Goal: Task Accomplishment & Management: Manage account settings

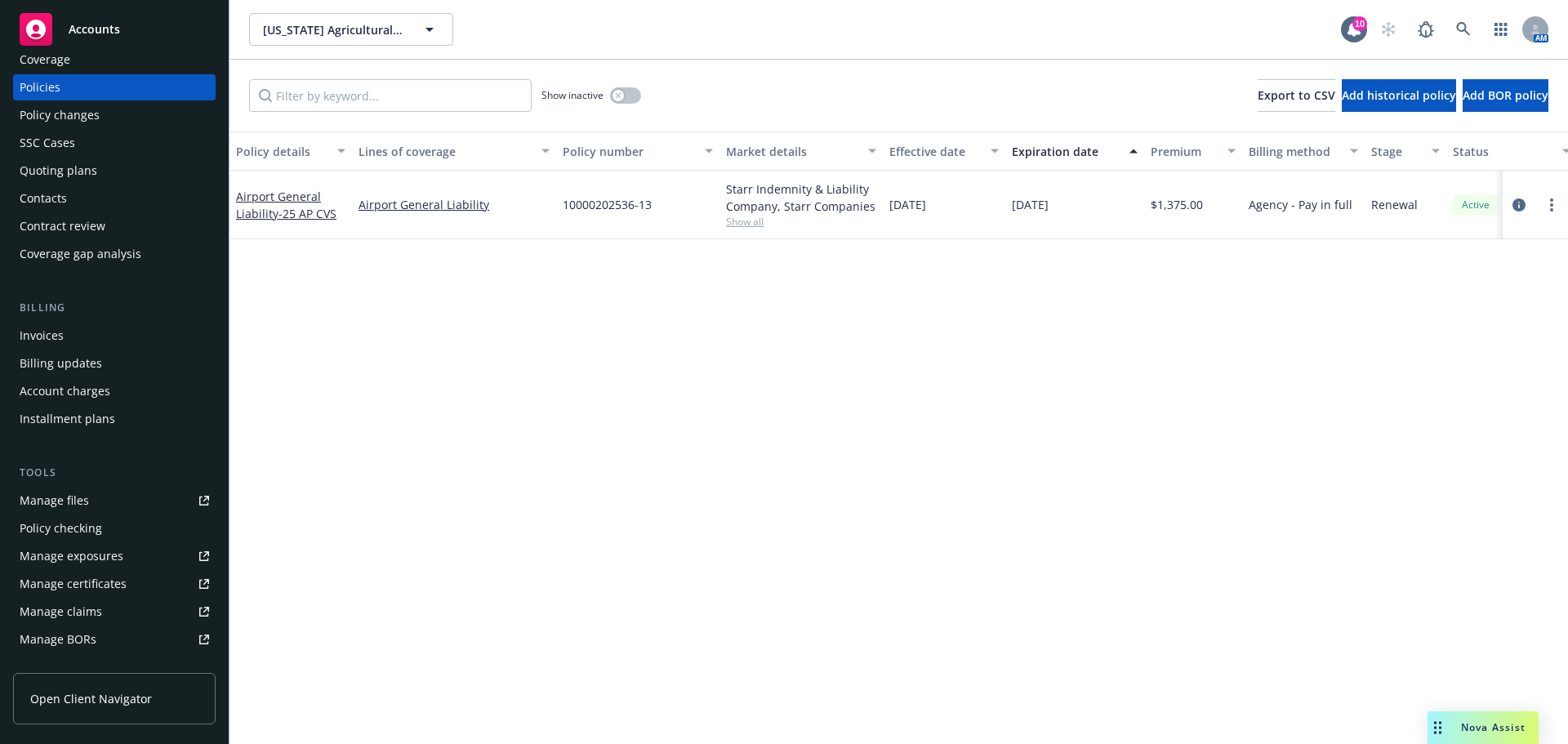
scroll to position [81, 0]
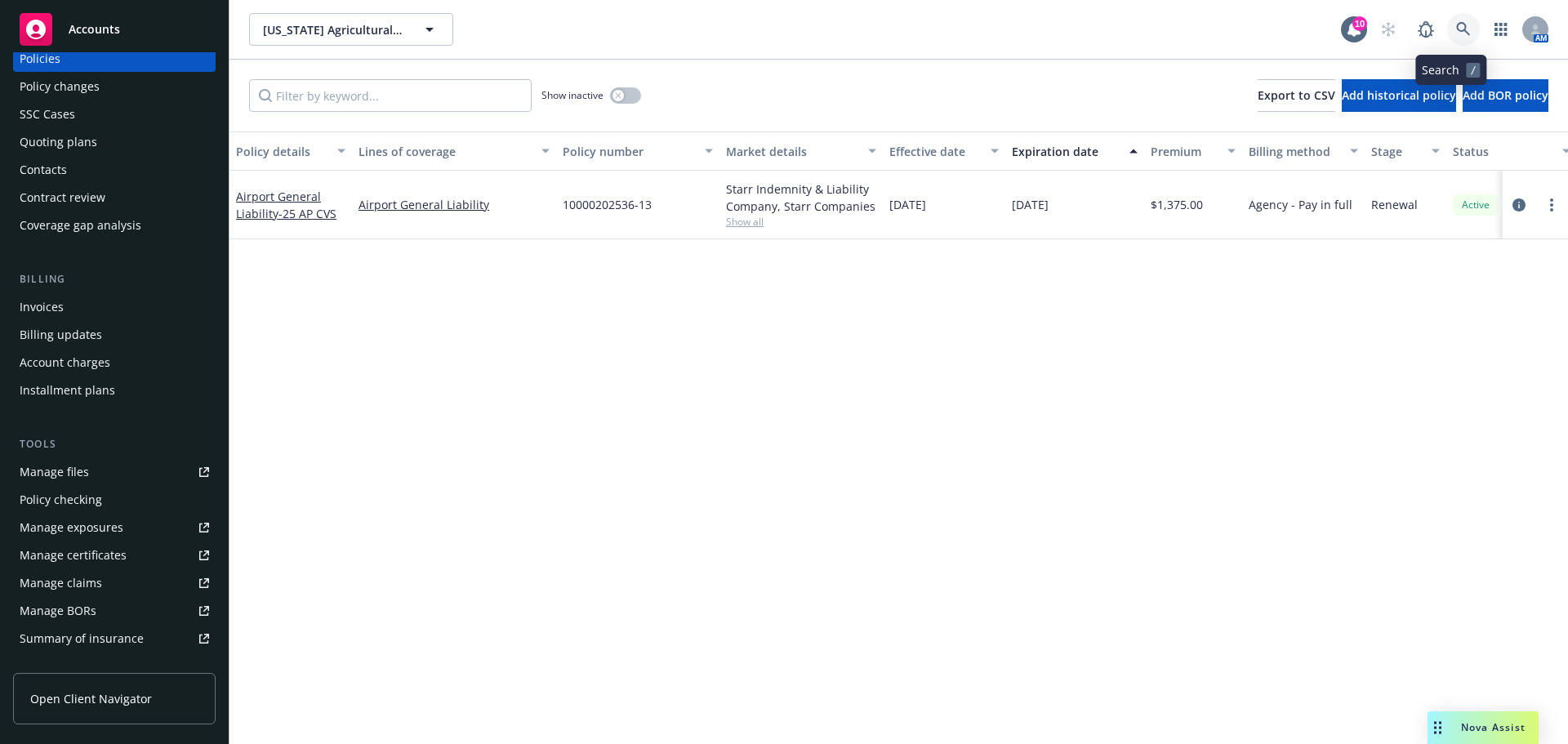
click at [1455, 28] on icon at bounding box center [1462, 29] width 14 height 14
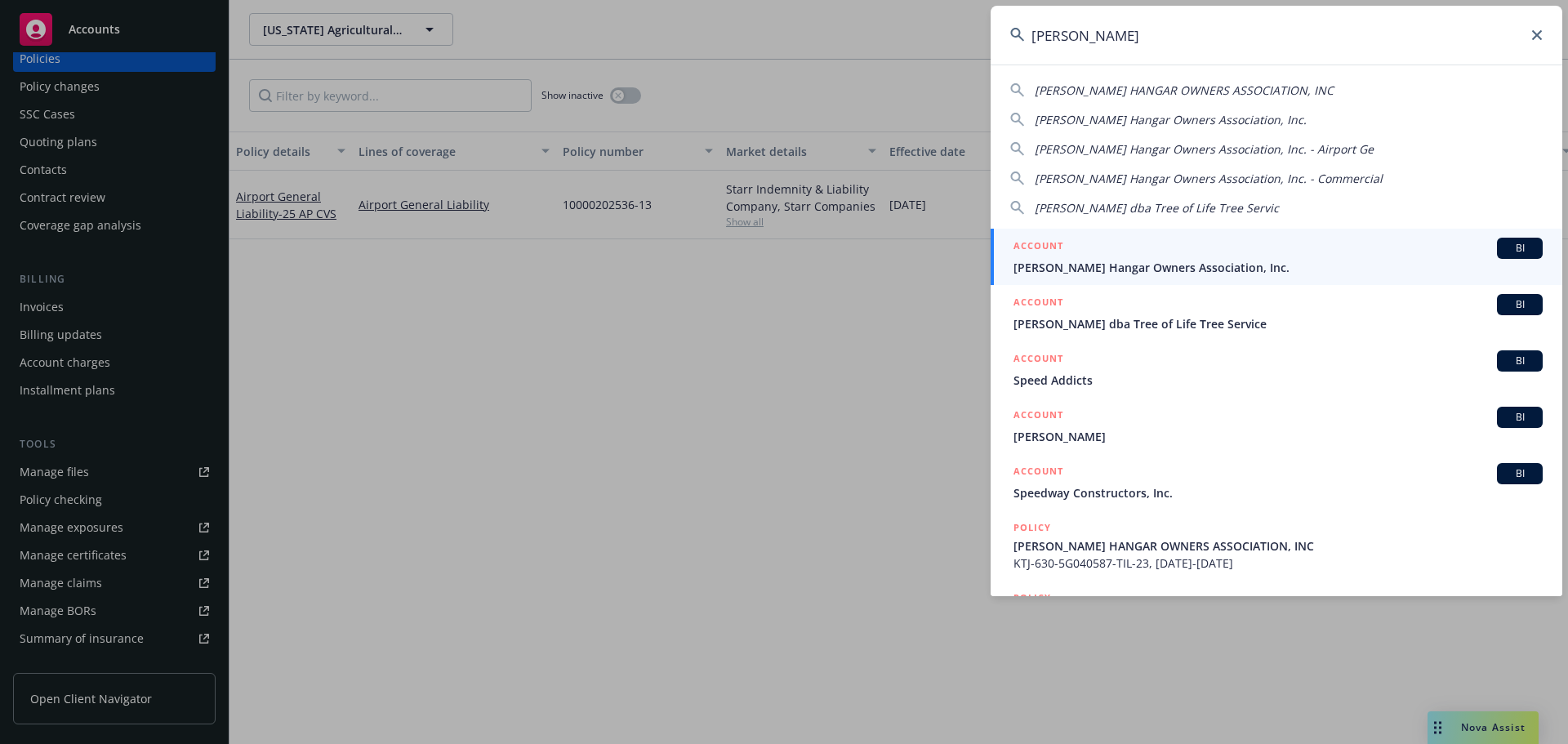
type input "[PERSON_NAME]"
click at [1165, 259] on span "[PERSON_NAME] Hangar Owners Association, Inc." at bounding box center [1277, 267] width 530 height 18
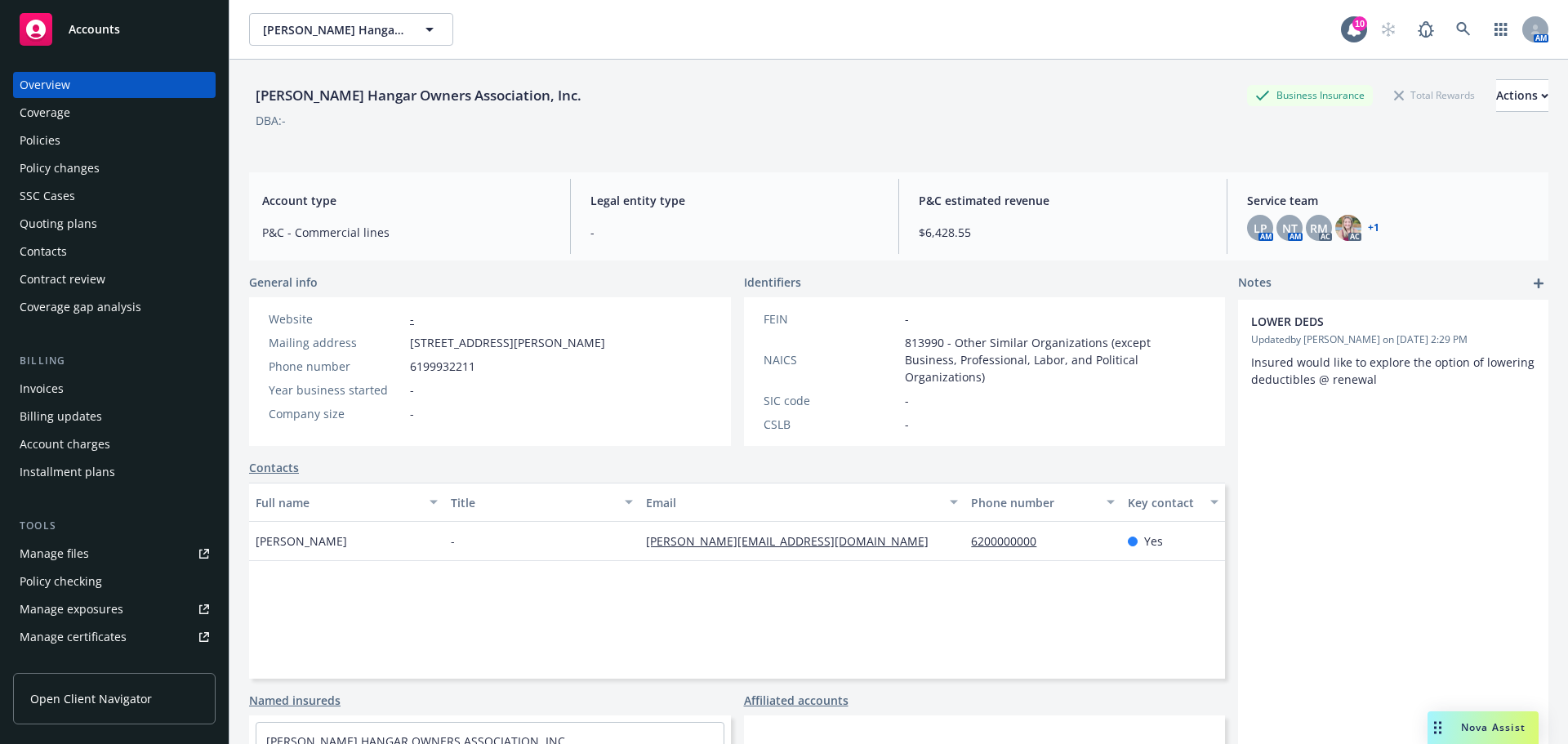
click at [148, 140] on div "Policies" at bounding box center [115, 140] width 190 height 26
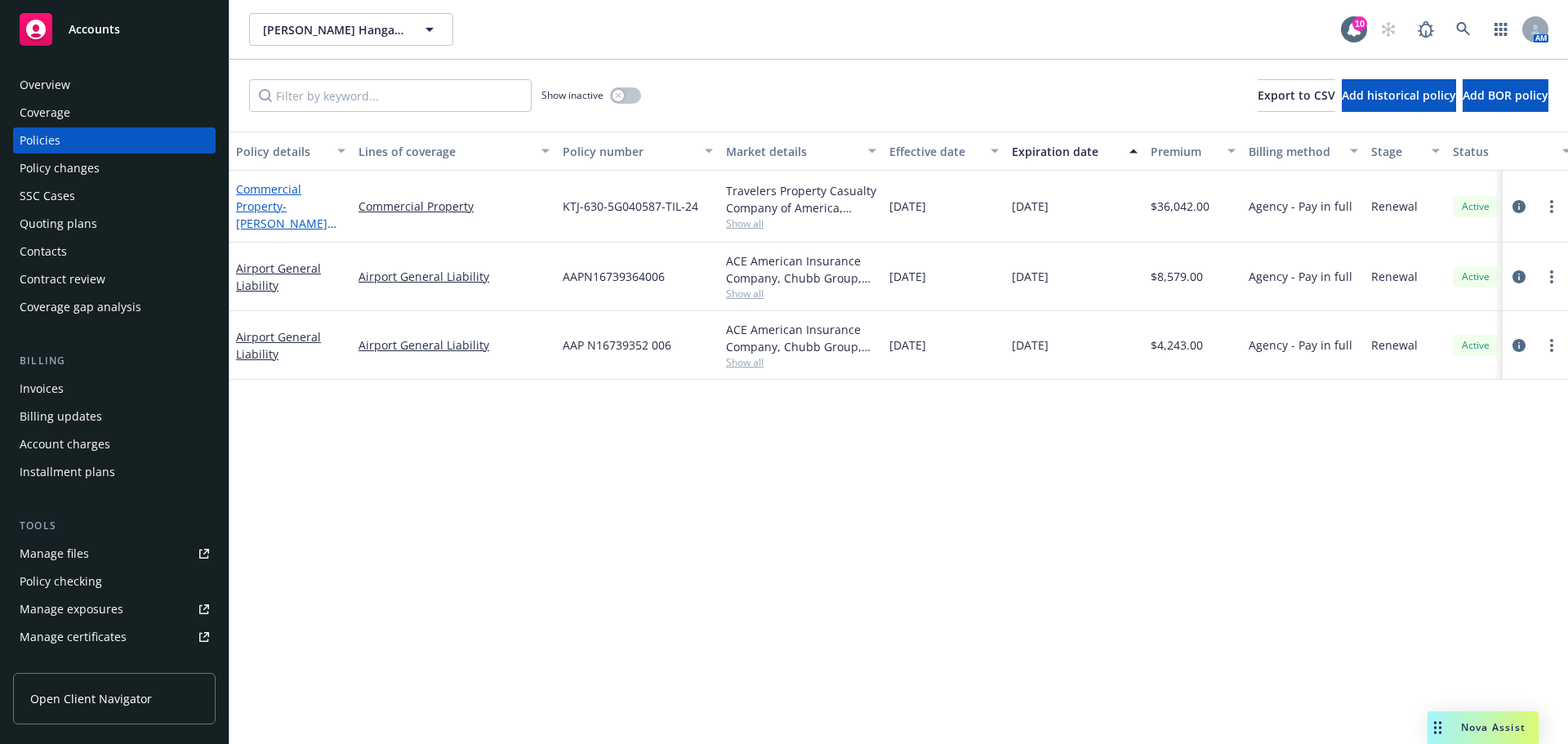
click at [320, 221] on span "- [PERSON_NAME] HANGAR OWNERS ASSOCIATION, INC" at bounding box center [286, 232] width 101 height 67
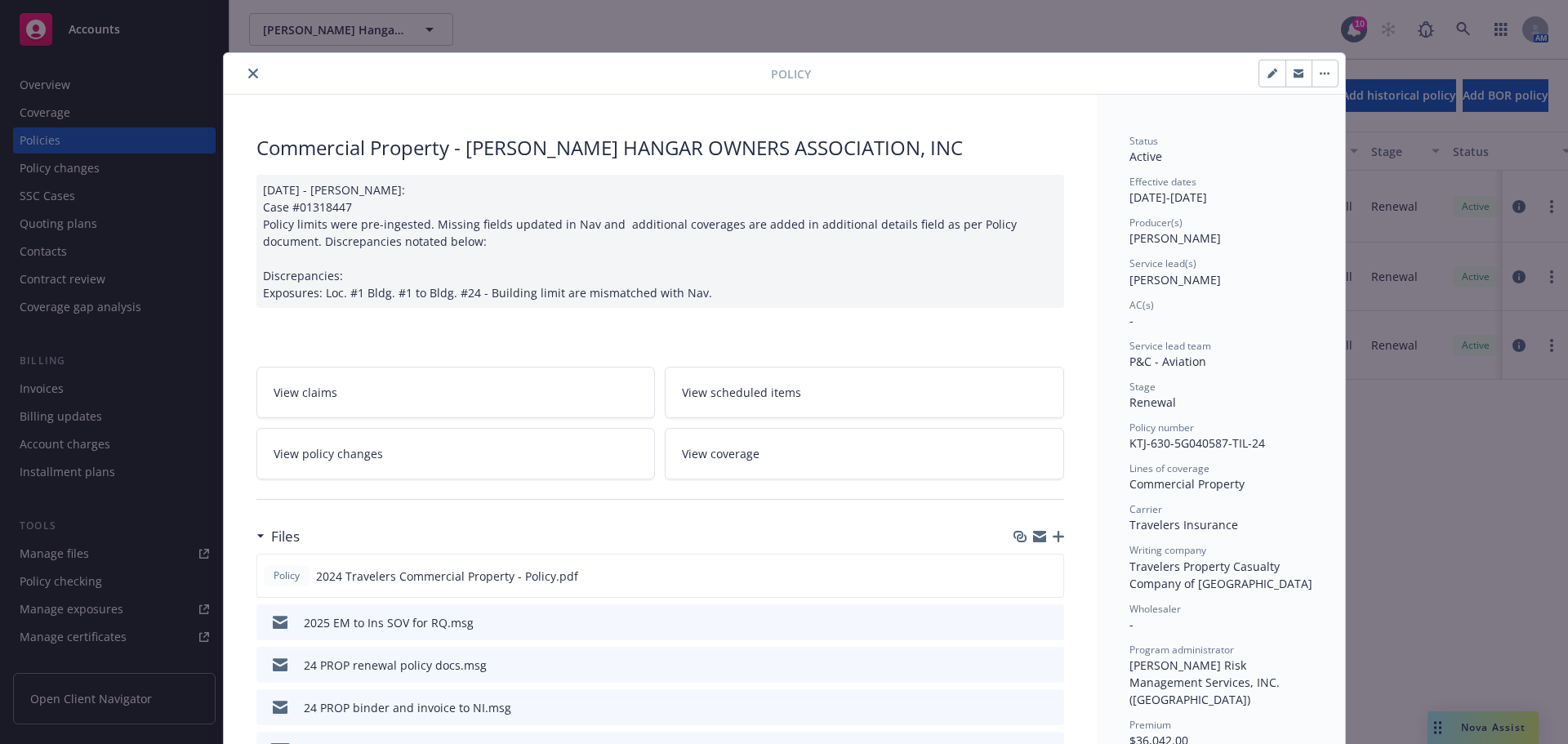
click at [1052, 531] on icon "button" at bounding box center [1058, 536] width 12 height 12
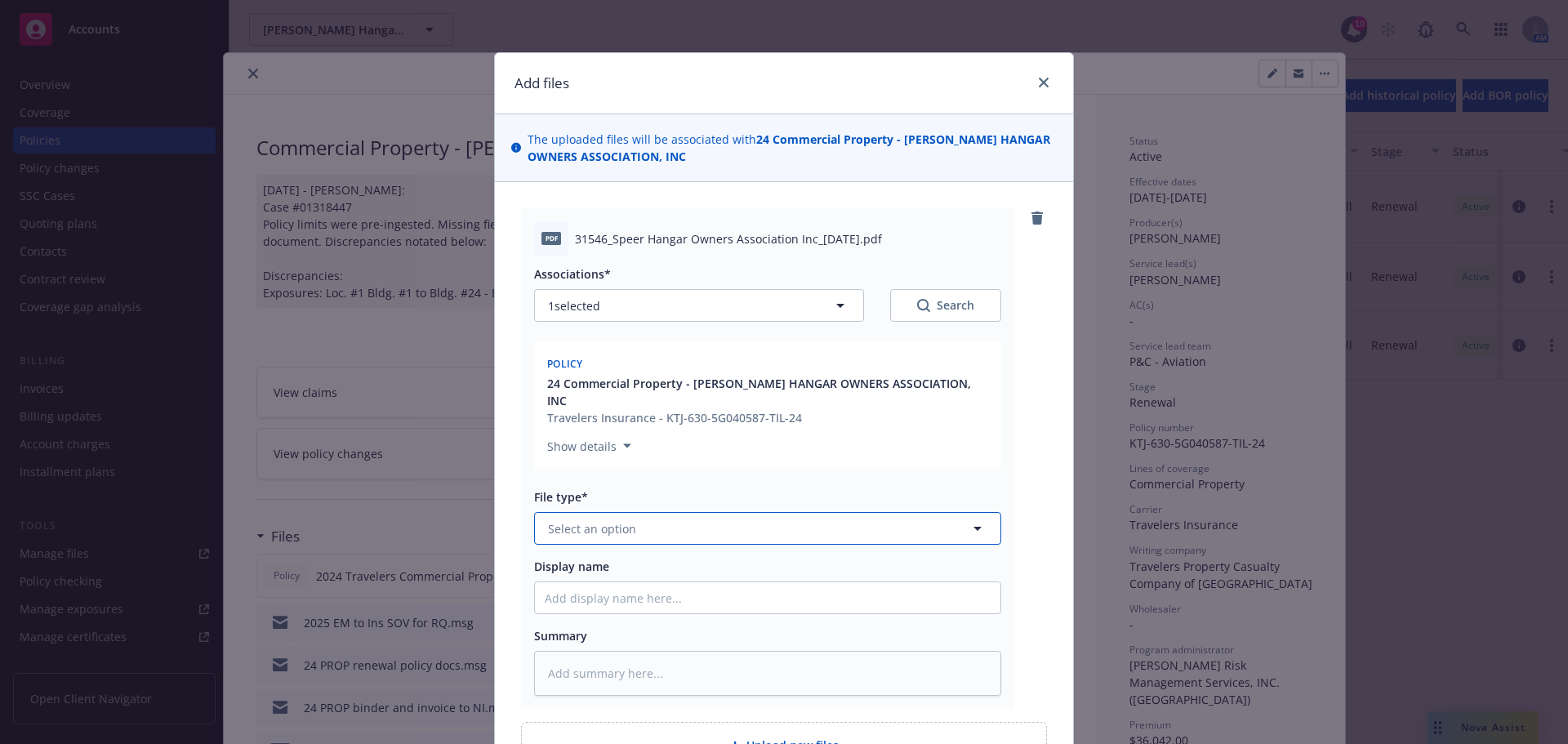
click at [605, 512] on button "Select an option" at bounding box center [767, 528] width 467 height 32
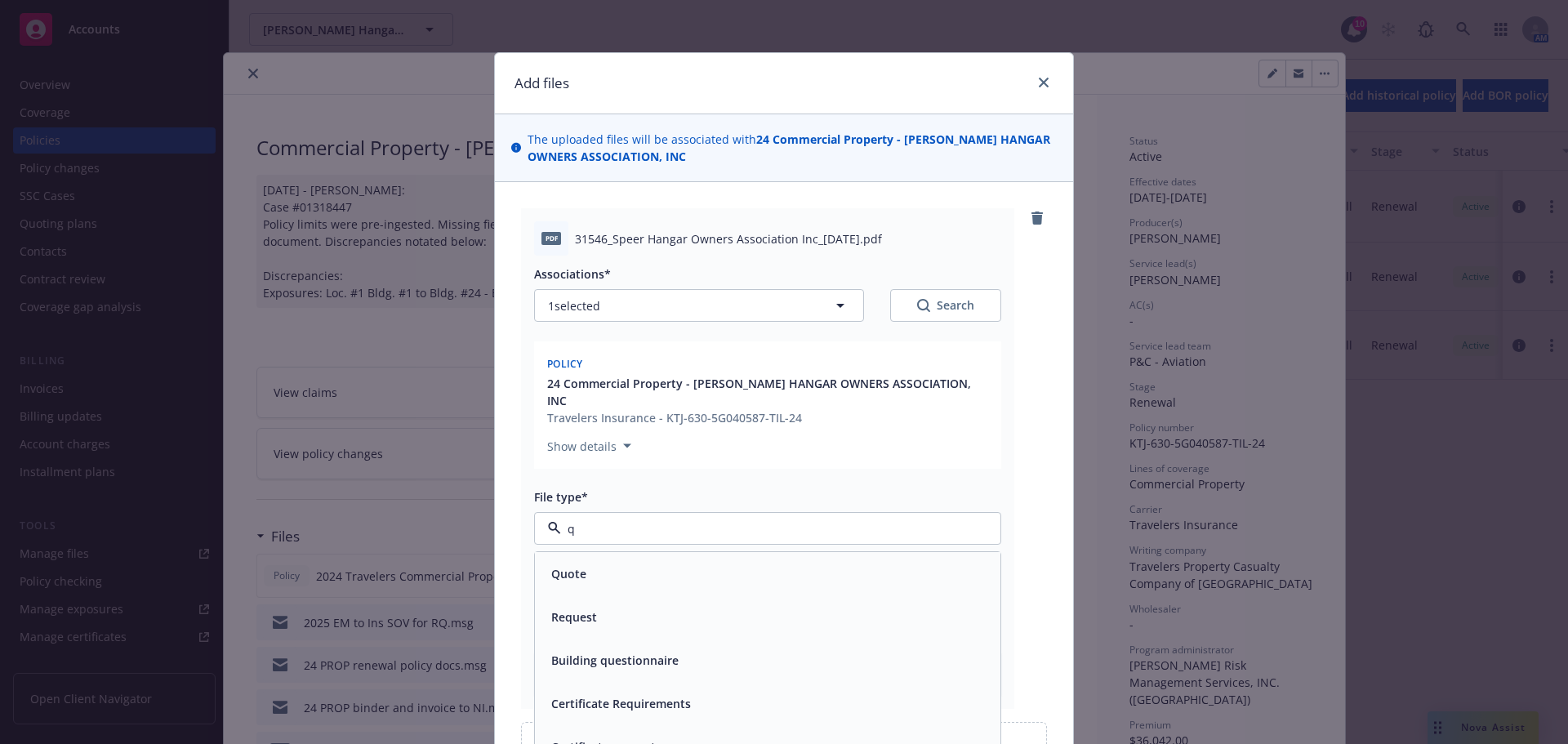
type input "qu"
click at [638, 562] on div "Quote" at bounding box center [767, 574] width 446 height 23
click at [628, 587] on input "Display name" at bounding box center [767, 598] width 466 height 31
type textarea "x"
type input "2"
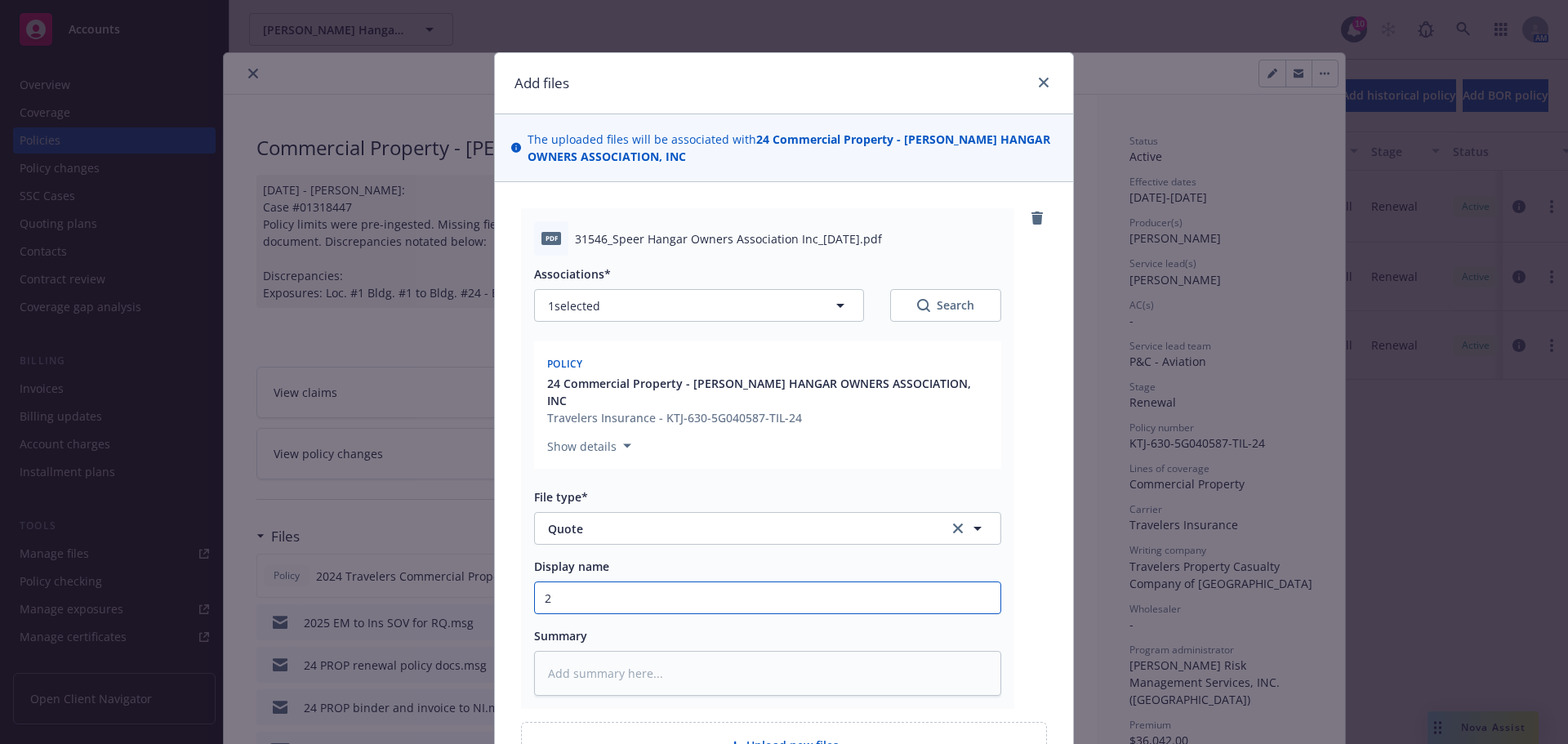
type textarea "x"
type input "25"
type textarea "x"
type input "25/"
type textarea "x"
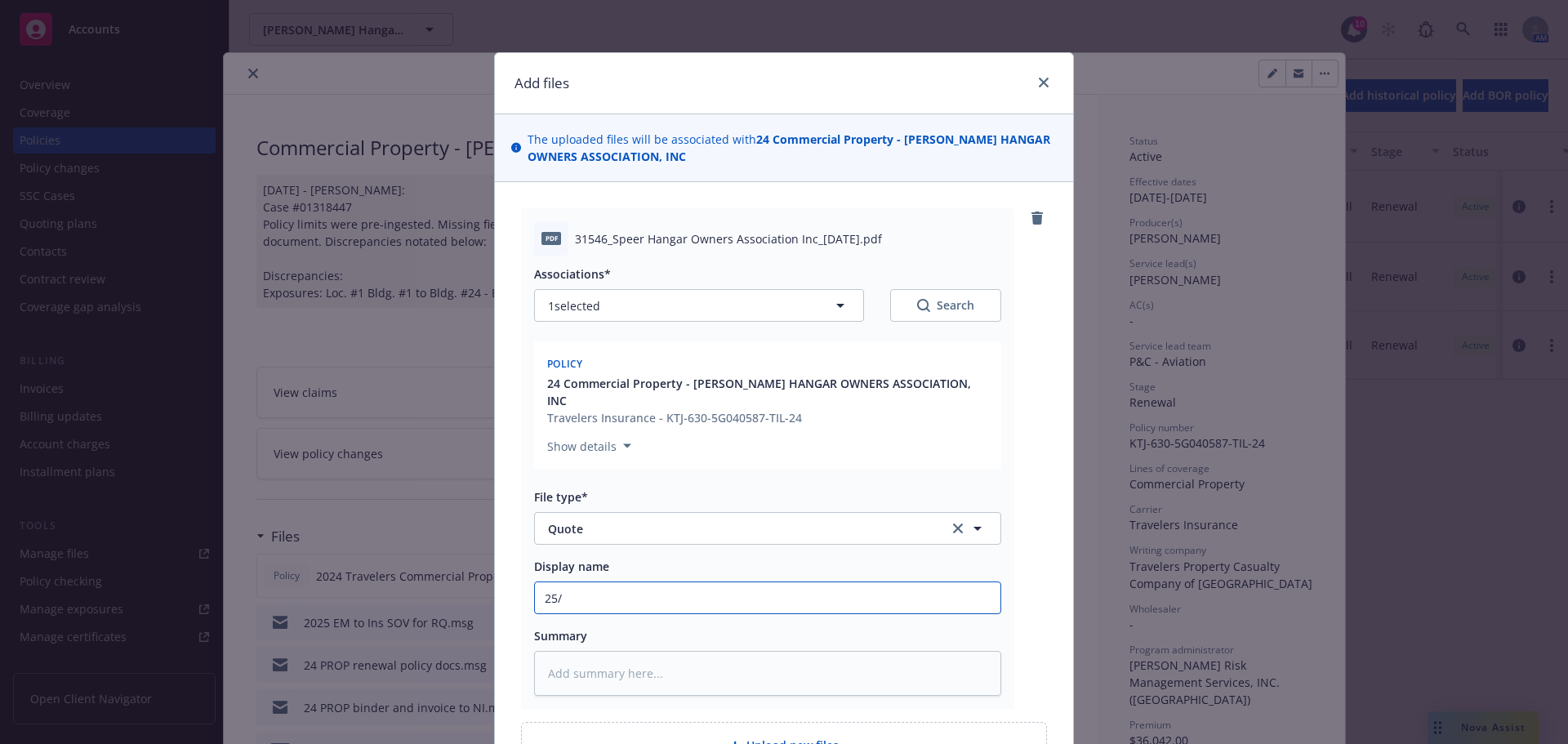
type input "25/2"
type textarea "x"
type input "25/26"
type textarea "x"
type input "25/26"
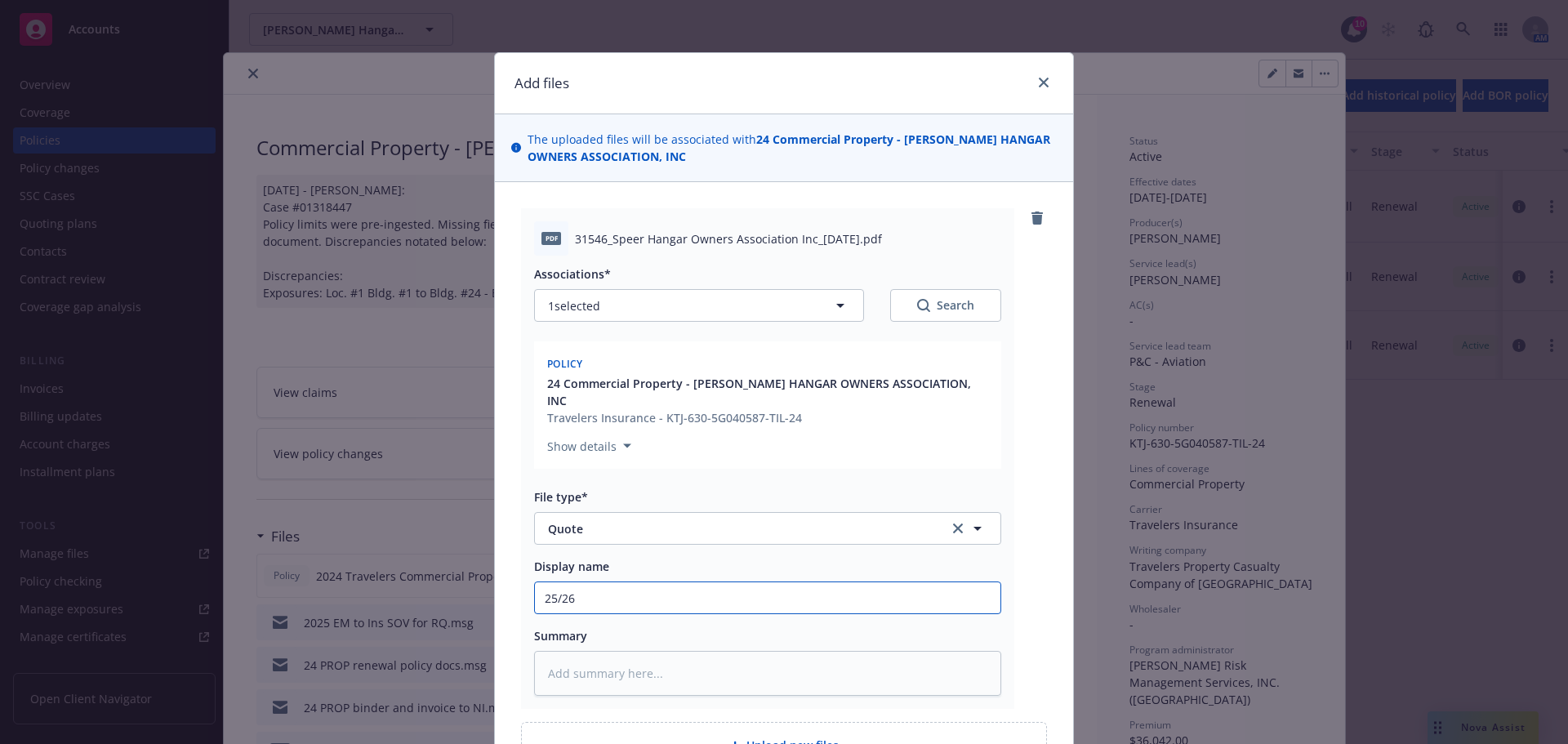
type textarea "x"
type input "25/26 C"
type textarea "x"
type input "25/26 CM"
type textarea "x"
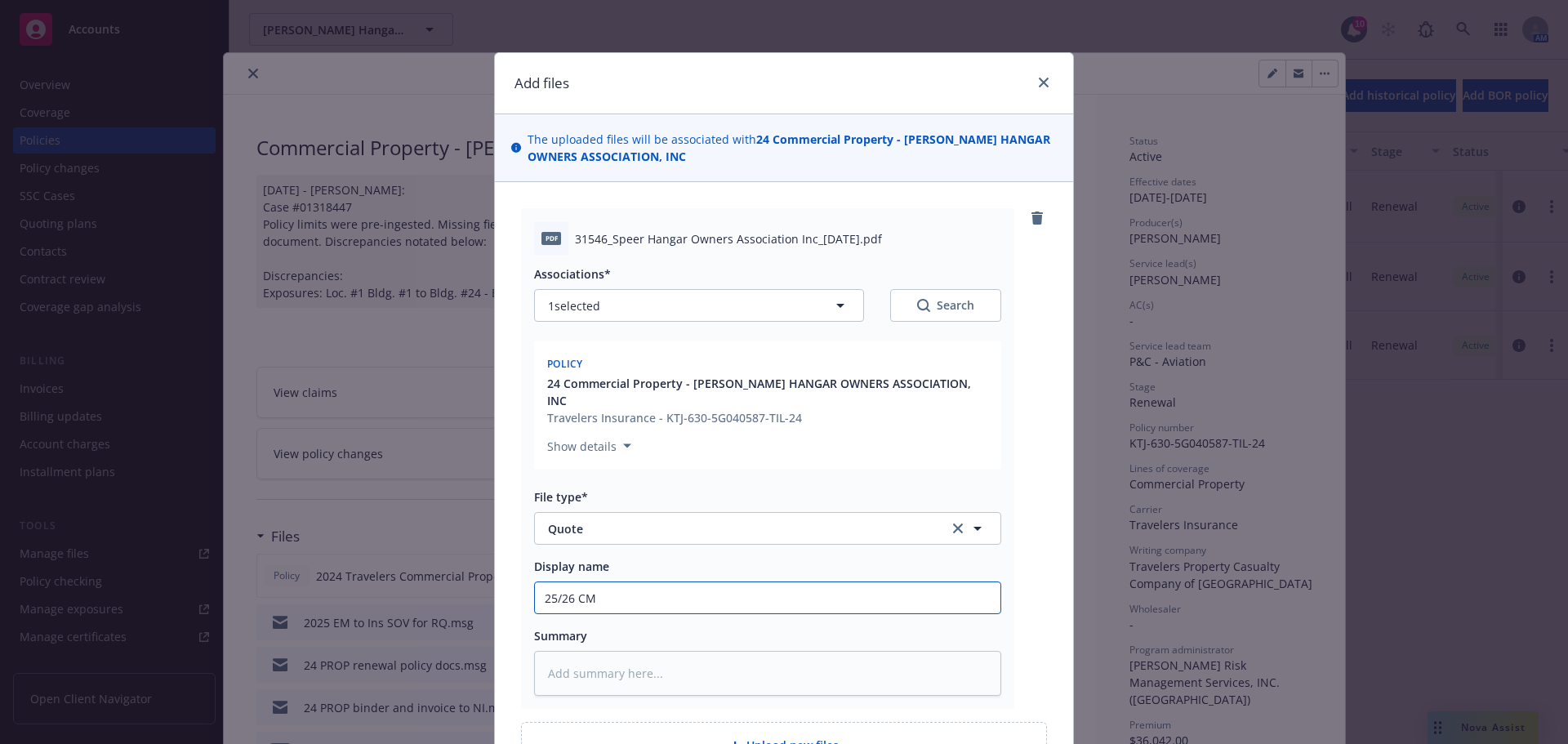
type input "25/26 CMP"
type textarea "x"
type input "25/26 CMP"
type textarea "x"
type input "25/26 CMP T"
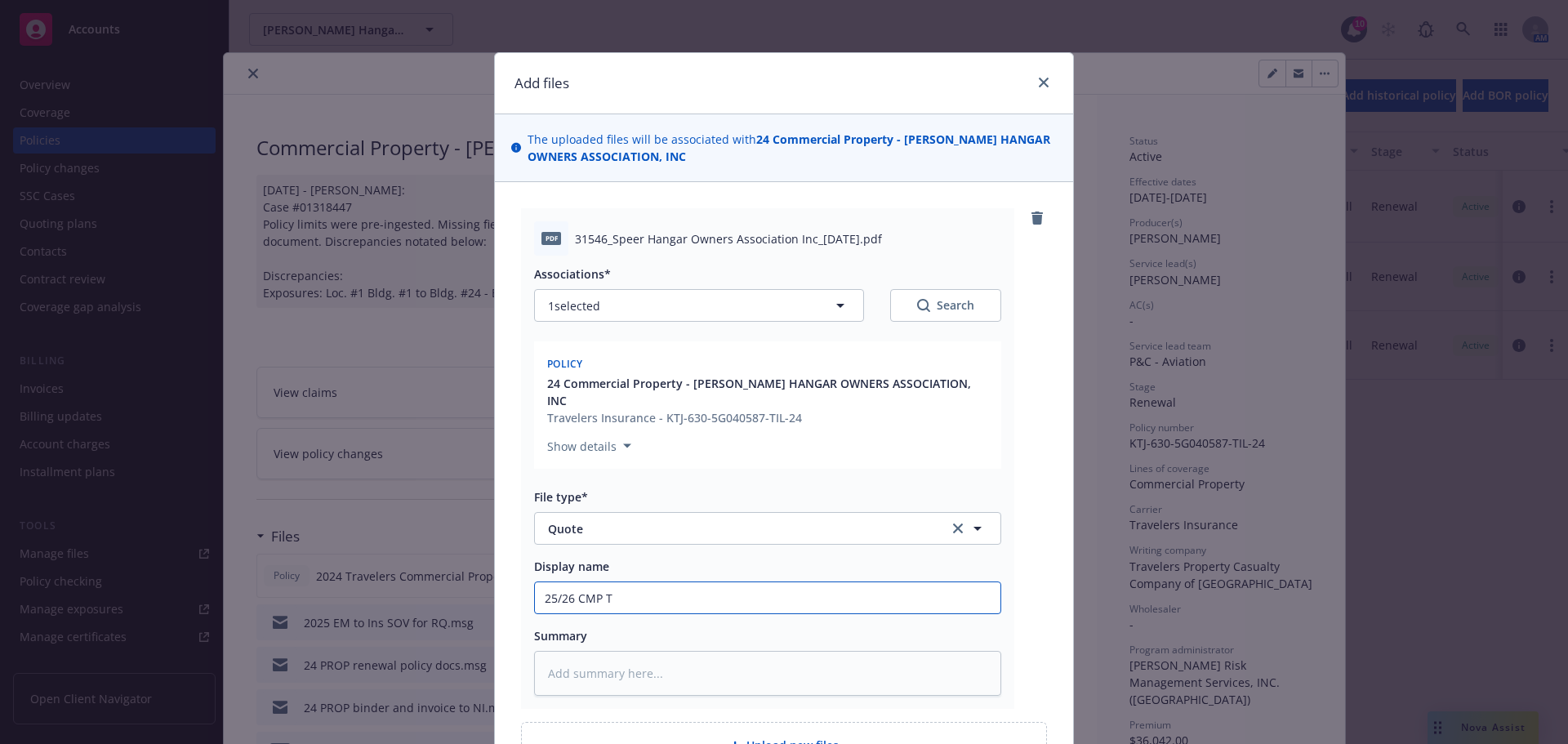
type textarea "x"
type input "25/26 CMP Tr"
type textarea "x"
type input "25/26 CMP Tra"
type textarea "x"
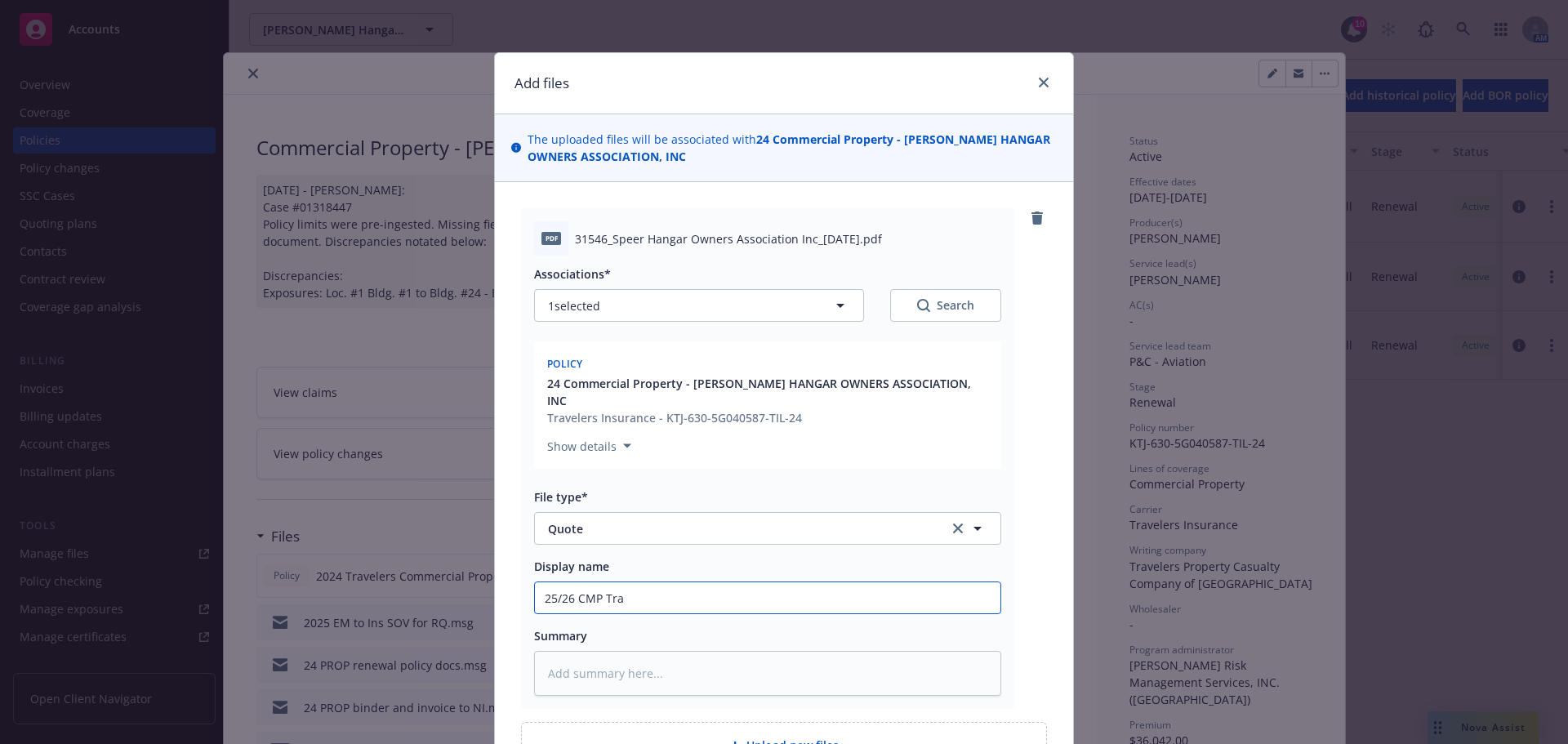
type input "25/26 CMP Trav"
type textarea "x"
type input "25/26 CMP Trave"
type textarea "x"
type input "25/26 CMP Travel"
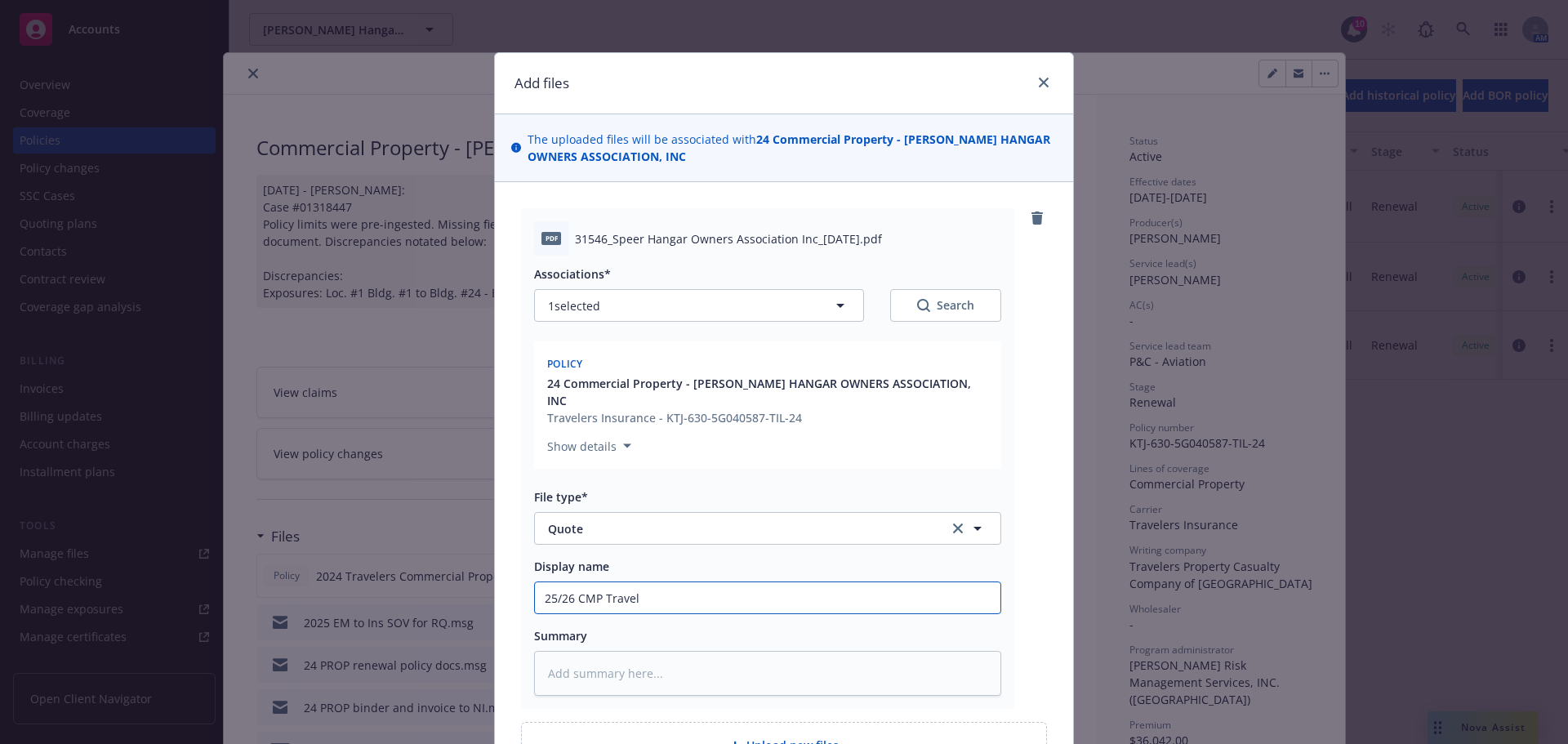
type textarea "x"
type input "25/26 CMP Travele"
type textarea "x"
type input "25/26 CMP Traveler"
type textarea "x"
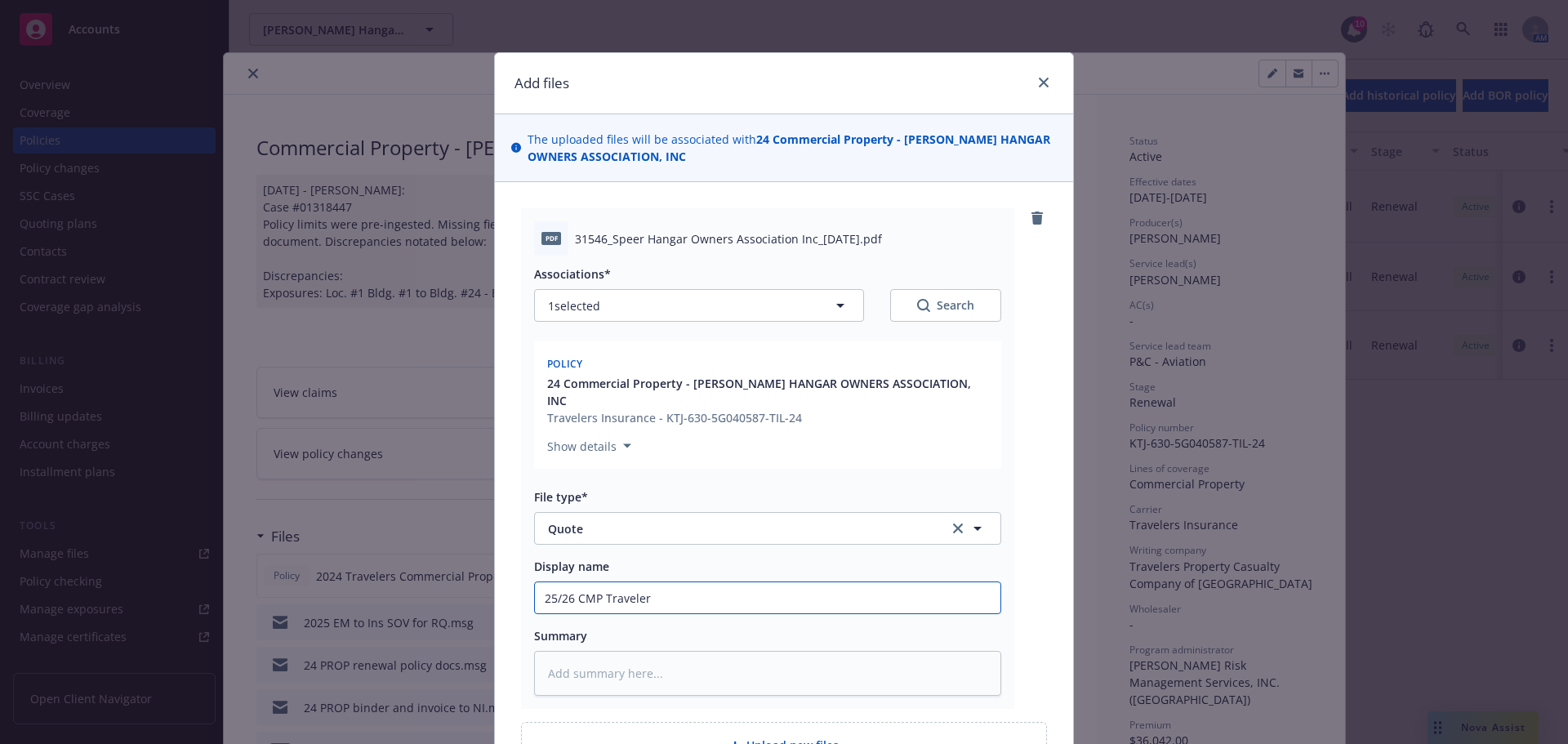
type input "25/26 CMP Travelere"
type textarea "x"
type input "25/26 CMP Traveleres"
type textarea "x"
type input "25/26 CMP Traveleres"
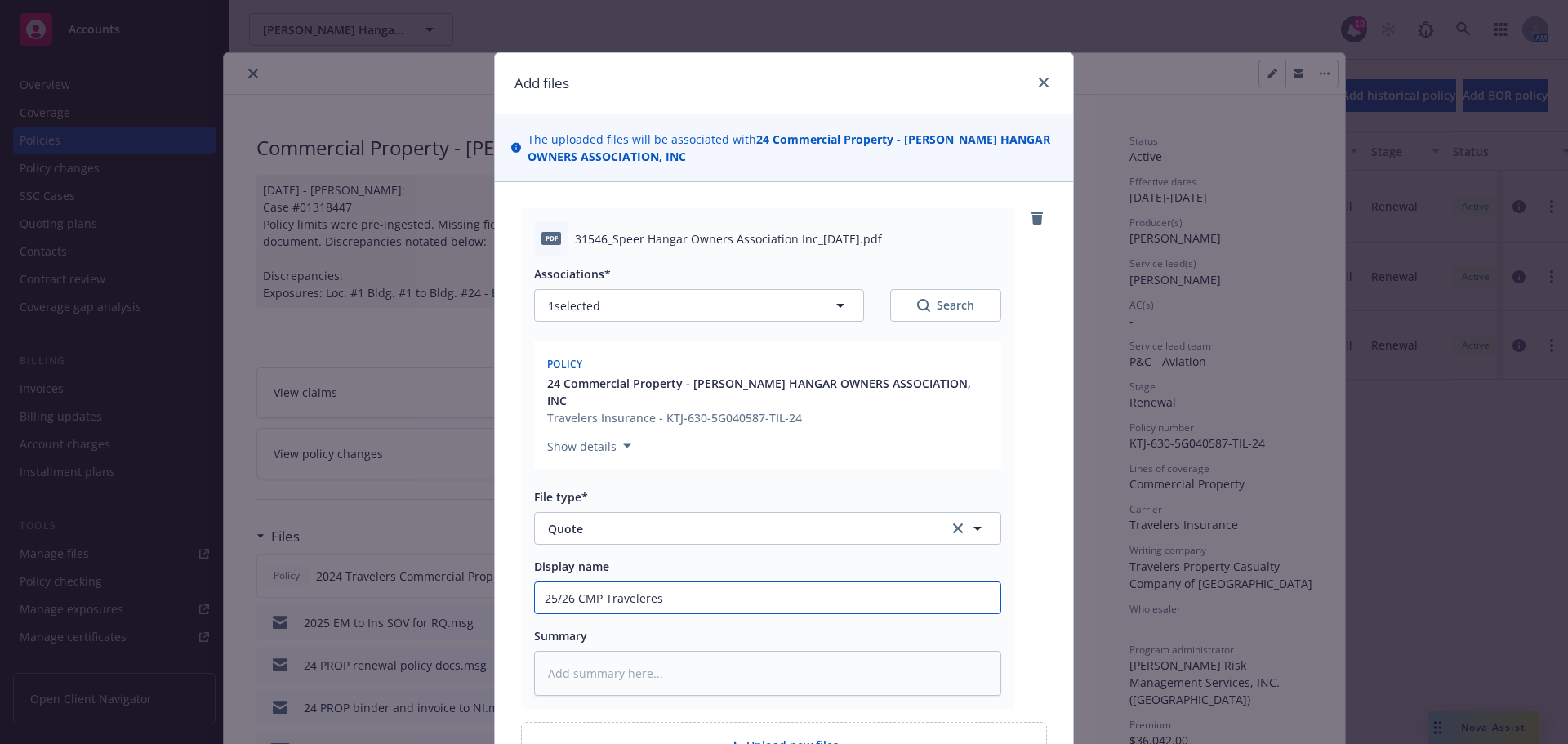
type textarea "x"
type input "25/26 CMP Traveleres"
type textarea "x"
type input "25/26 CMP Travelere"
type textarea "x"
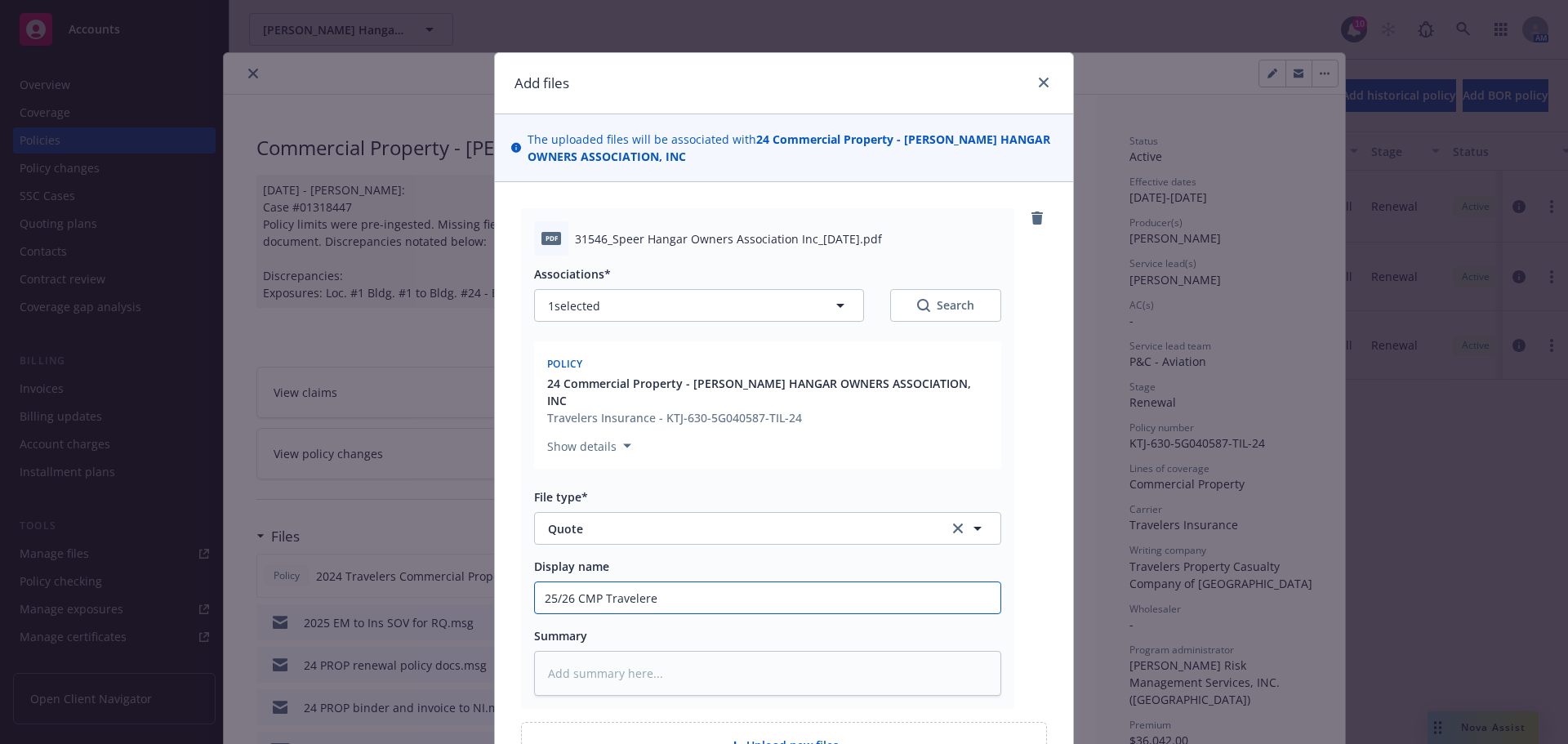
type input "25/26 CMP Traveler"
type textarea "x"
type input "25/26 CMP Travelers"
type textarea "x"
type input "25/26 CMP Travelers"
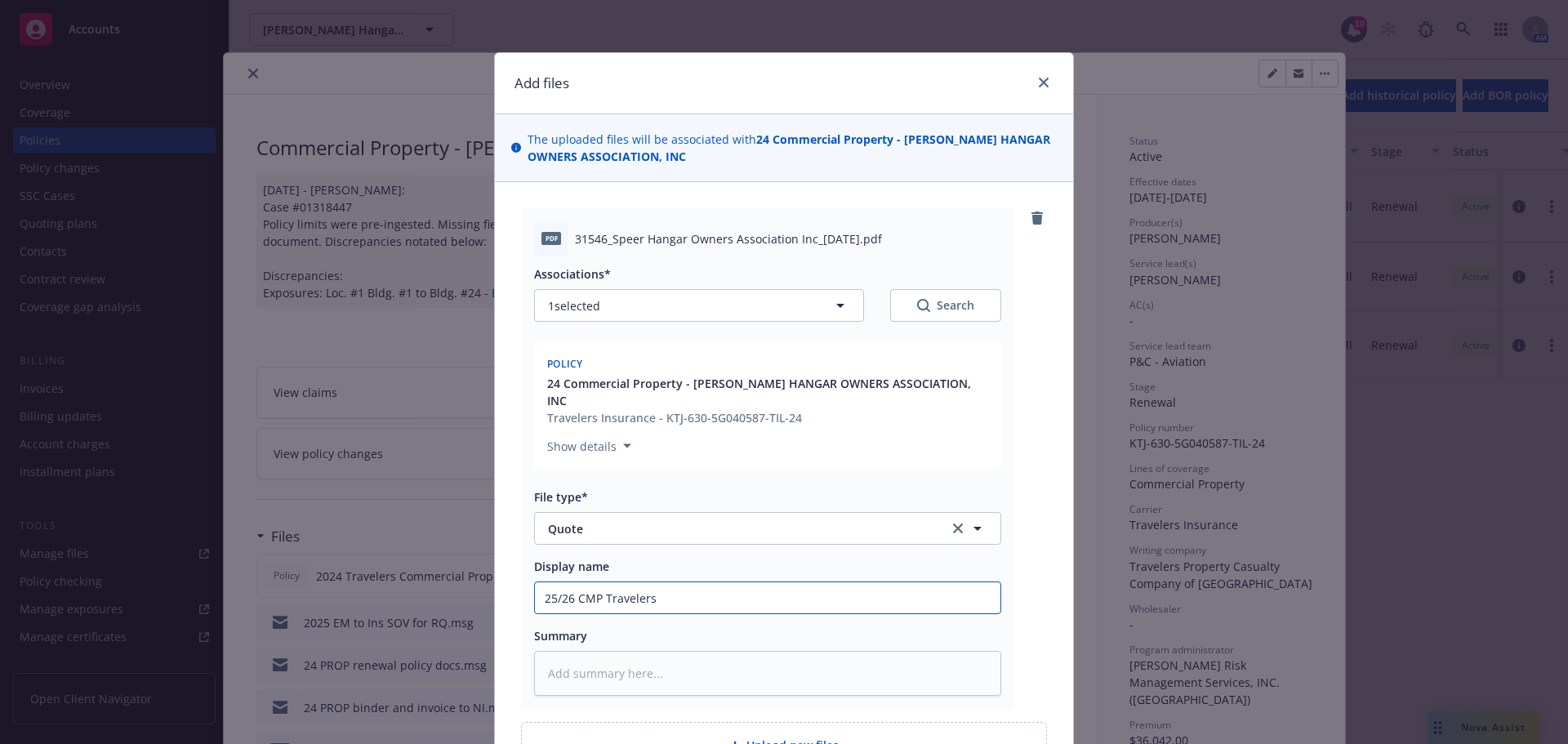
type textarea "x"
type input "25/26 CMP Travelers R"
type textarea "x"
click at [628, 587] on input "25/26 CMP Travelers RQ" at bounding box center [767, 598] width 466 height 31
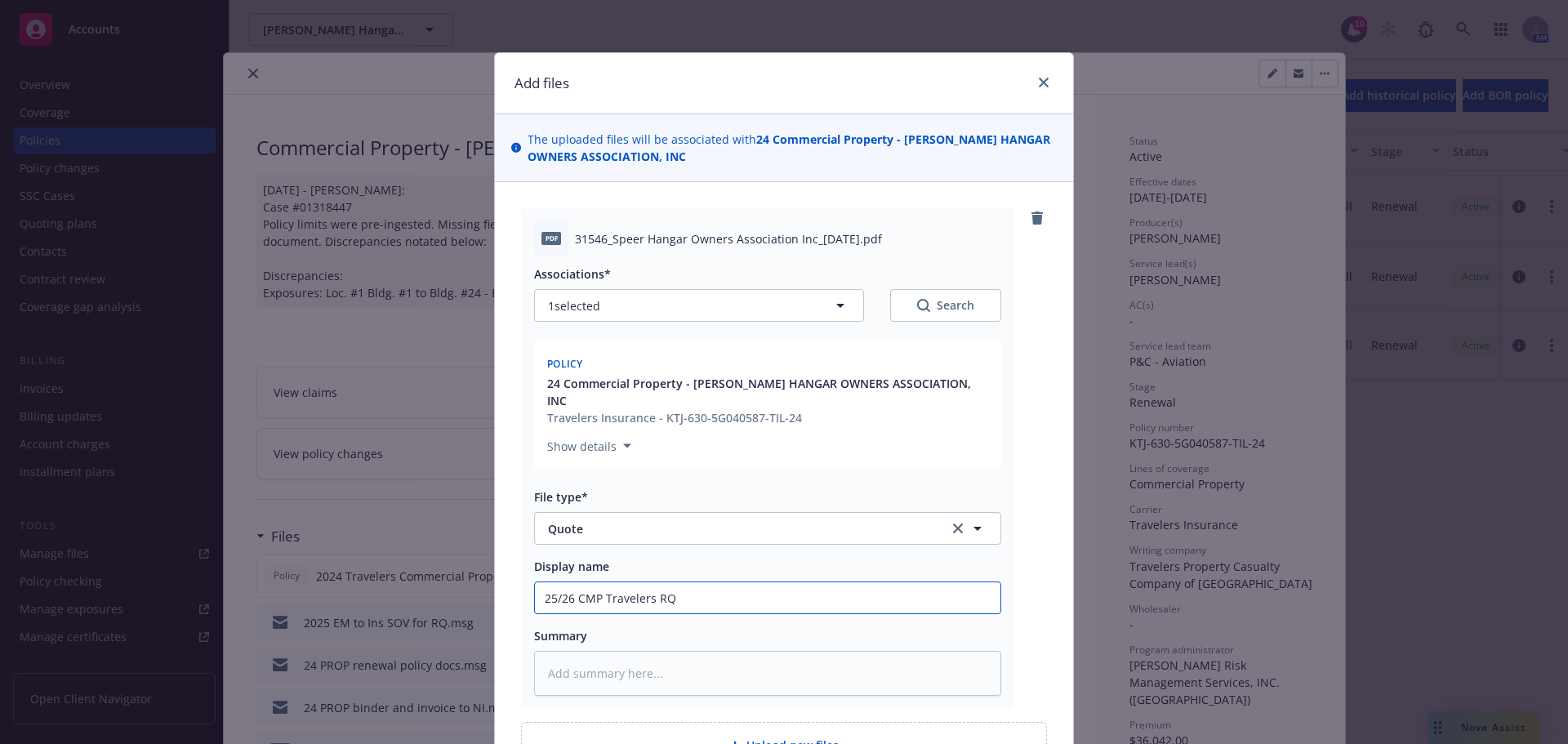
click at [628, 587] on input "25/26 CMP Travelers RQ" at bounding box center [767, 598] width 466 height 31
type input "25/26 CMP Travelers RQ"
click at [561, 669] on textarea at bounding box center [767, 674] width 467 height 45
paste textarea "25/26 CMP Travelers RQ"
type textarea "x"
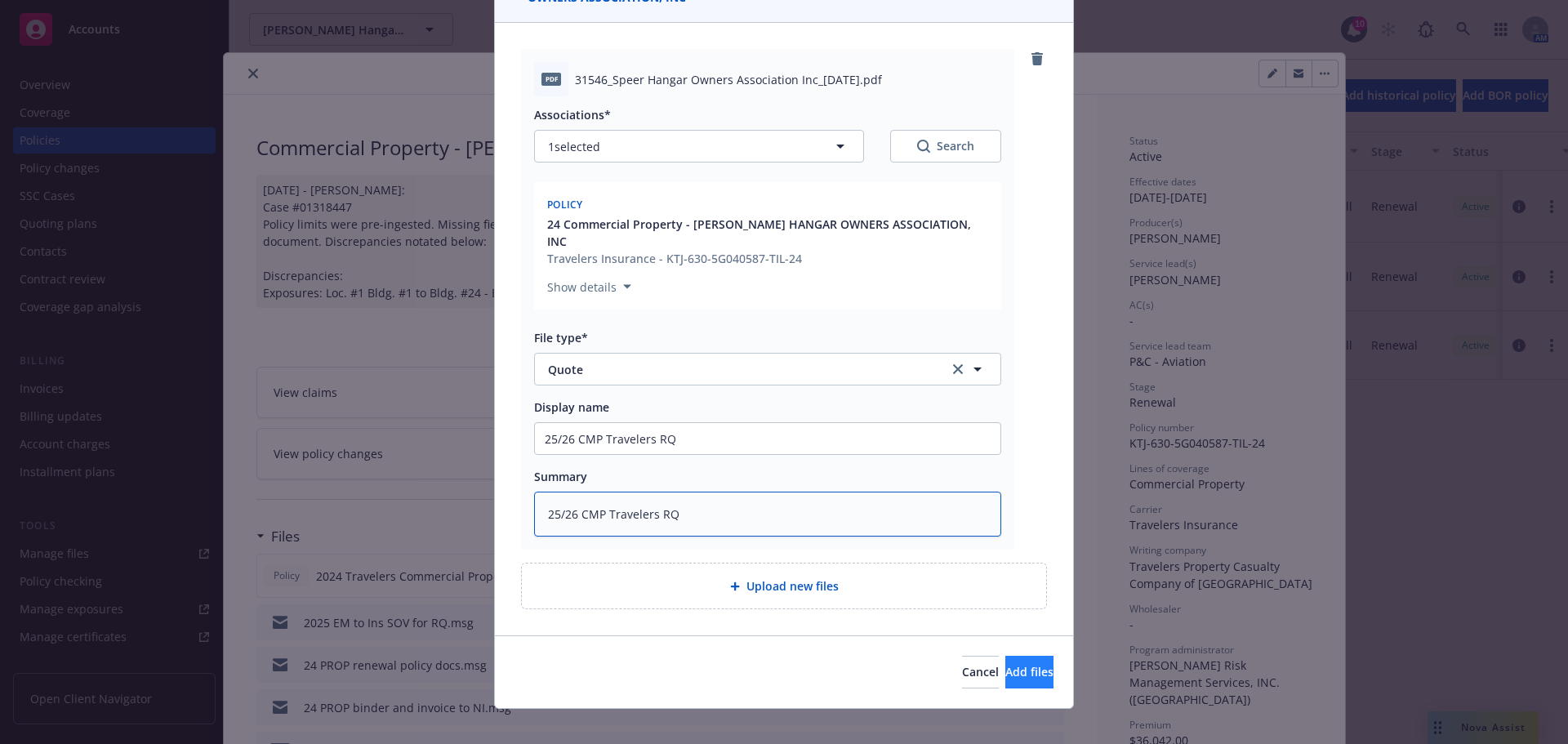
type textarea "25/26 CMP Travelers RQ"
click at [1005, 664] on span "Add files" at bounding box center [1029, 672] width 48 height 16
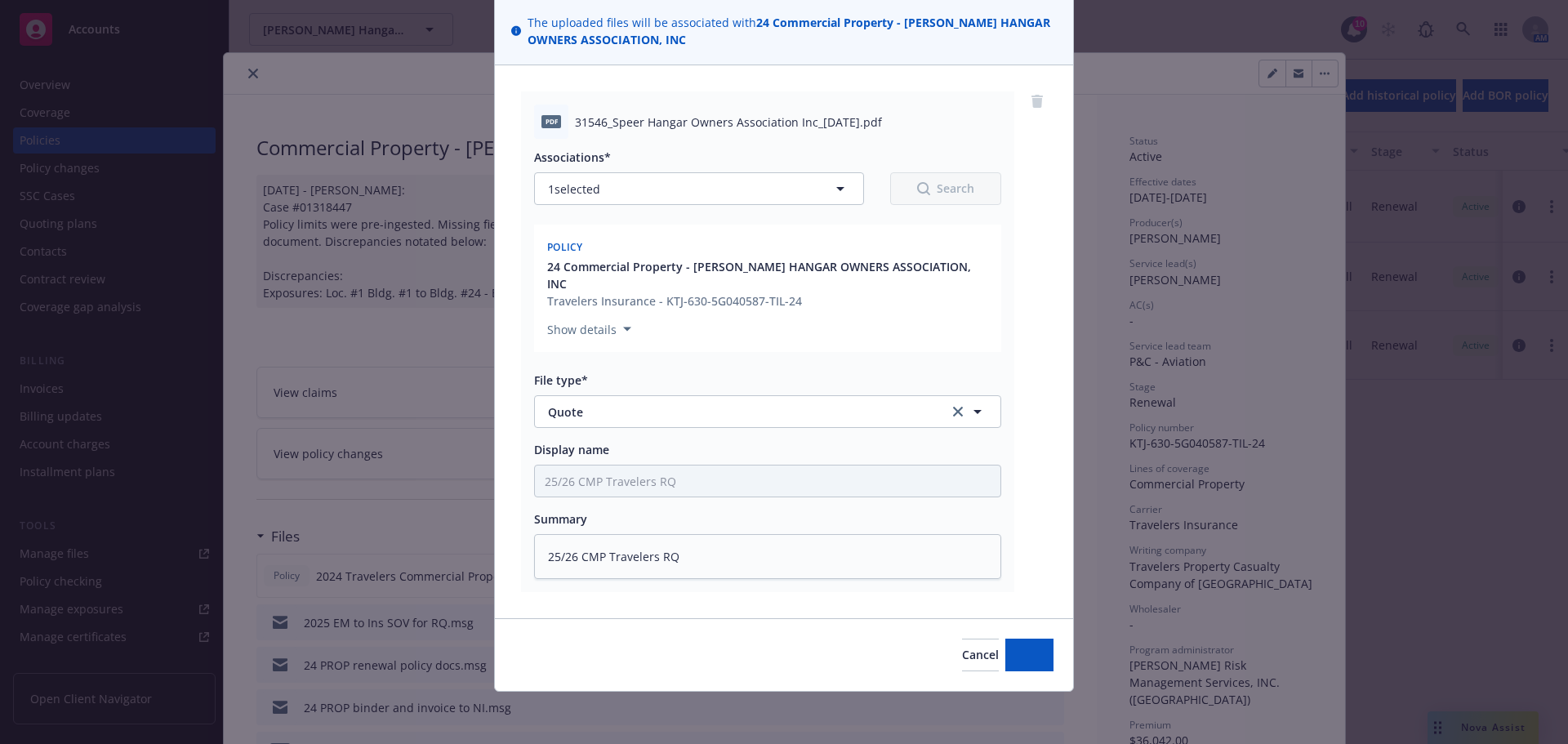
scroll to position [100, 0]
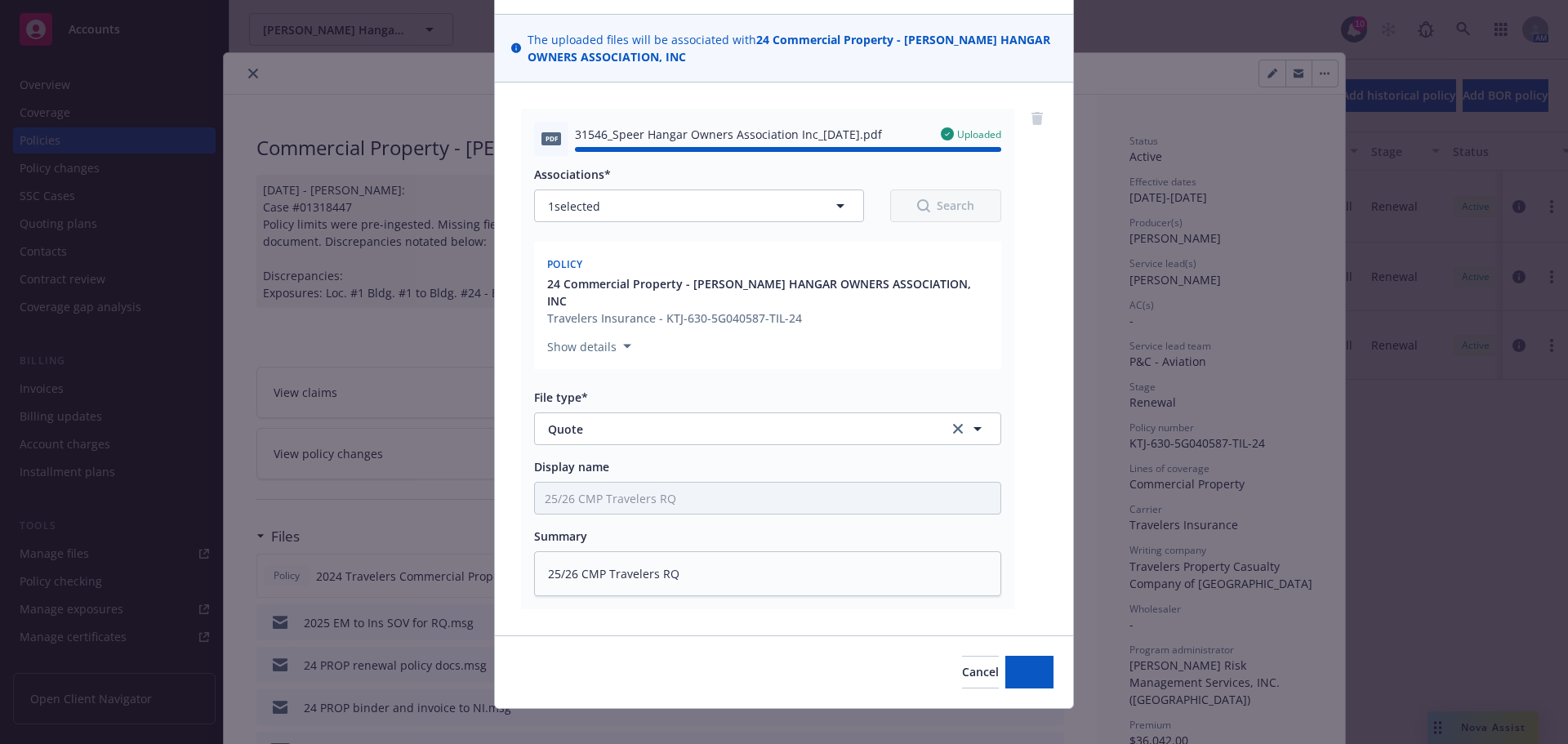
type textarea "x"
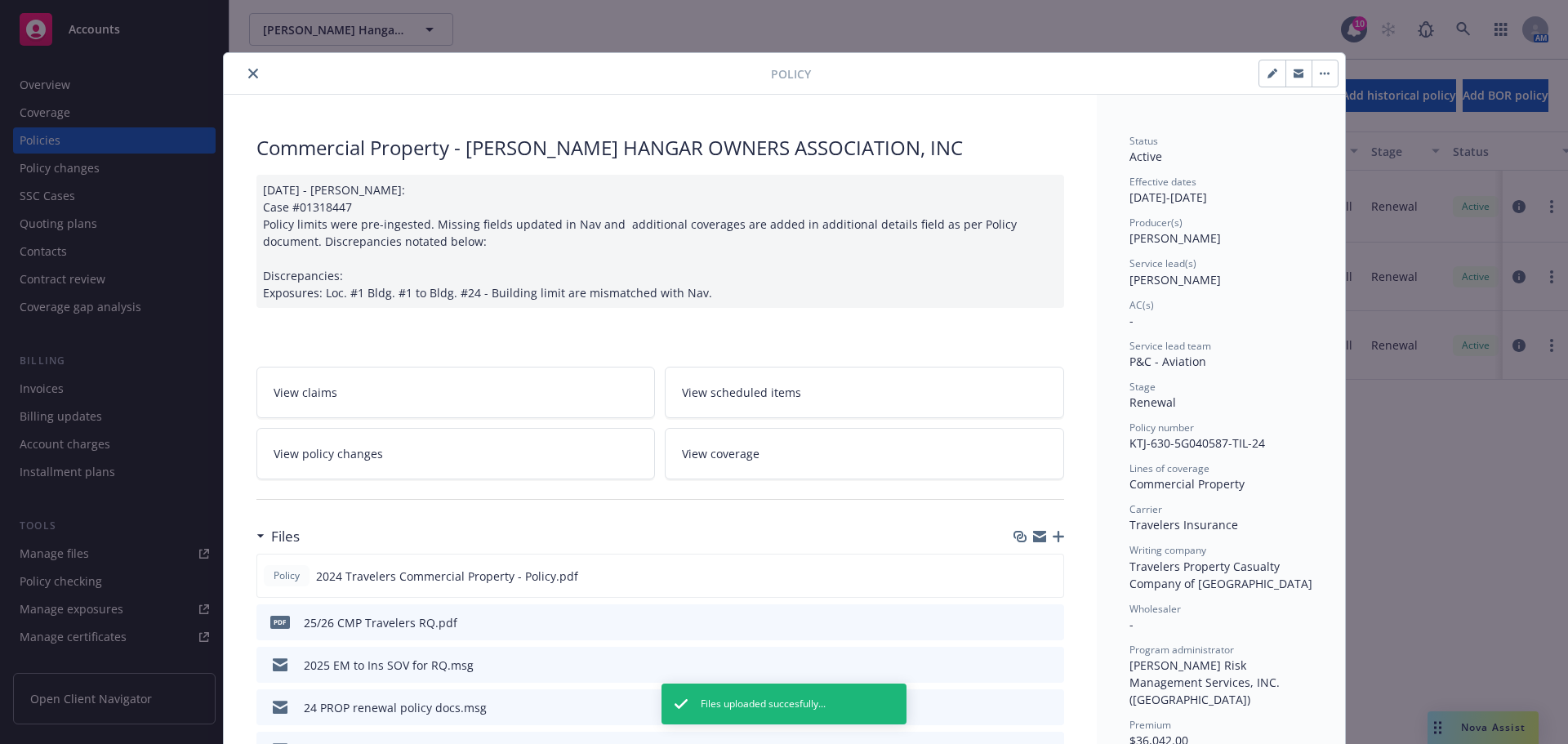
click at [253, 71] on button "close" at bounding box center [254, 73] width 20 height 20
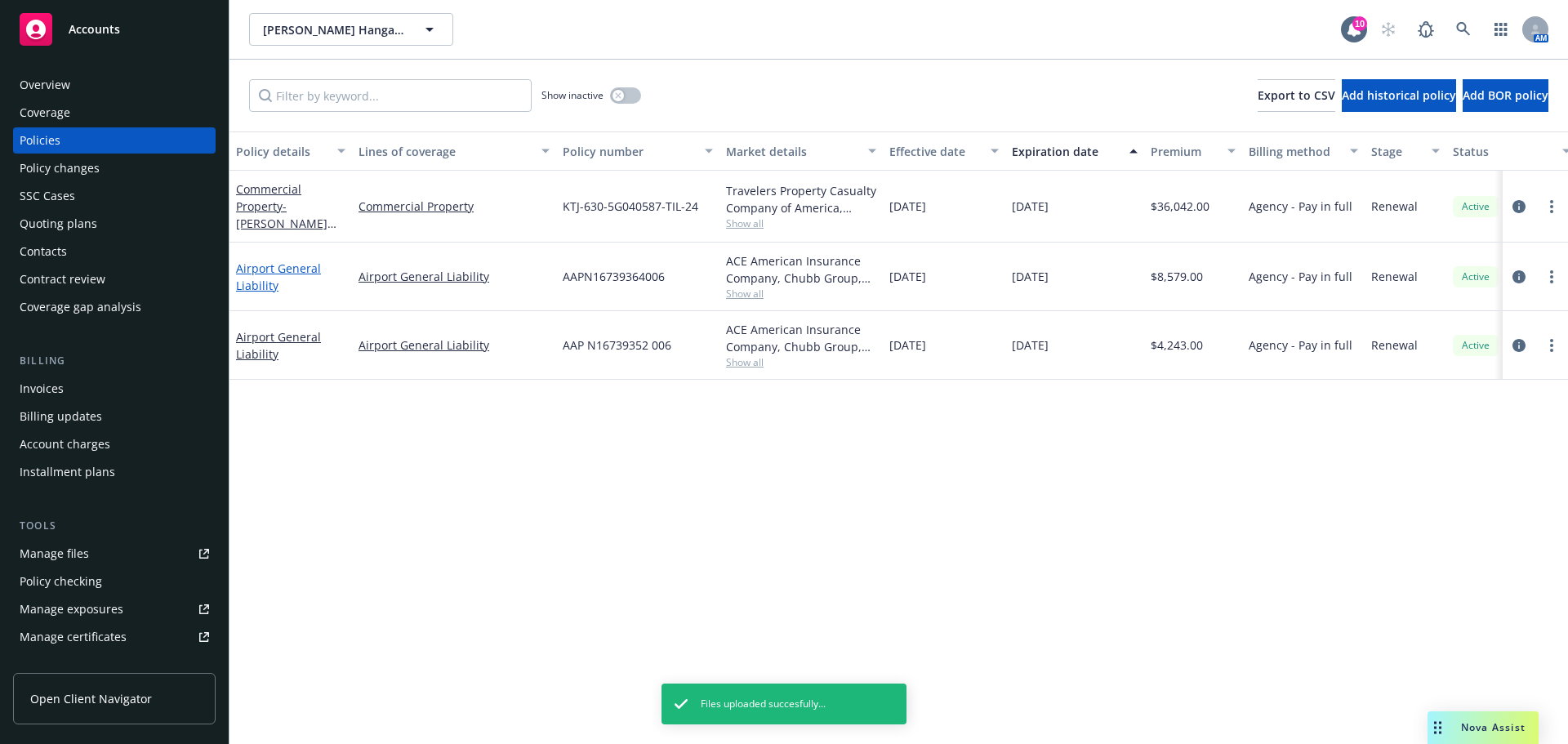
click at [291, 267] on link "Airport General Liability" at bounding box center [278, 276] width 85 height 32
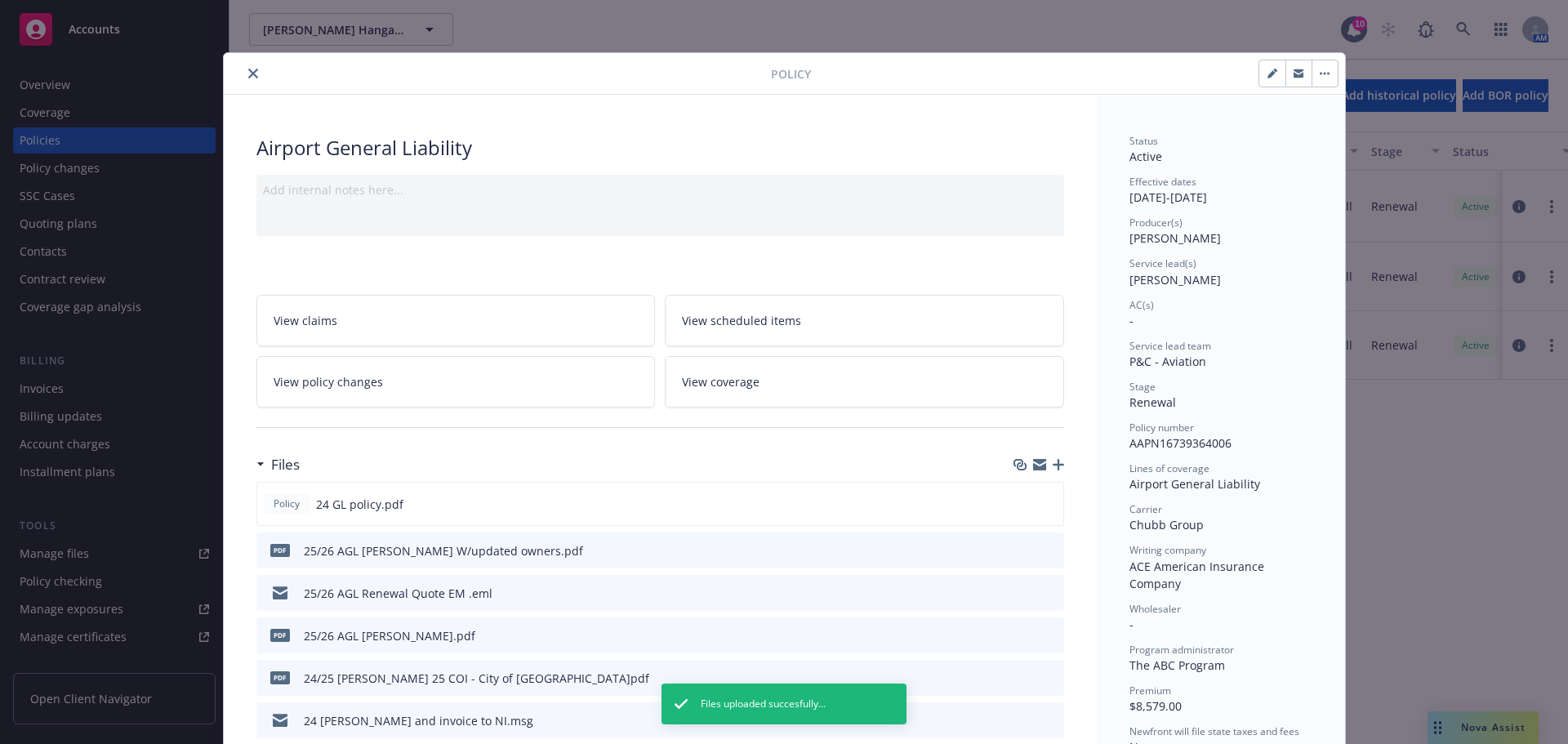
click at [251, 73] on button "close" at bounding box center [254, 73] width 20 height 20
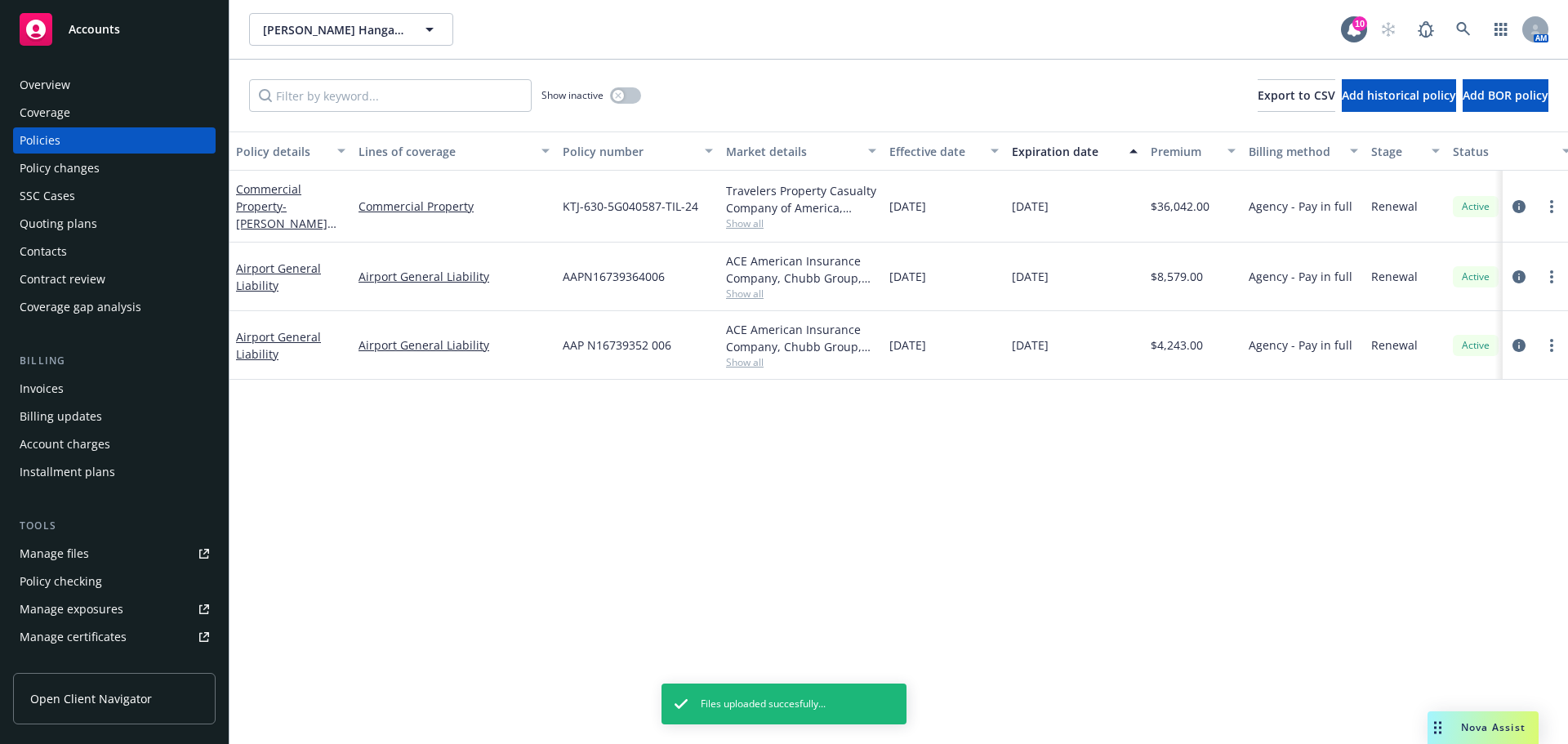
click at [134, 72] on div "Overview" at bounding box center [115, 84] width 190 height 26
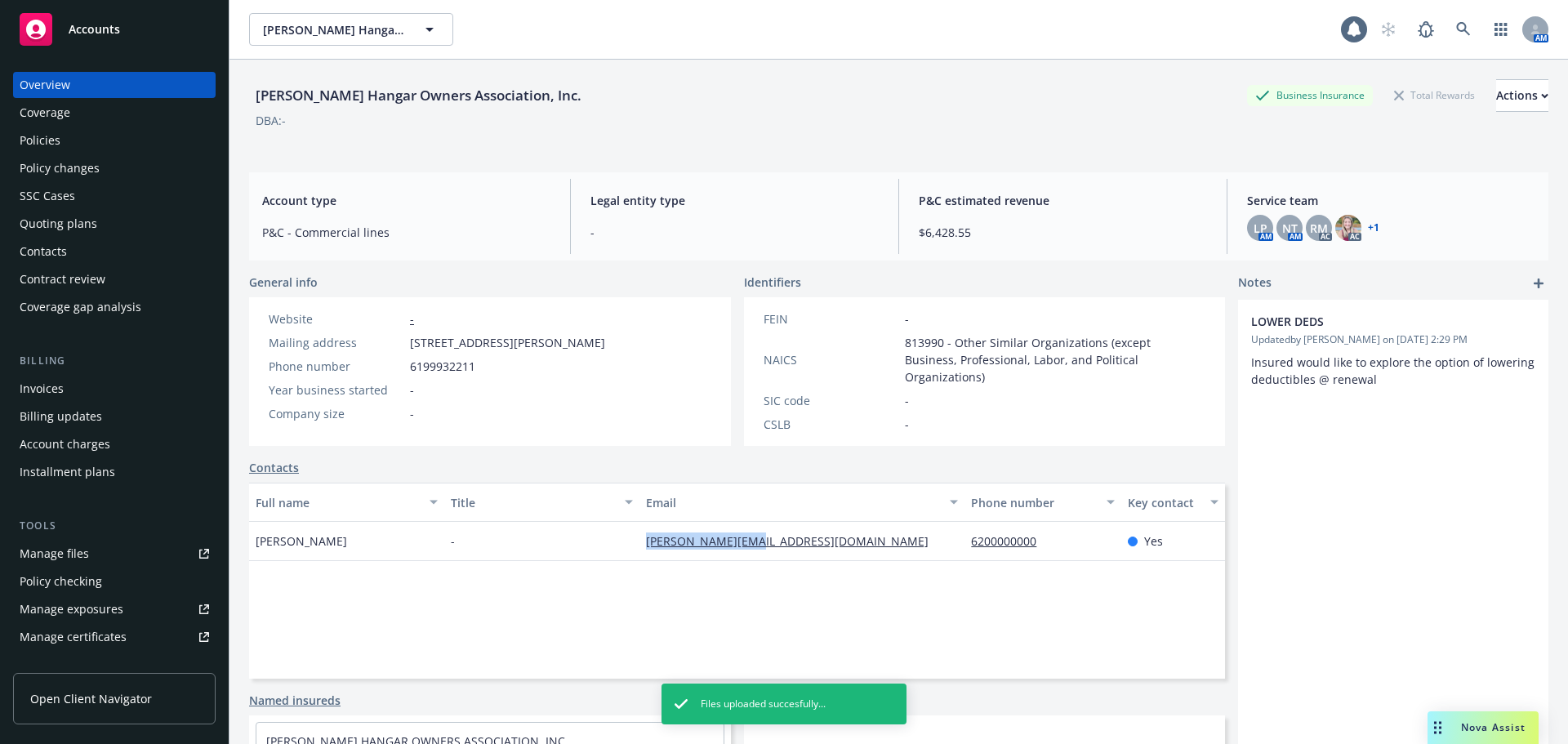
drag, startPoint x: 610, startPoint y: 518, endPoint x: 825, endPoint y: 522, distance: 215.0
click at [825, 522] on div "[PERSON_NAME] - [EMAIL_ADDRESS][DOMAIN_NAME] 6200000000 Yes" at bounding box center [736, 541] width 976 height 39
copy div "[PERSON_NAME][EMAIL_ADDRESS][DOMAIN_NAME]"
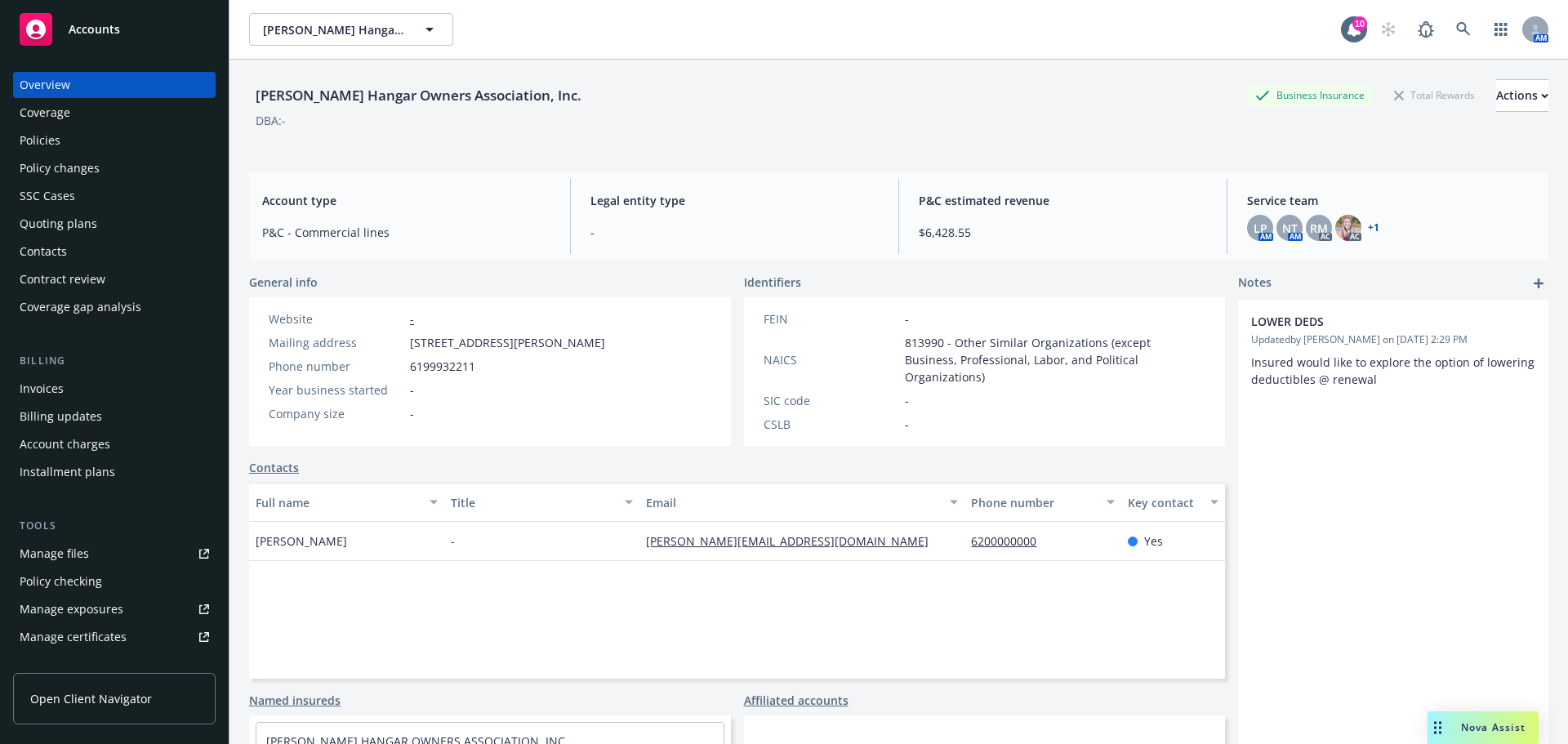
click at [424, 89] on div "[PERSON_NAME] Hangar Owners Association, Inc." at bounding box center [418, 96] width 339 height 22
click at [421, 91] on div "[PERSON_NAME] Hangar Owners Association, Inc." at bounding box center [418, 96] width 339 height 22
copy div "[PERSON_NAME] Hangar Owners Association, Inc."
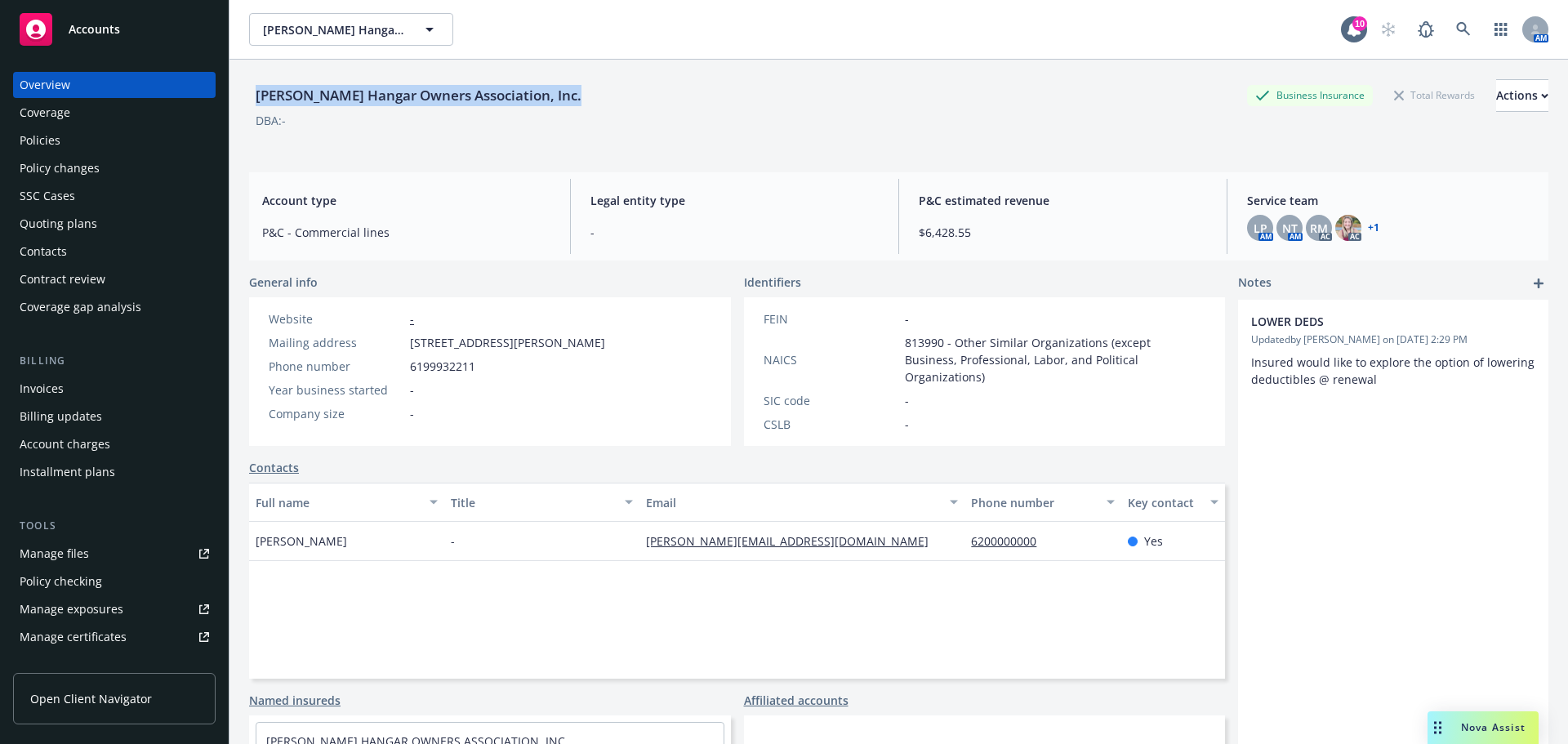
click at [69, 138] on div "Policies" at bounding box center [115, 140] width 190 height 26
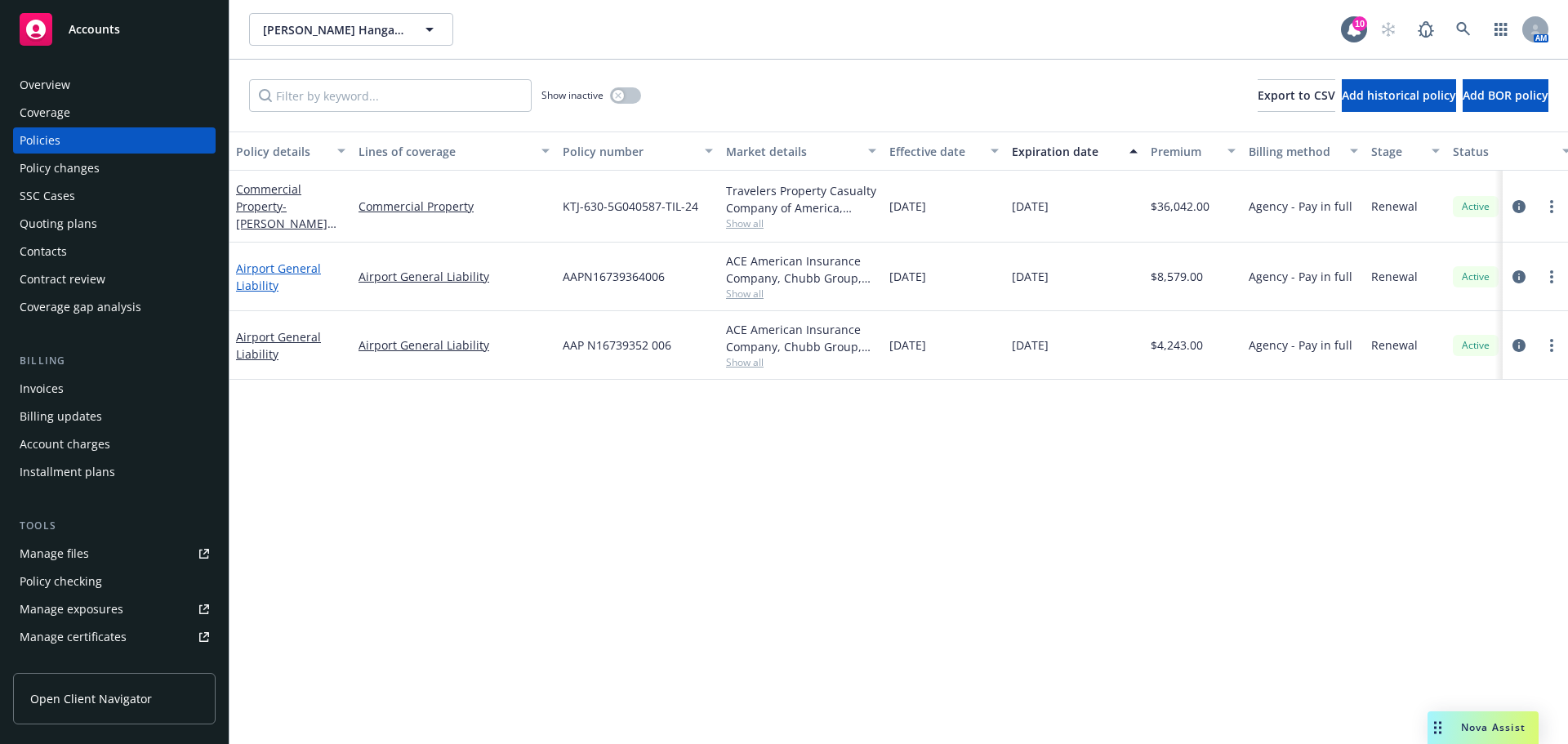
click at [272, 268] on link "Airport General Liability" at bounding box center [278, 276] width 85 height 32
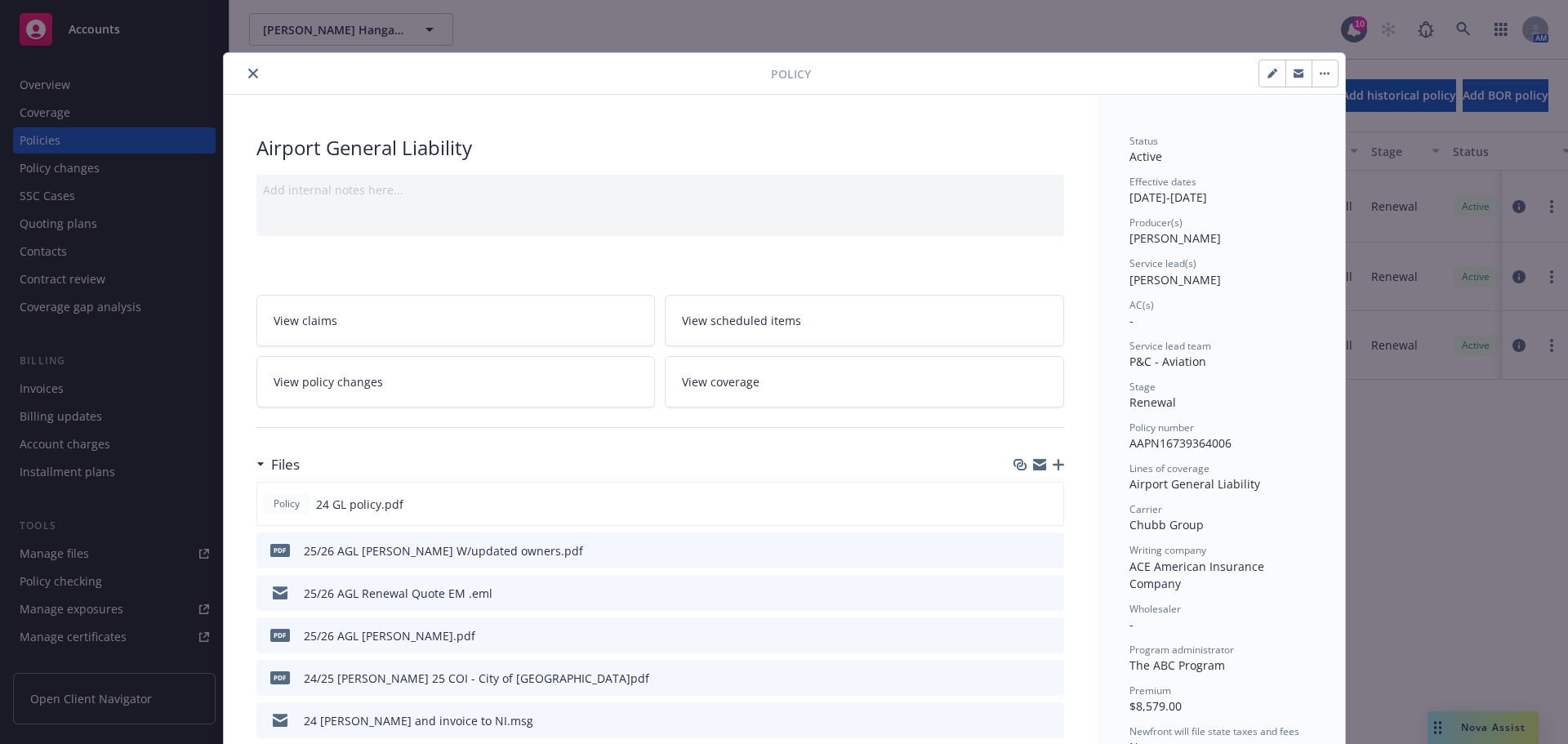
scroll to position [49, 0]
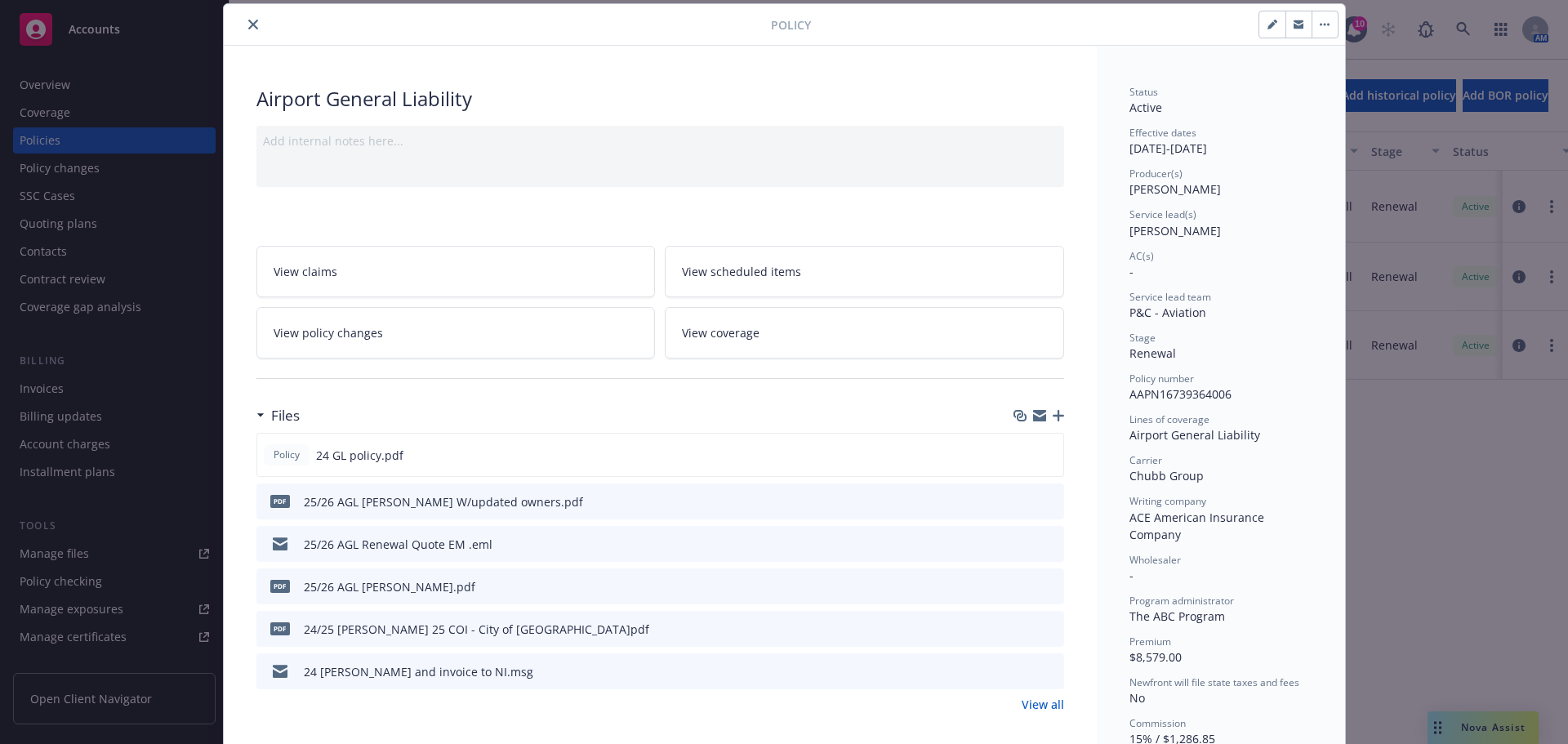
click at [1023, 501] on div at bounding box center [1038, 502] width 41 height 18
click at [1018, 503] on icon "download file" at bounding box center [1021, 500] width 13 height 13
click at [254, 28] on button "close" at bounding box center [254, 24] width 20 height 20
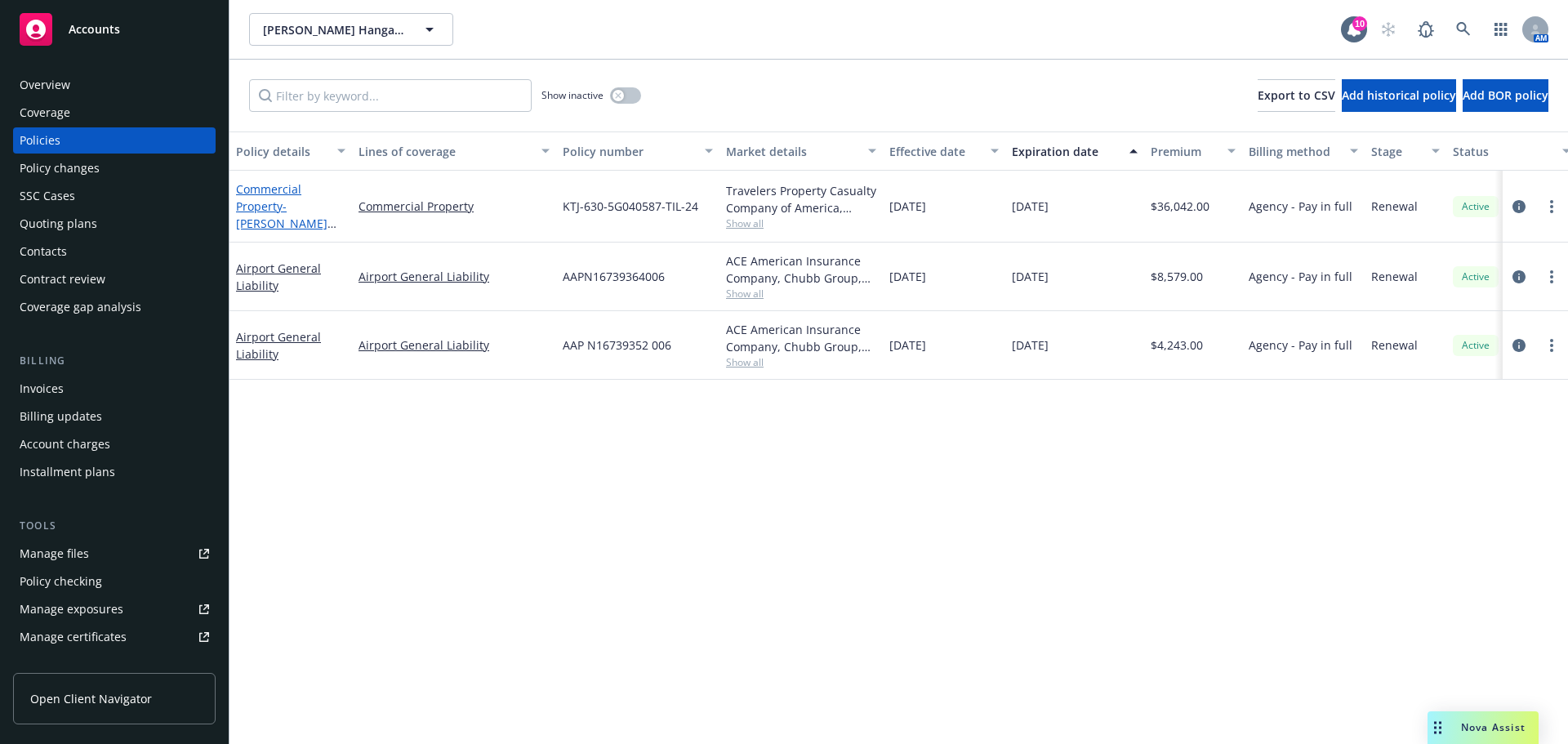
click at [312, 219] on span "- [PERSON_NAME] HANGAR OWNERS ASSOCIATION, INC" at bounding box center [286, 232] width 101 height 67
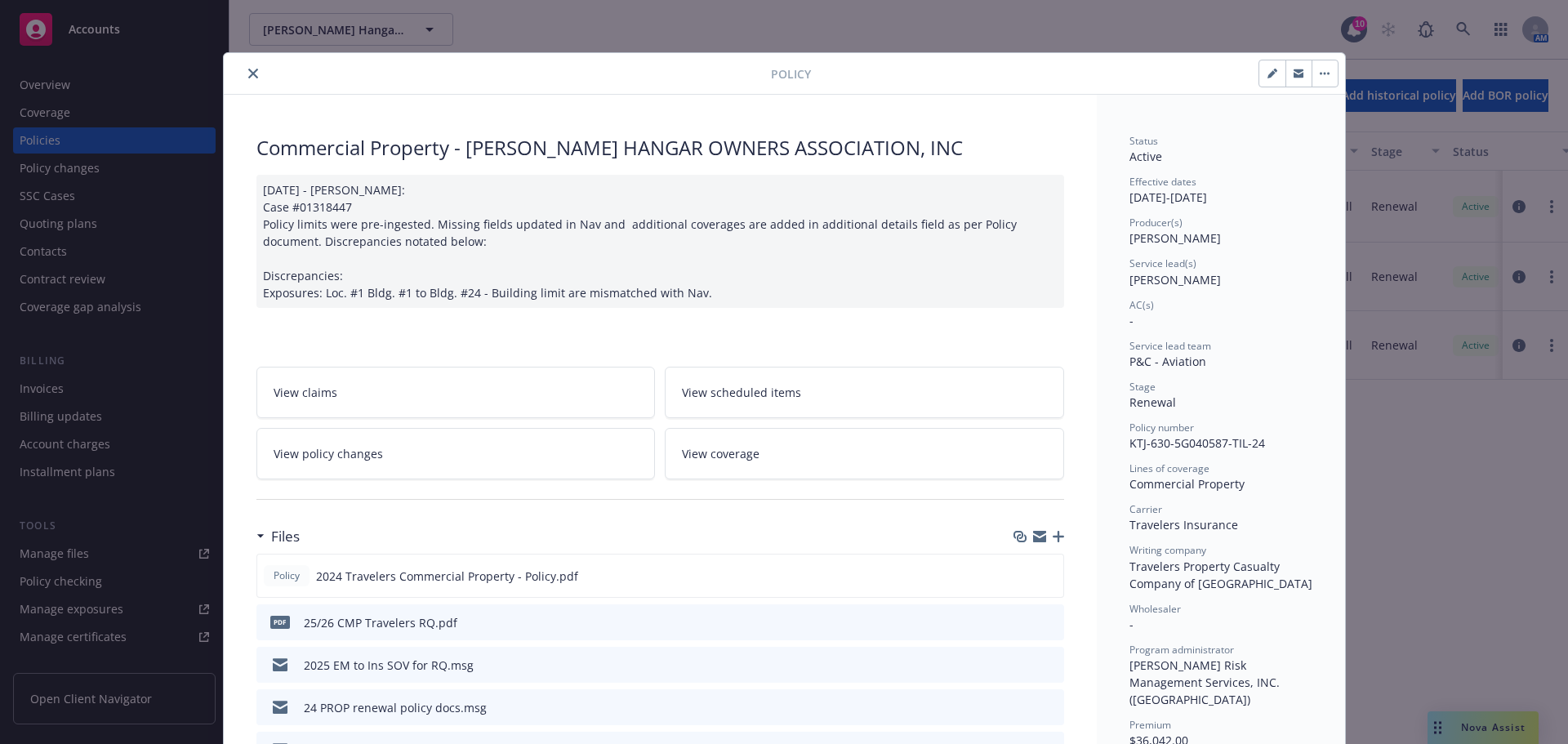
scroll to position [49, 0]
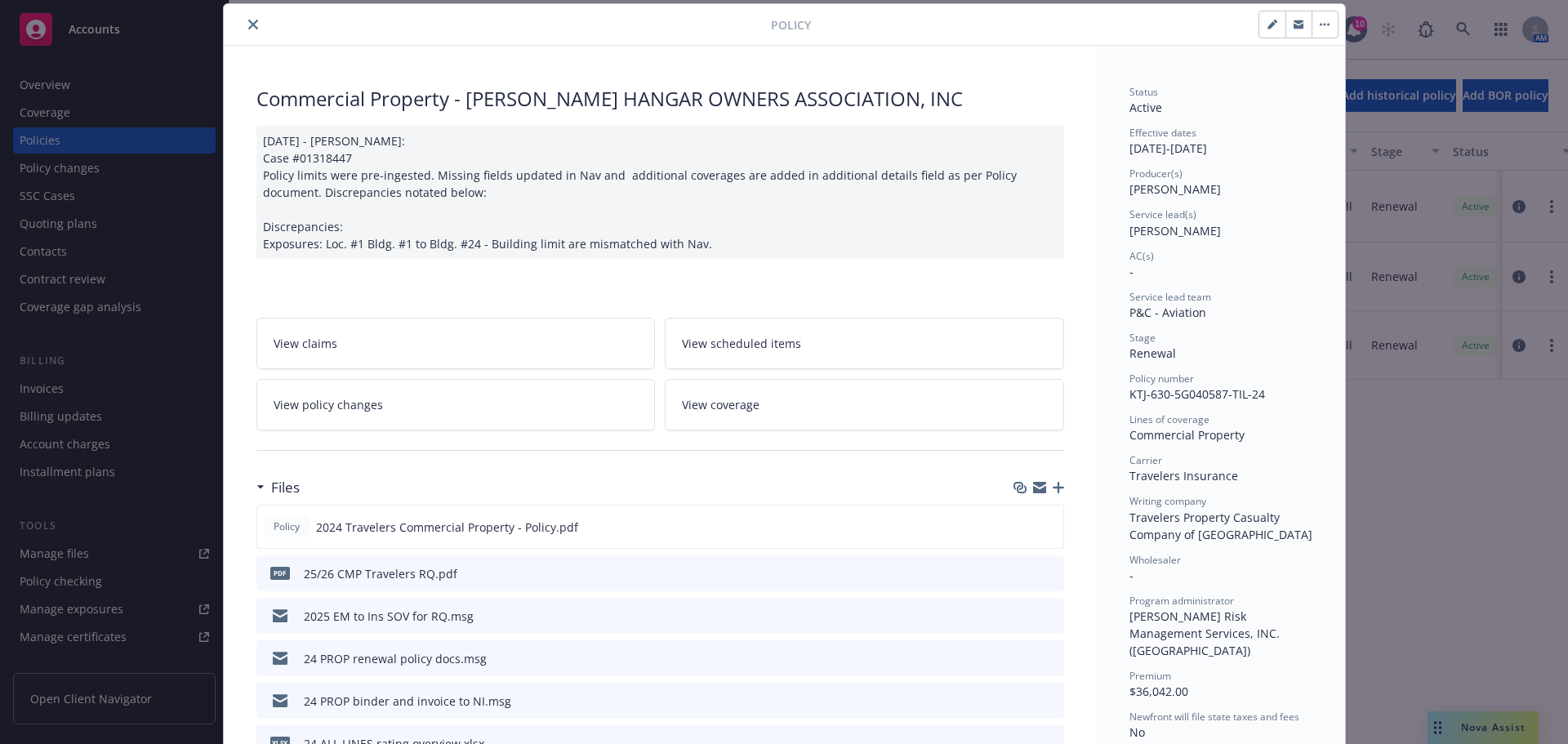
click at [1015, 576] on icon "download file" at bounding box center [1021, 572] width 13 height 13
click at [249, 25] on icon "close" at bounding box center [254, 24] width 10 height 10
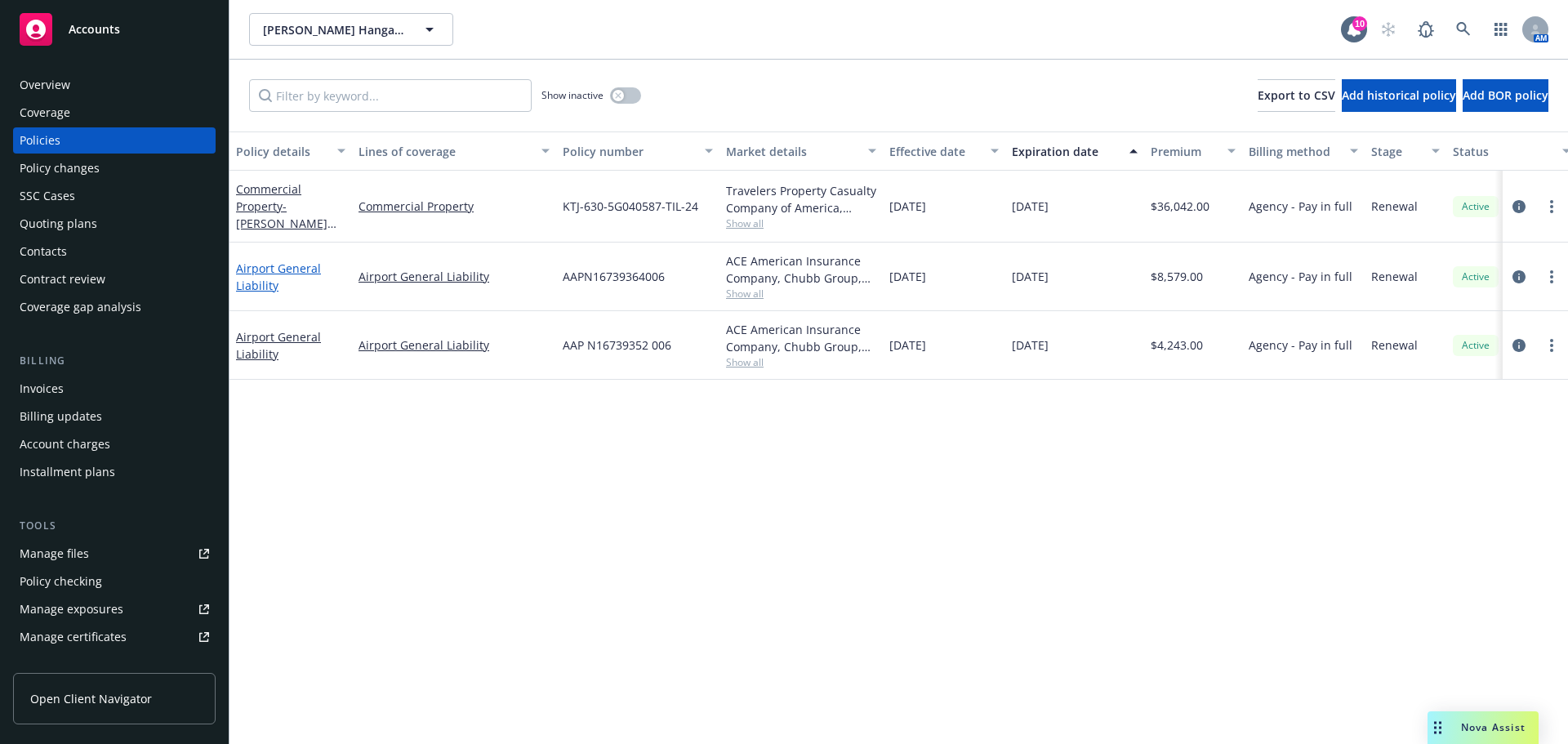
click at [255, 286] on link "Airport General Liability" at bounding box center [278, 276] width 85 height 32
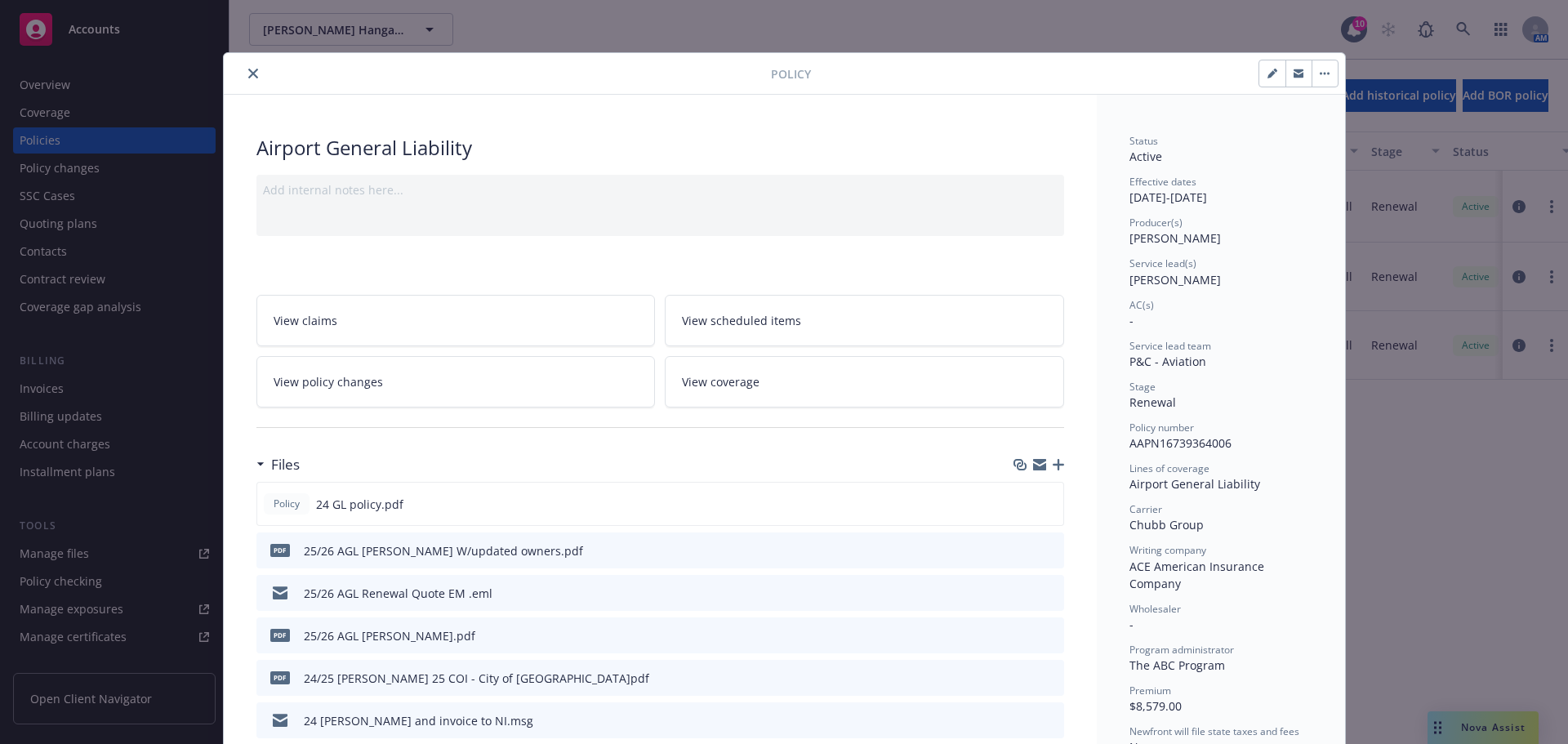
scroll to position [49, 0]
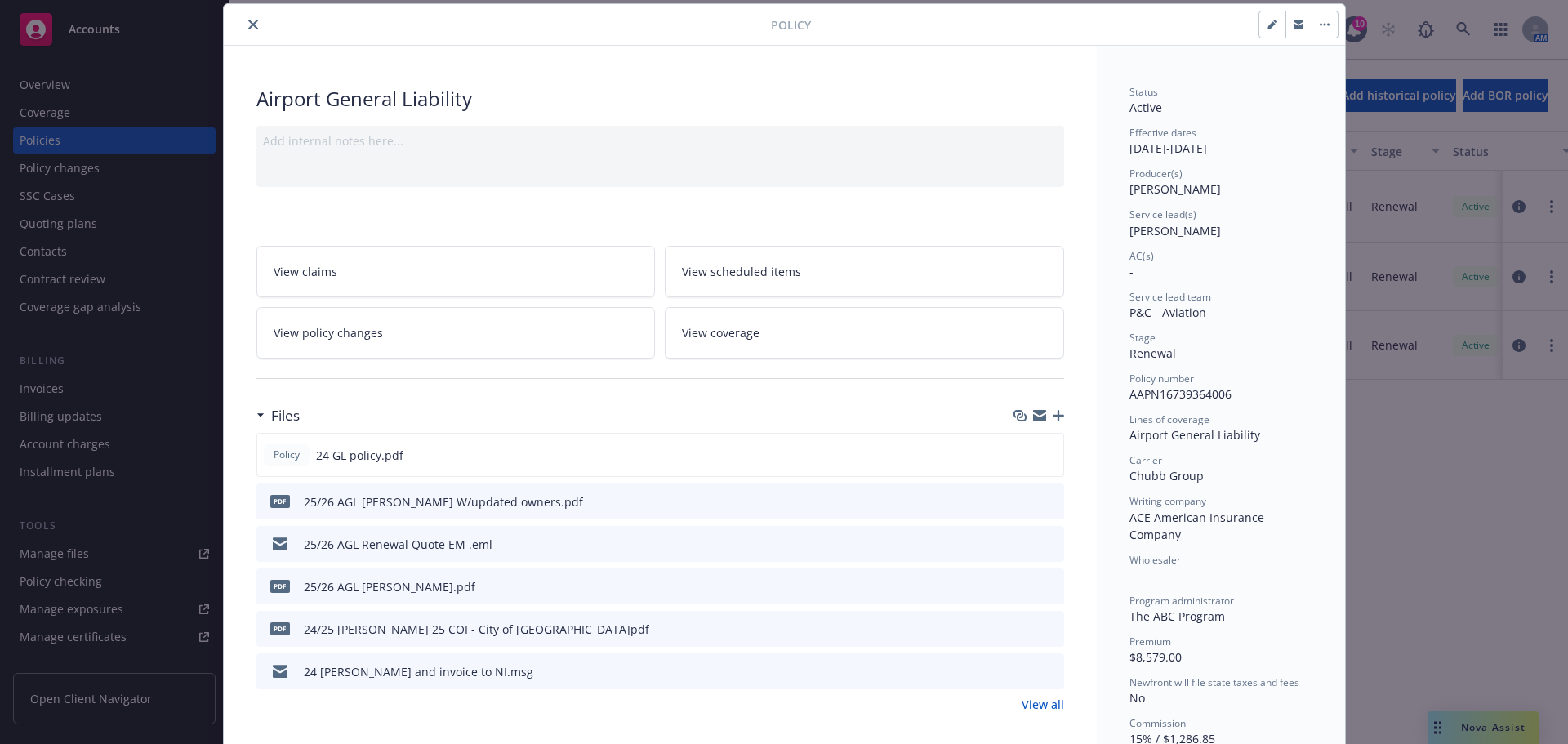
click at [1041, 496] on icon "preview file" at bounding box center [1048, 501] width 15 height 12
click at [249, 23] on icon "close" at bounding box center [254, 24] width 10 height 10
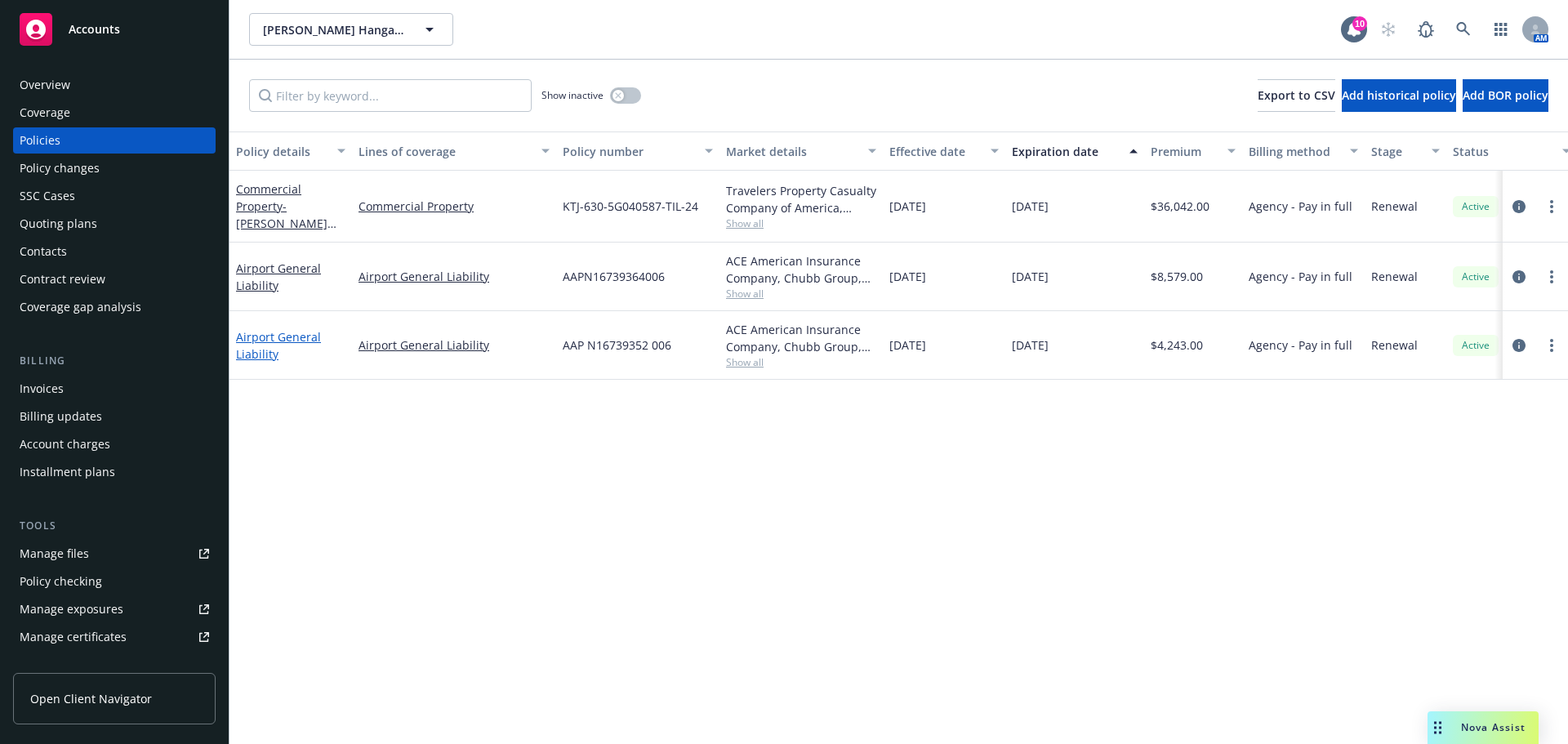
click at [254, 339] on link "Airport General Liability" at bounding box center [278, 345] width 85 height 32
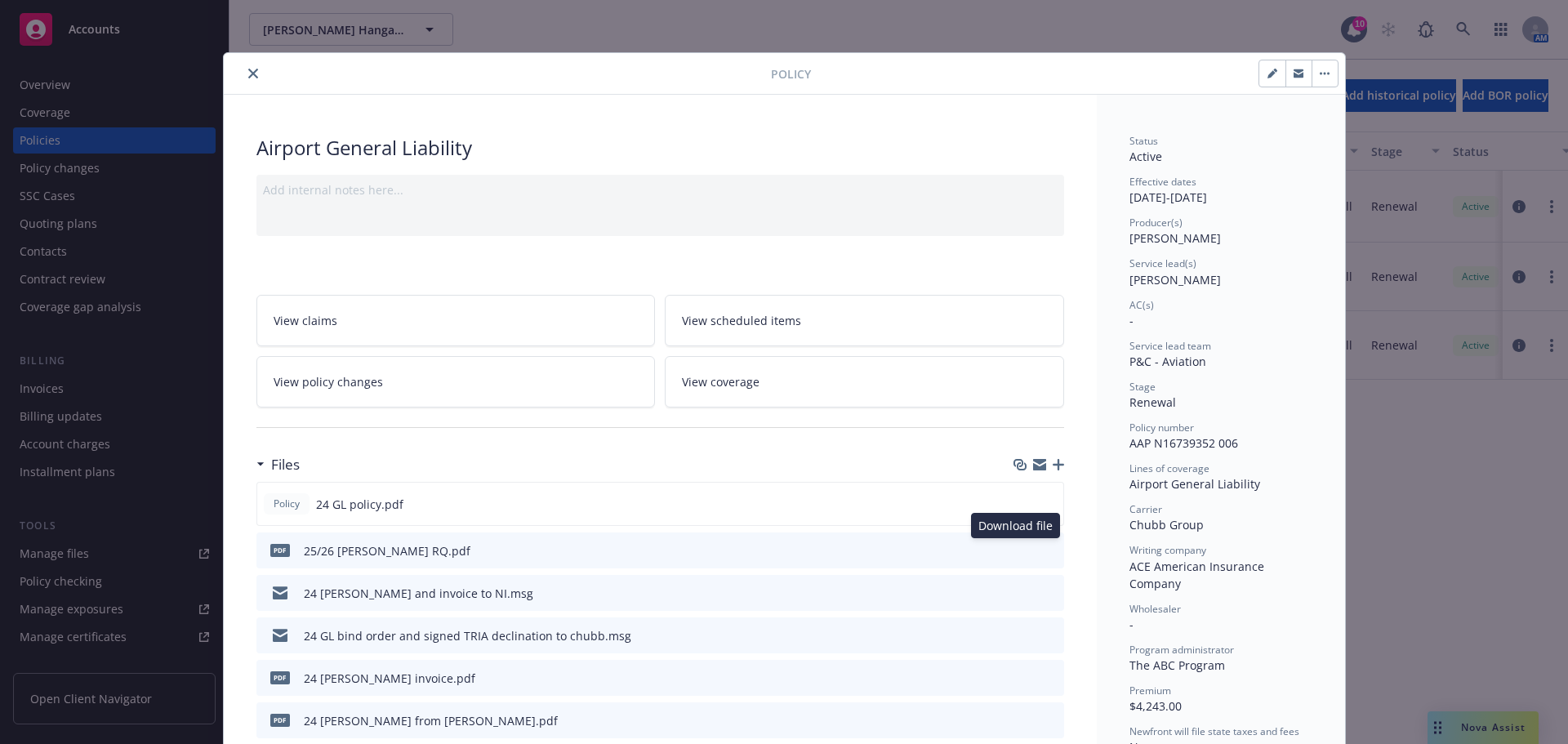
click at [1019, 544] on icon "download file" at bounding box center [1021, 549] width 13 height 13
click at [250, 72] on icon "close" at bounding box center [254, 73] width 10 height 10
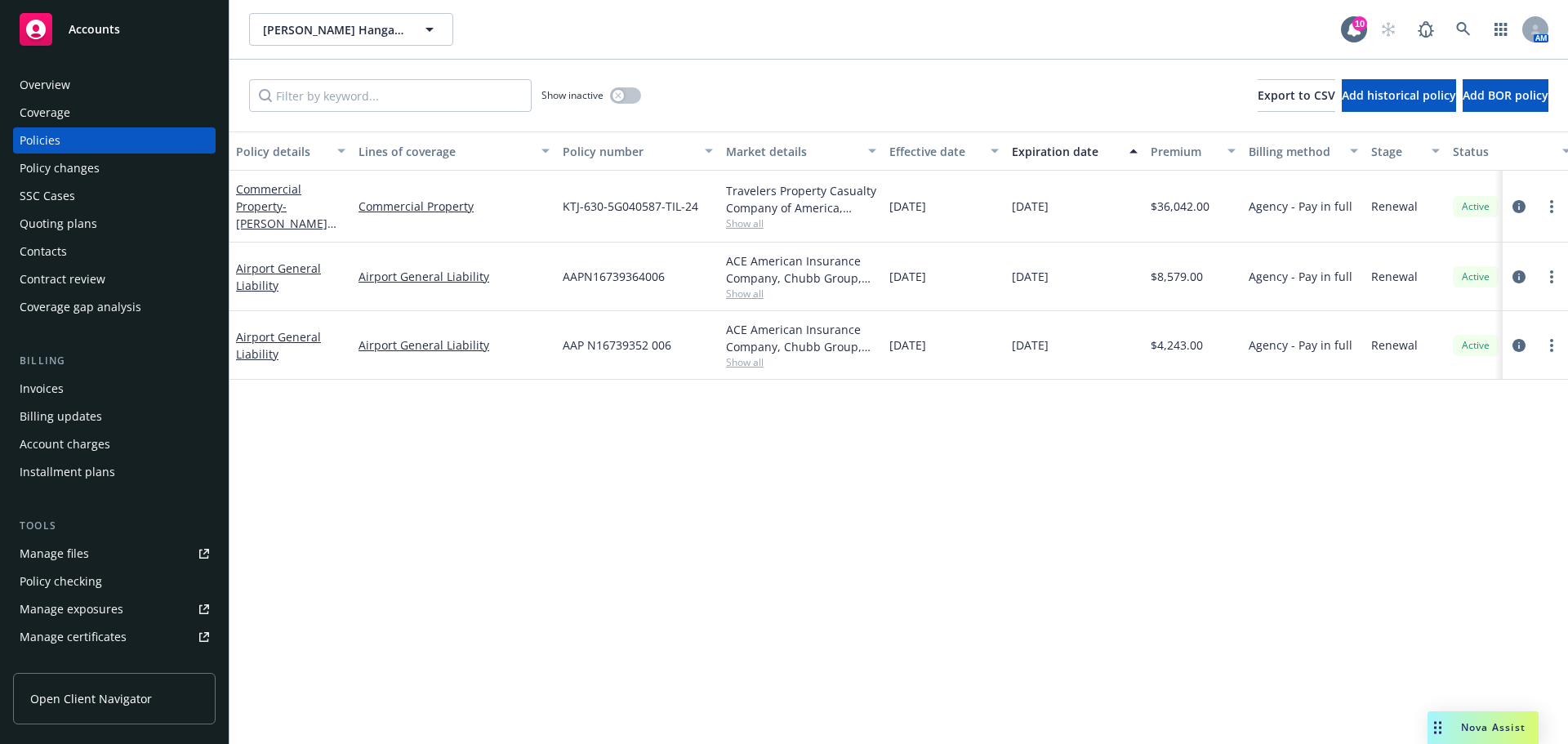
click at [79, 556] on div "Manage files" at bounding box center [54, 553] width 69 height 26
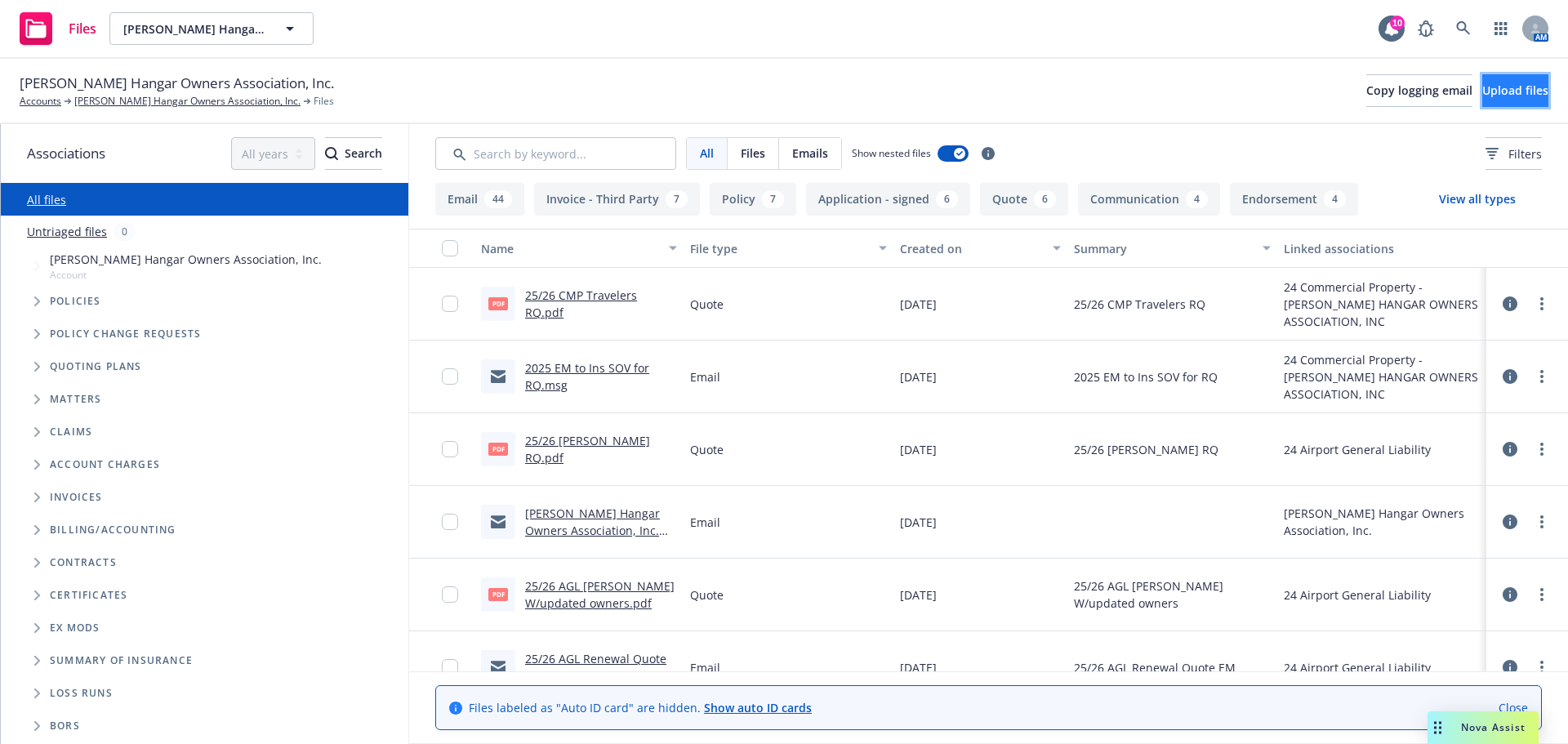
click at [1482, 98] on button "Upload files" at bounding box center [1515, 90] width 67 height 32
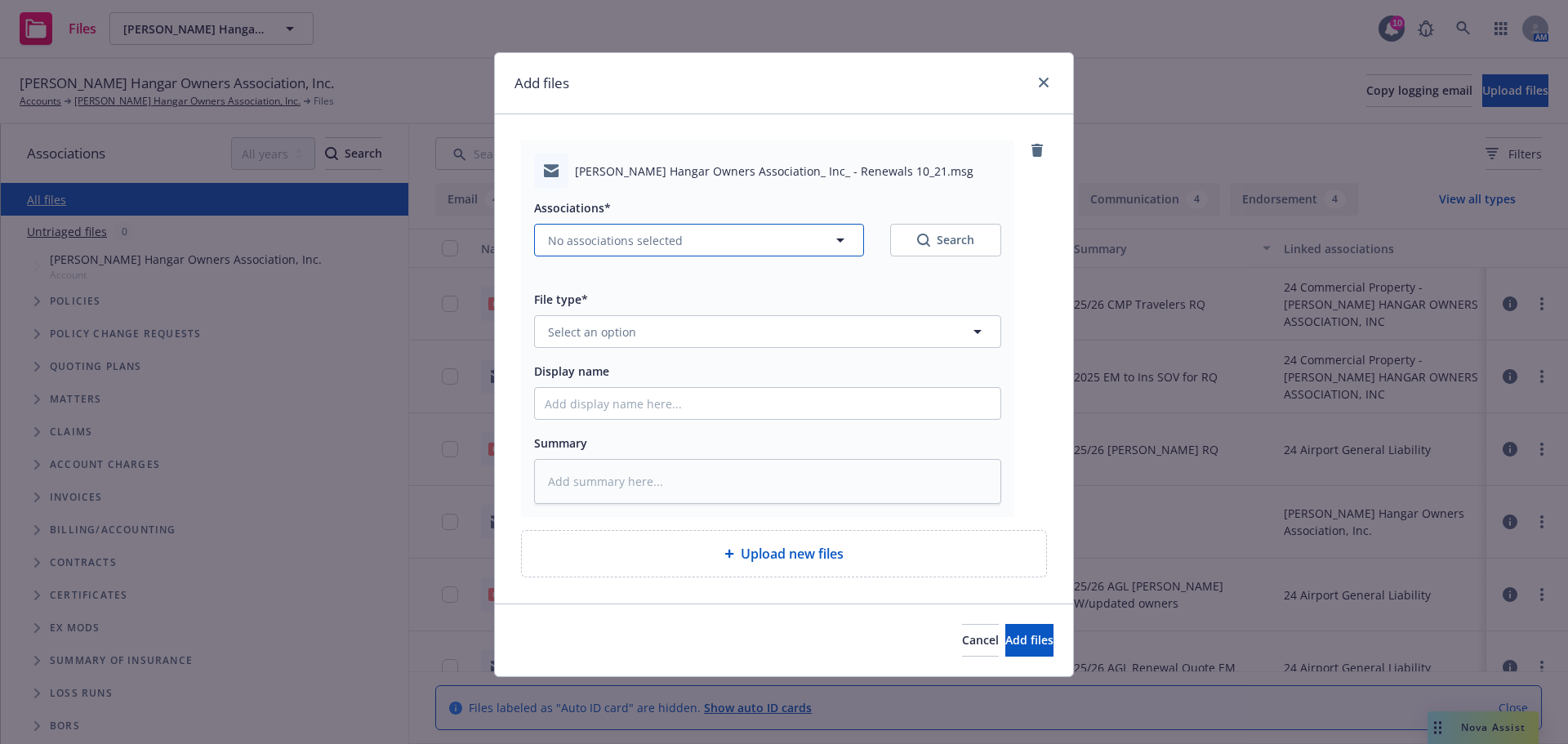
click at [634, 249] on span "No associations selected" at bounding box center [616, 241] width 135 height 18
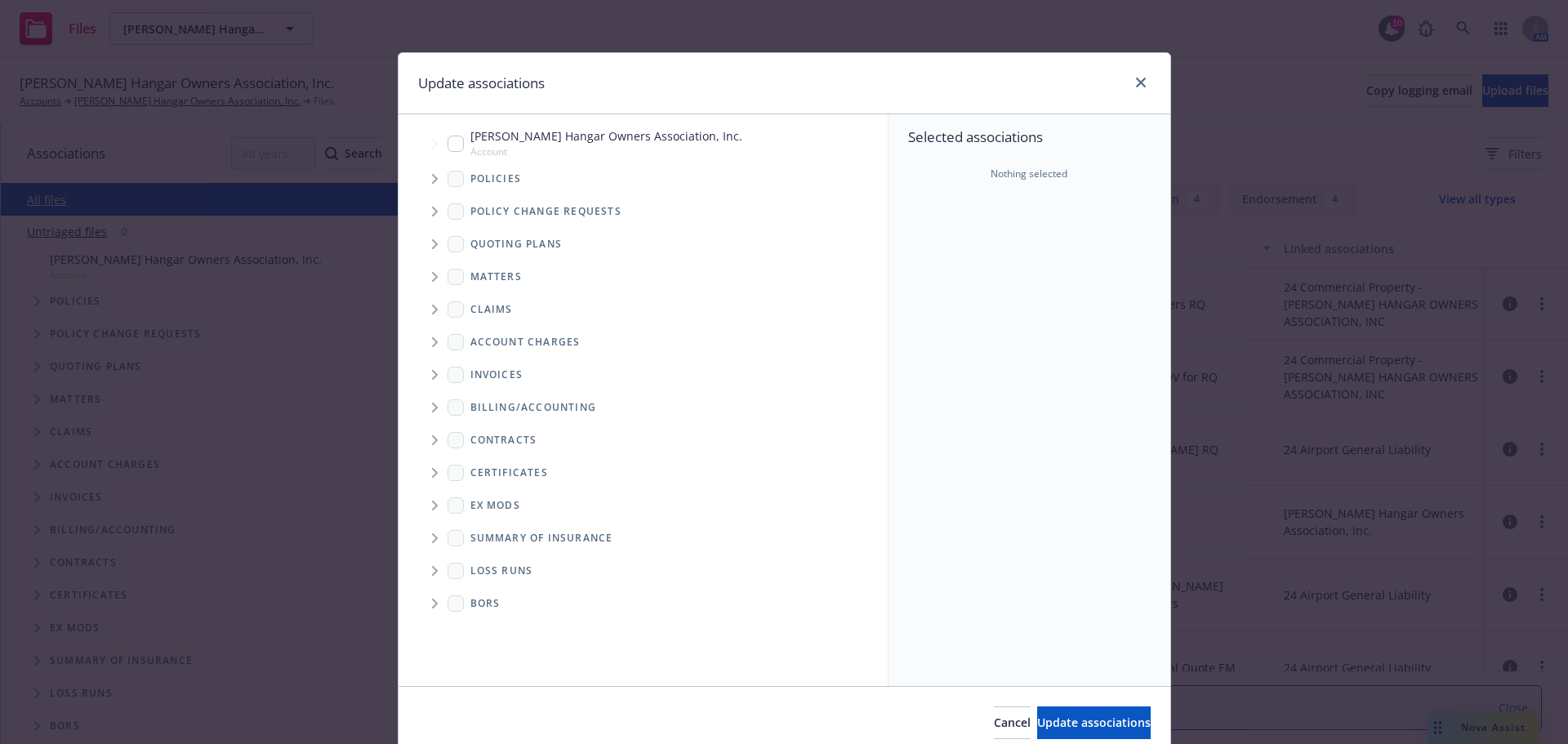
click at [421, 175] on span "Tree Example" at bounding box center [434, 178] width 26 height 26
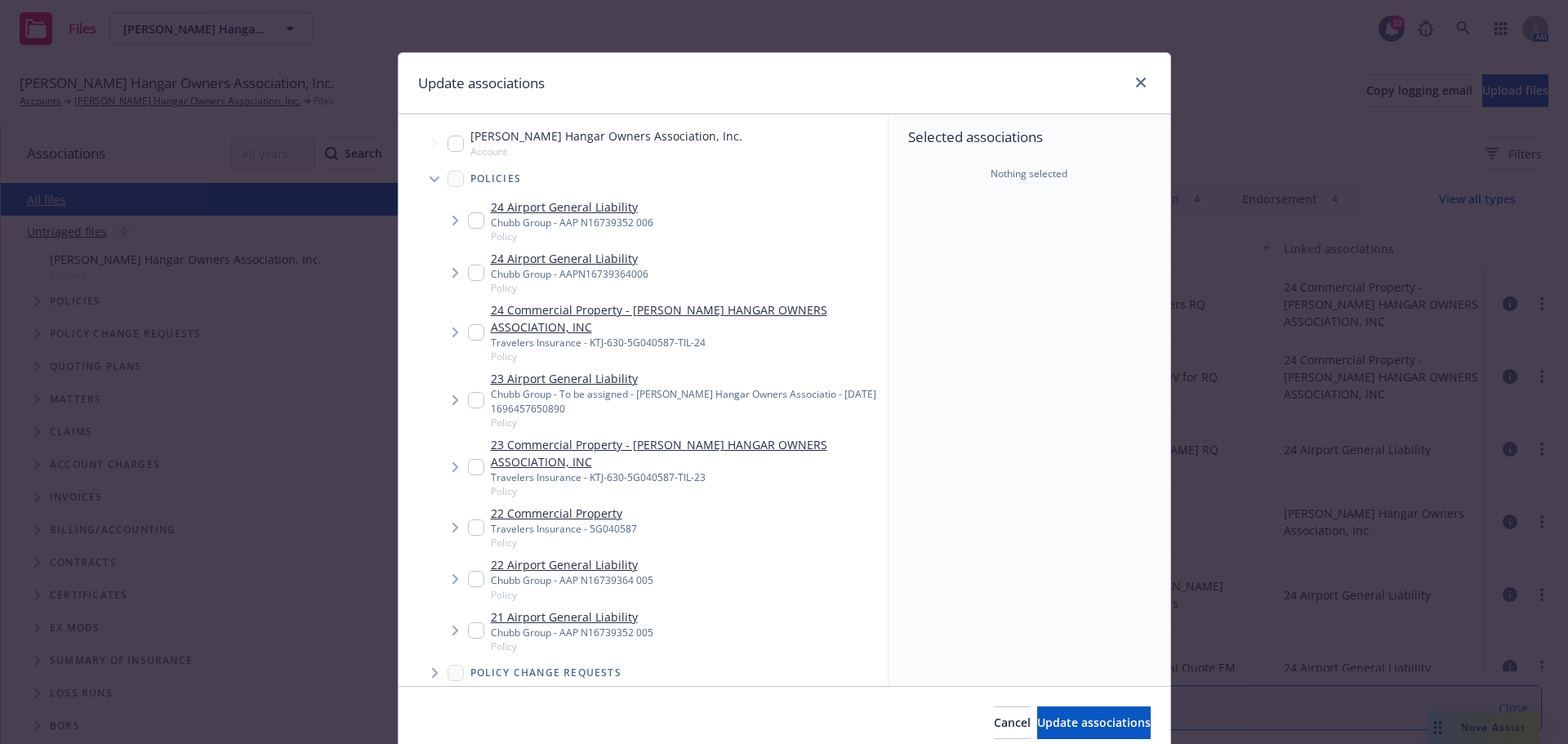
type textarea "x"
click at [470, 268] on input "Tree Example" at bounding box center [476, 272] width 17 height 17
checkbox input "true"
click at [468, 324] on input "Tree Example" at bounding box center [476, 332] width 17 height 17
checkbox input "true"
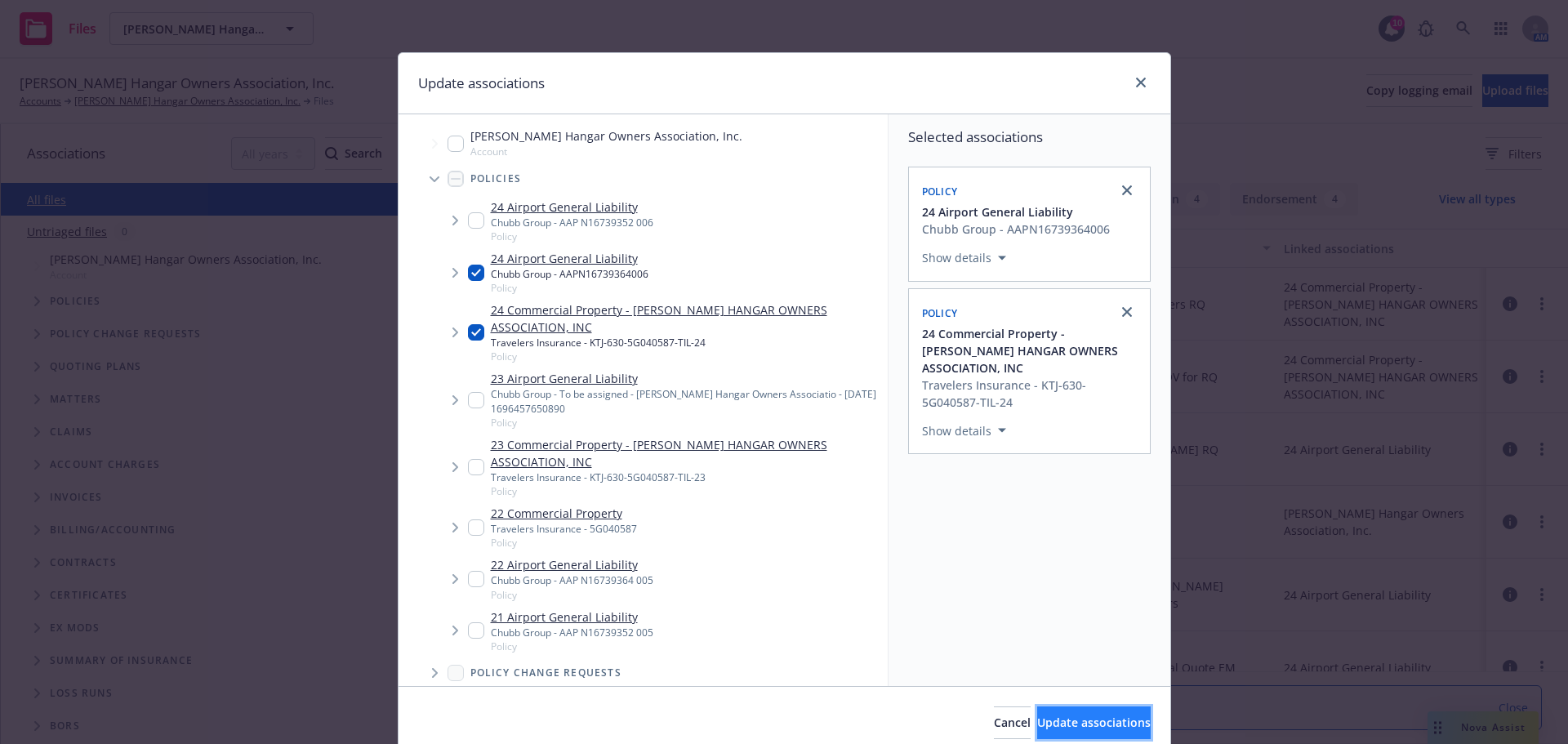
click at [1128, 717] on button "Update associations" at bounding box center [1094, 722] width 114 height 32
type textarea "x"
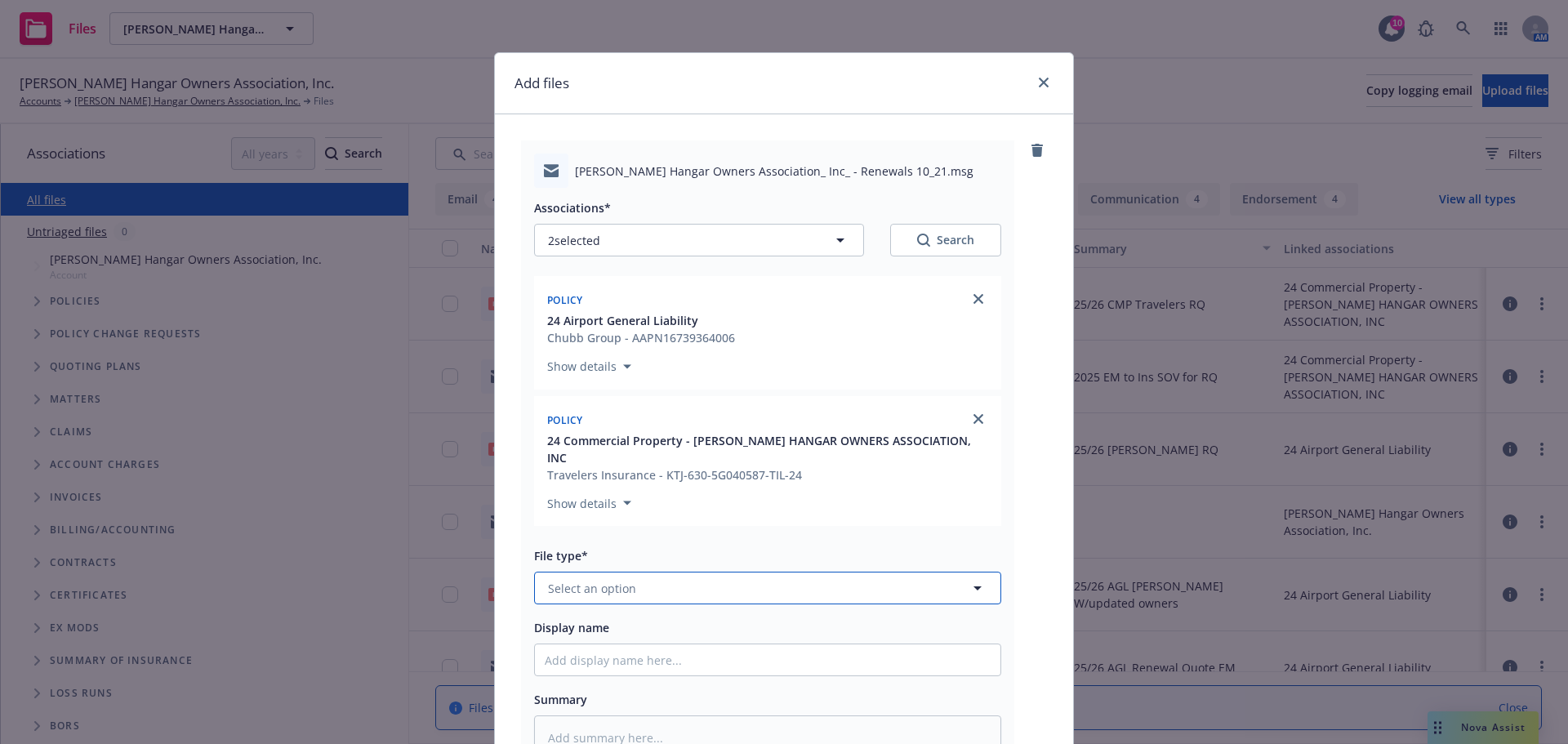
click at [712, 577] on button "Select an option" at bounding box center [767, 587] width 467 height 32
type input "email"
click at [683, 531] on div "Email" at bounding box center [767, 542] width 446 height 23
click at [618, 644] on input "Display name" at bounding box center [767, 660] width 466 height 31
type textarea "x"
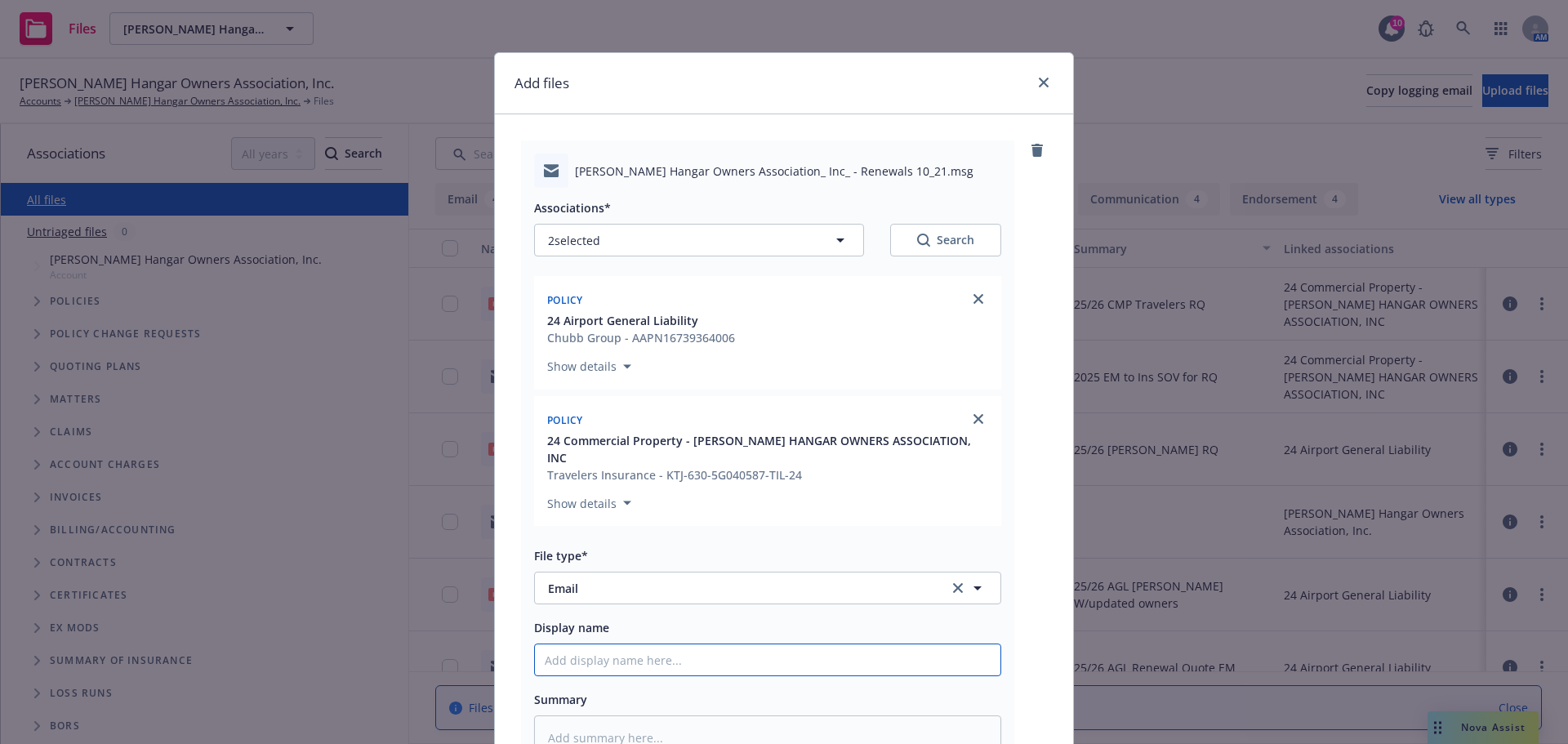
type input "2"
type textarea "x"
type input "25"
type textarea "x"
type input "25/"
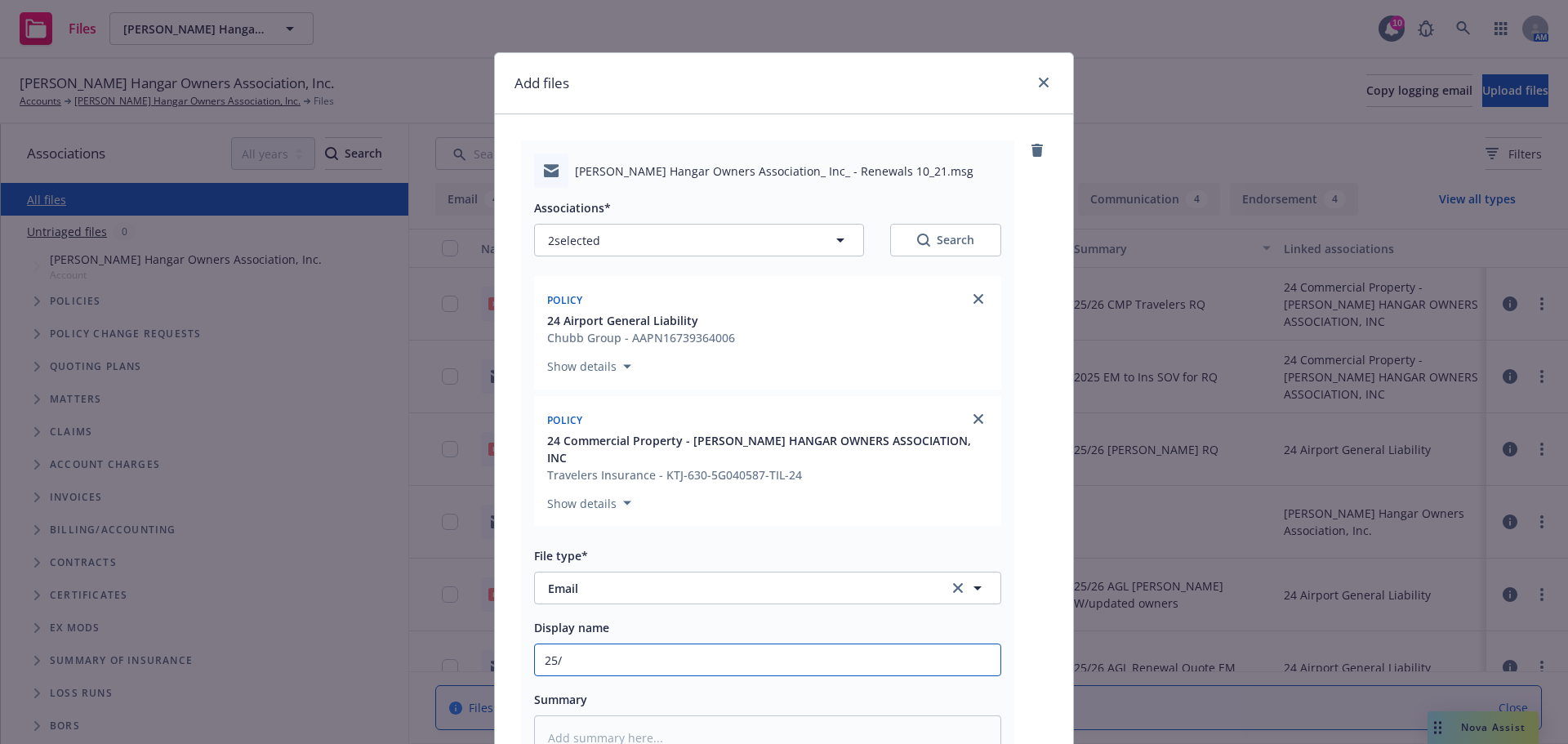
type textarea "x"
type input "25/2"
type textarea "x"
type input "25/26"
type textarea "x"
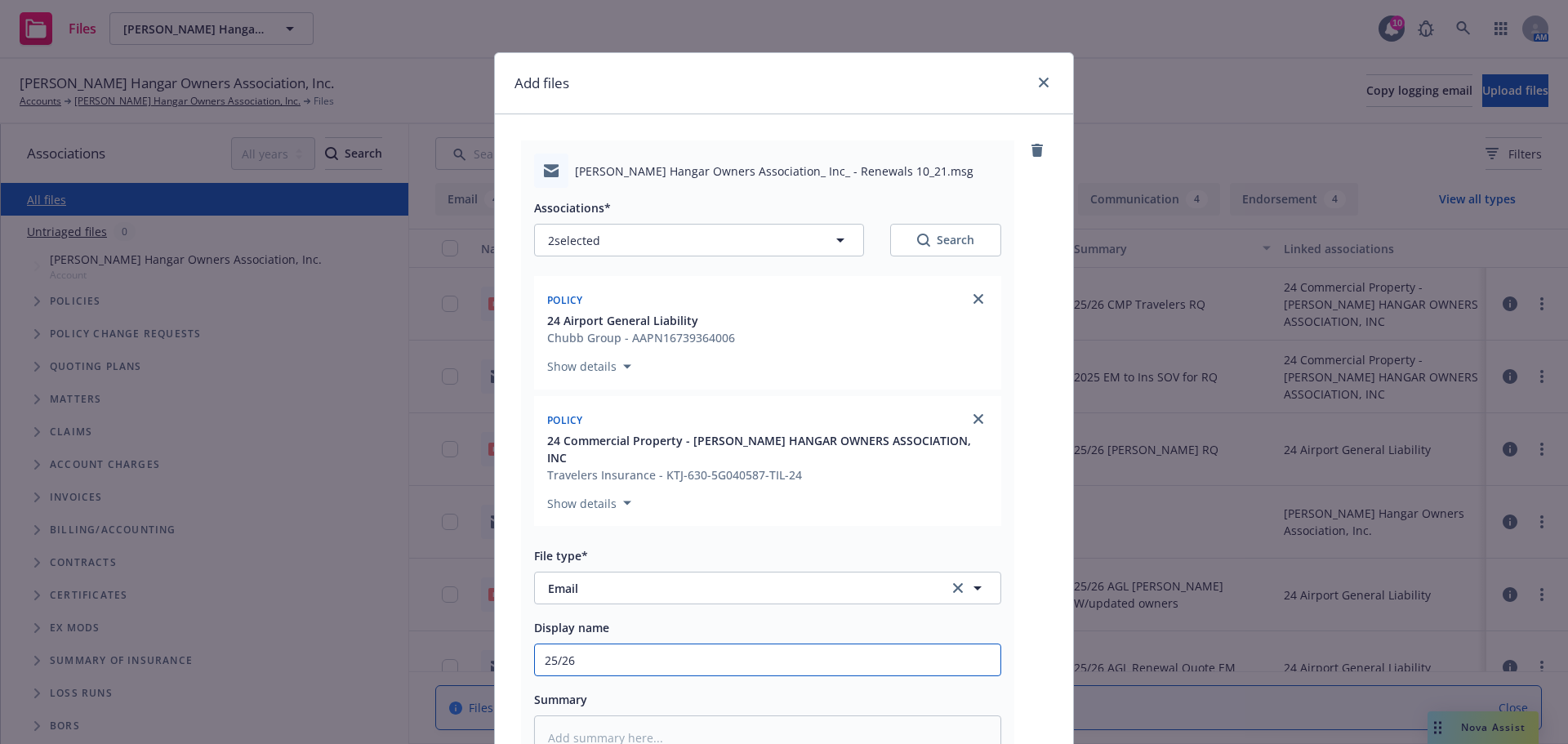
type input "25/26"
type textarea "x"
type input "25/26 E"
type textarea "x"
type input "25/26 Em"
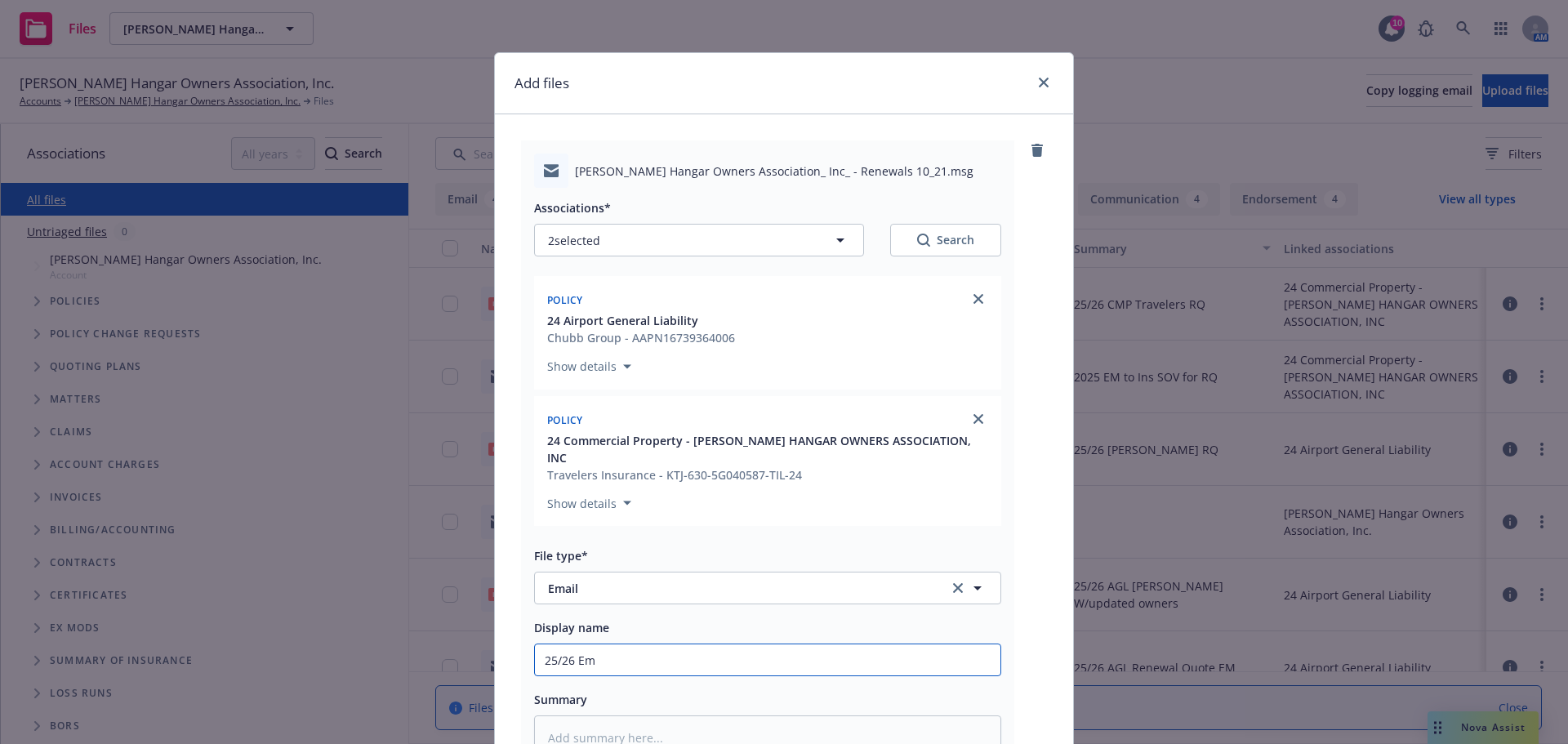
type textarea "x"
type input "25/26 Em t"
type textarea "x"
type input "25/26 Em to"
type textarea "x"
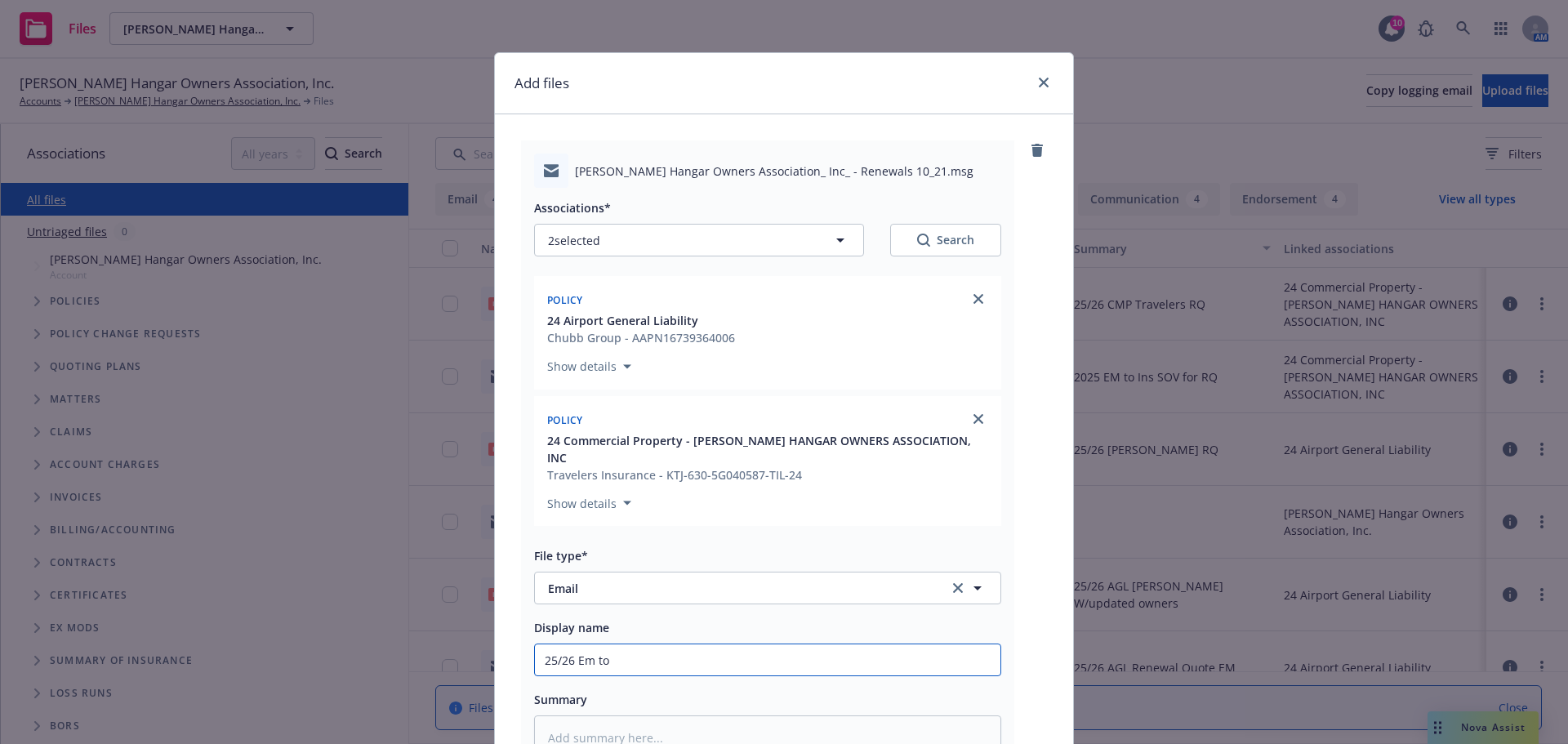
type input "25/26 Em to"
type textarea "x"
type input "25/26 Em to I"
type textarea "x"
type input "25/26 Em to In"
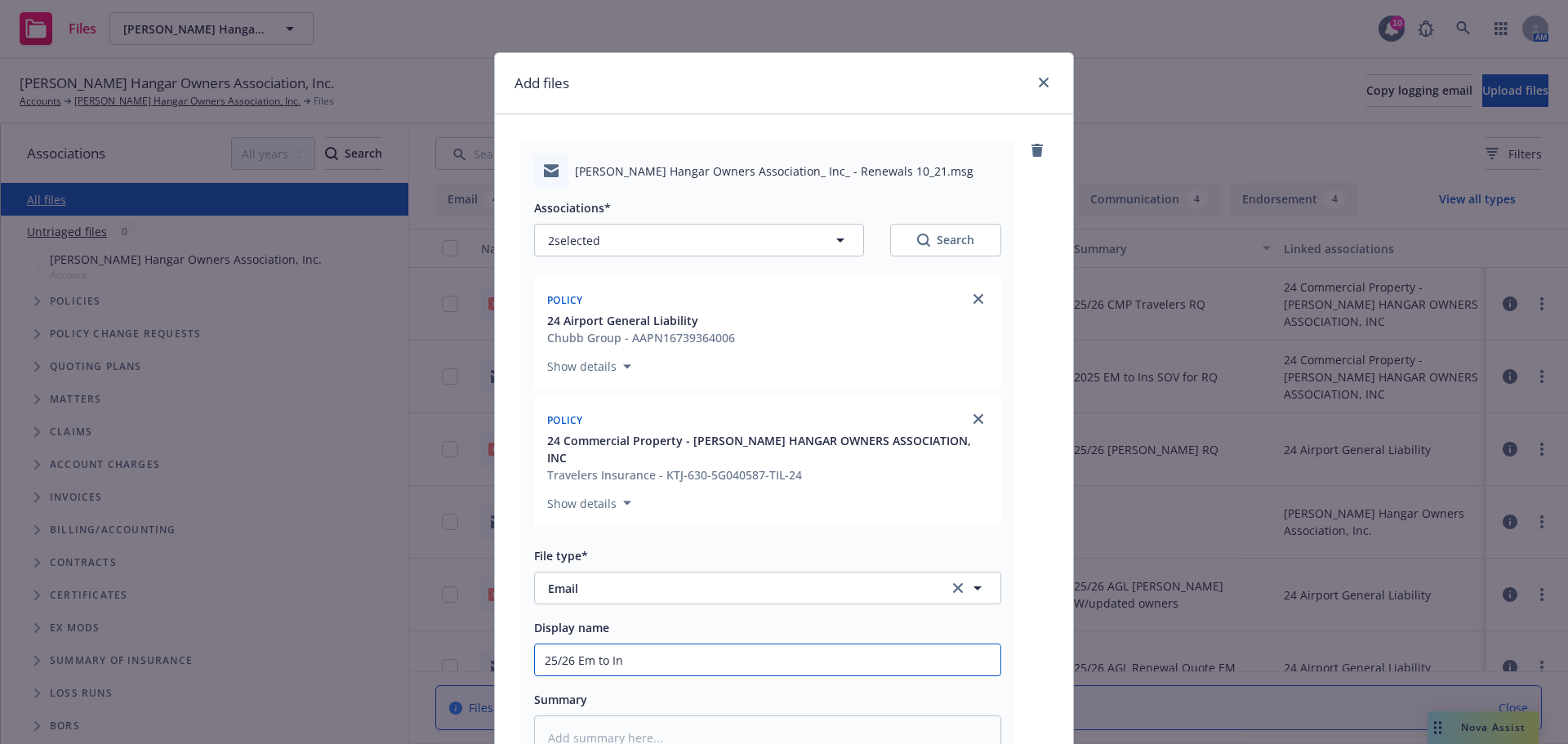
type textarea "x"
type input "25/26 Em to Ins"
type textarea "x"
type input "25/26 Em to Ins"
type textarea "x"
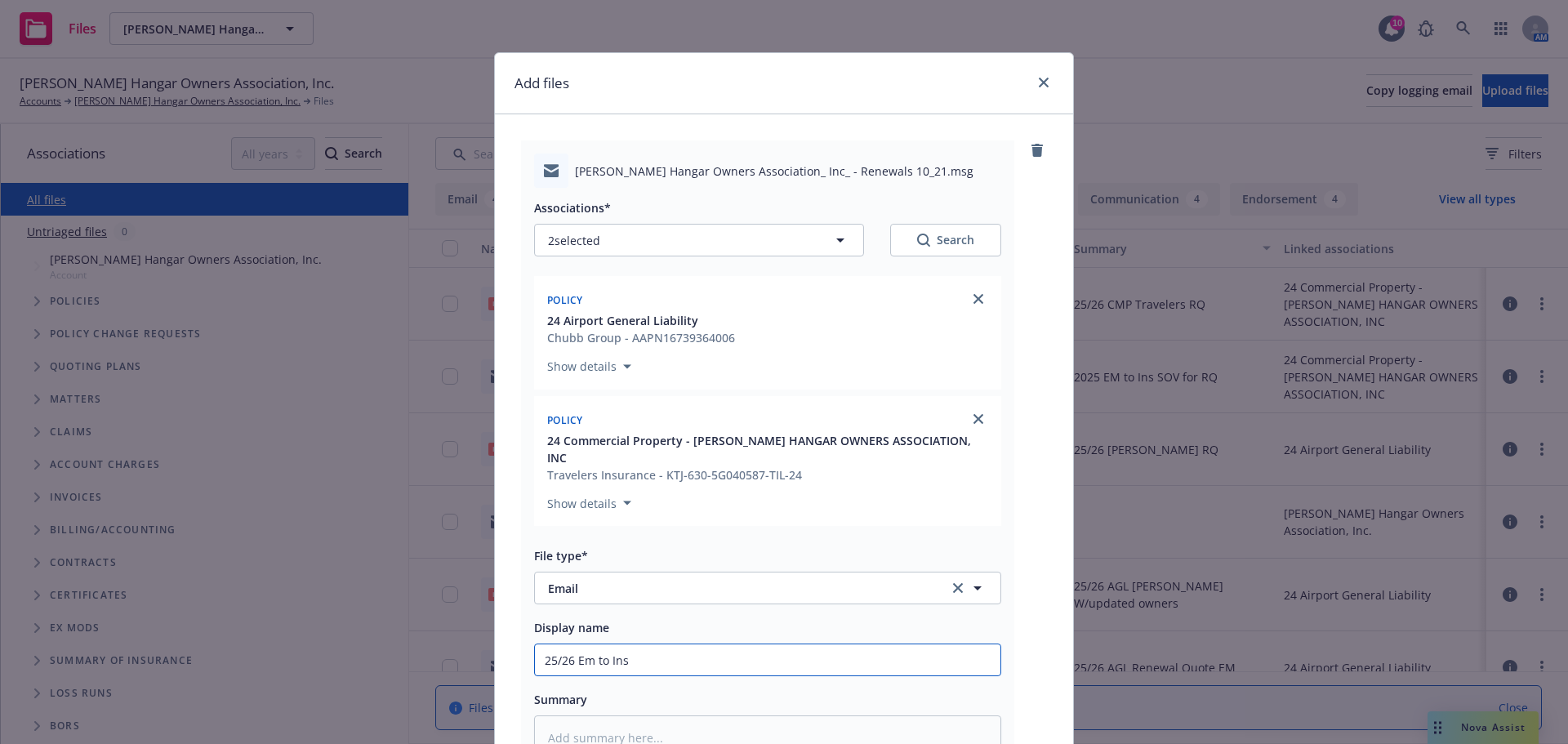
type input "25/26 Em to Ins -"
type textarea "x"
type input "25/26 Em to Ins -"
type textarea "x"
type input "25/26 Em to Ins - R"
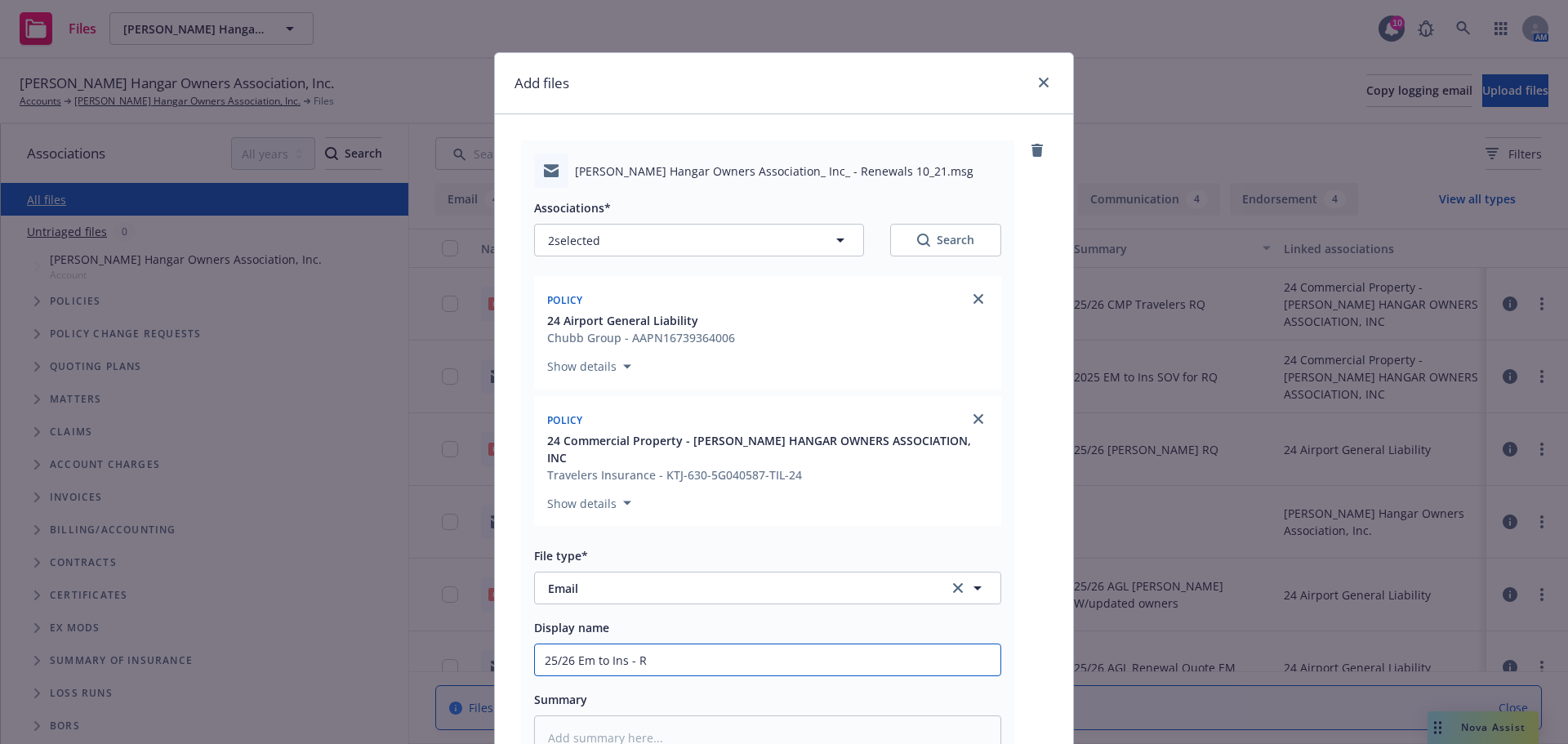
type textarea "x"
type input "25/26 Em to Ins - Re"
type textarea "x"
type input "25/26 Em to Ins - Ren"
type textarea "x"
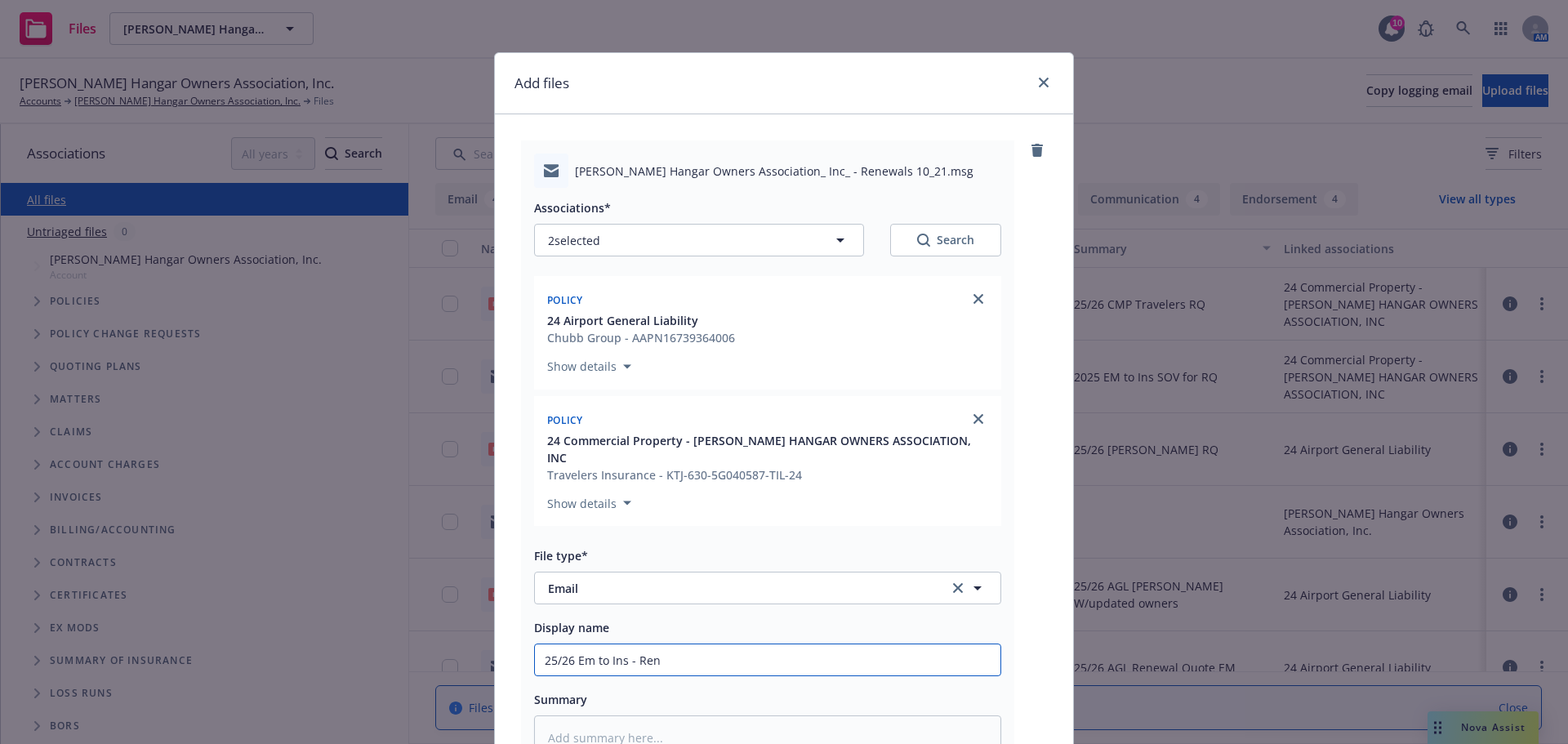
type input "25/26 Em to Ins - Renw"
type textarea "x"
type input "25/26 Em to Ins - Ren"
type textarea "x"
type input "25/26 Em to Ins - Rene"
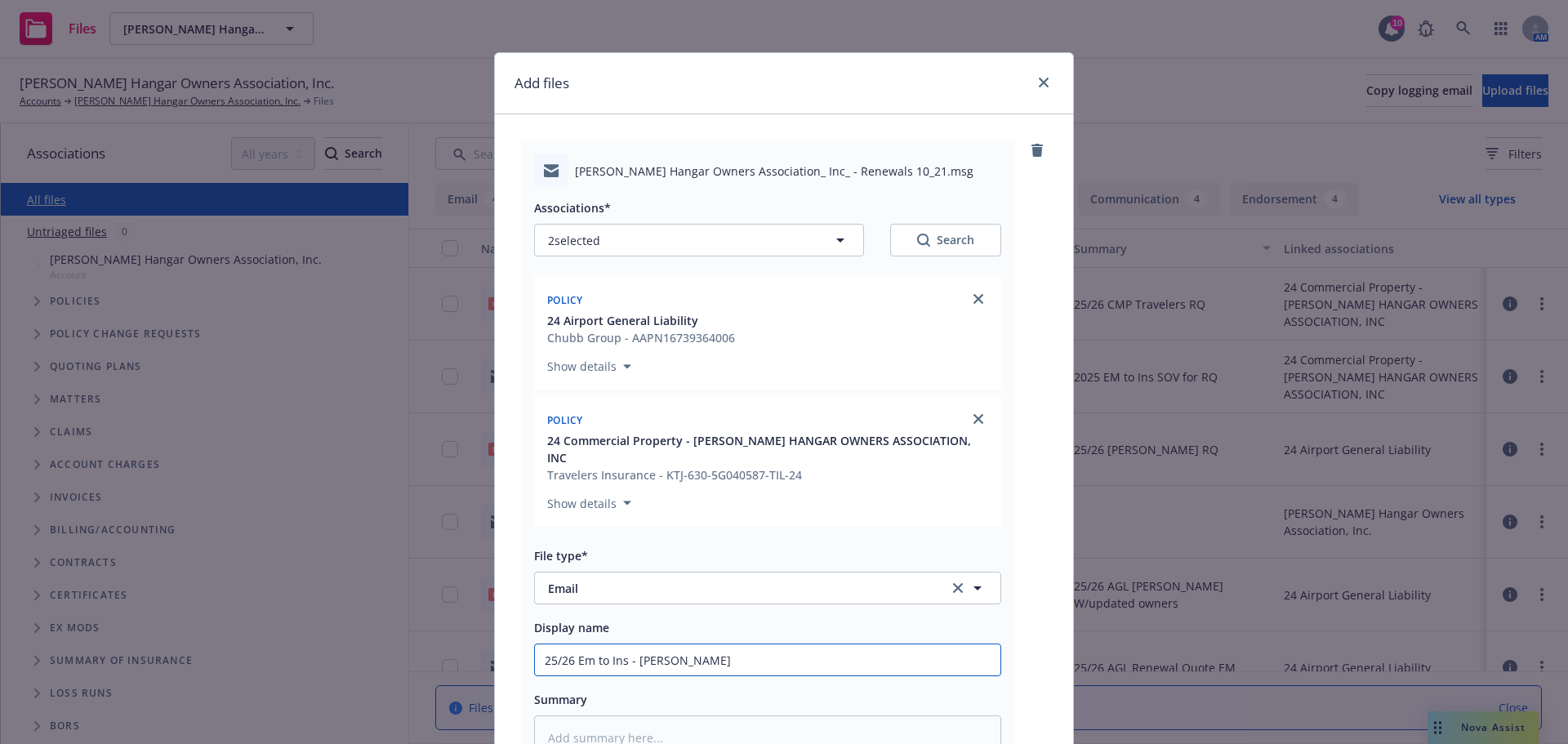
type textarea "x"
type input "25/26 Em to Ins - Renew"
type textarea "x"
type input "25/26 Em to Ins - Renewa"
type textarea "x"
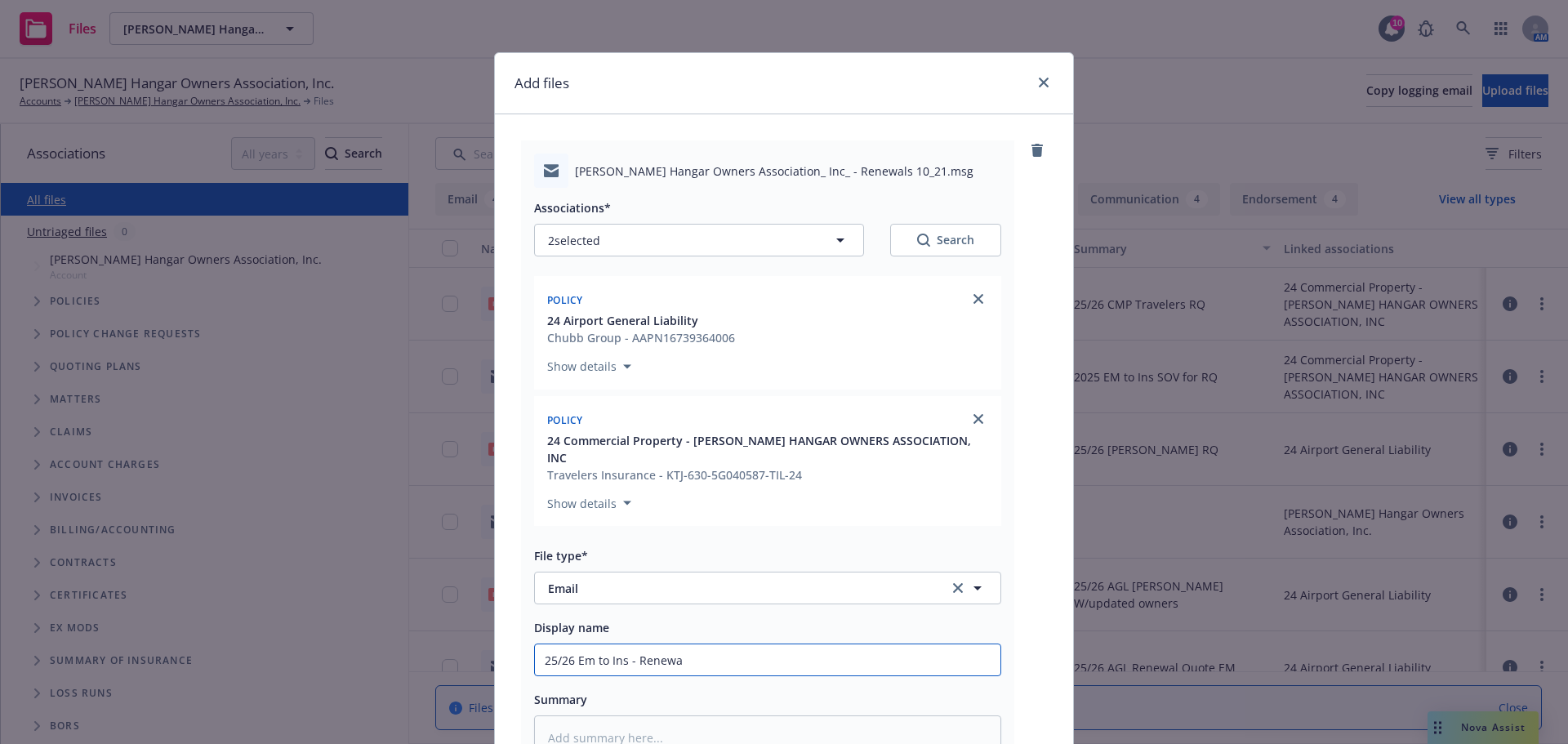
type input "25/26 Em to Ins - Renewal"
type textarea "x"
type input "25/26 Em to Ins - Renewal"
type textarea "x"
type input "25/26 Em to Ins - Renewal T"
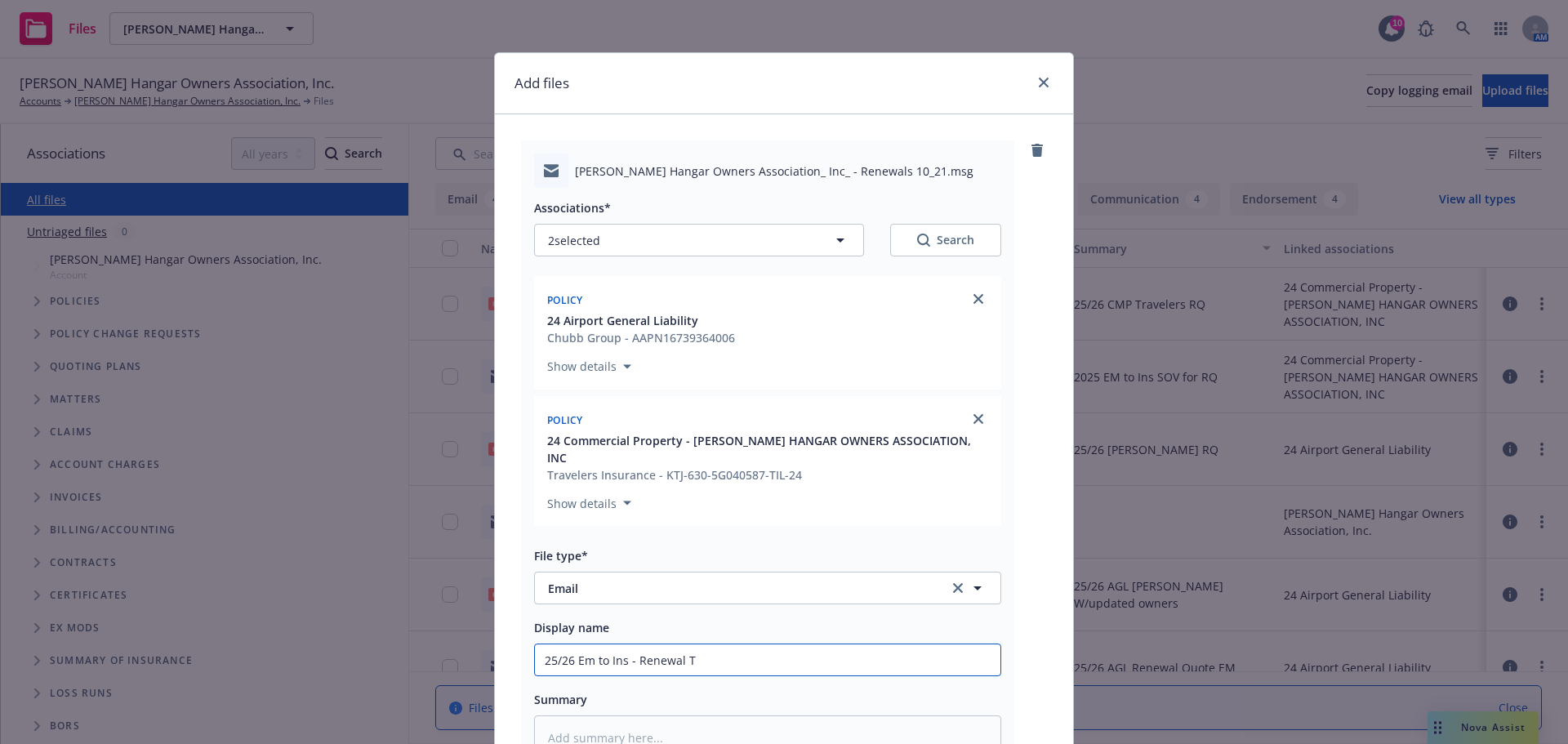
type textarea "x"
type input "25/26 Em to Ins - Renewal Te"
type textarea "x"
type input "25/26 Em to Ins - Renewal Term"
type textarea "x"
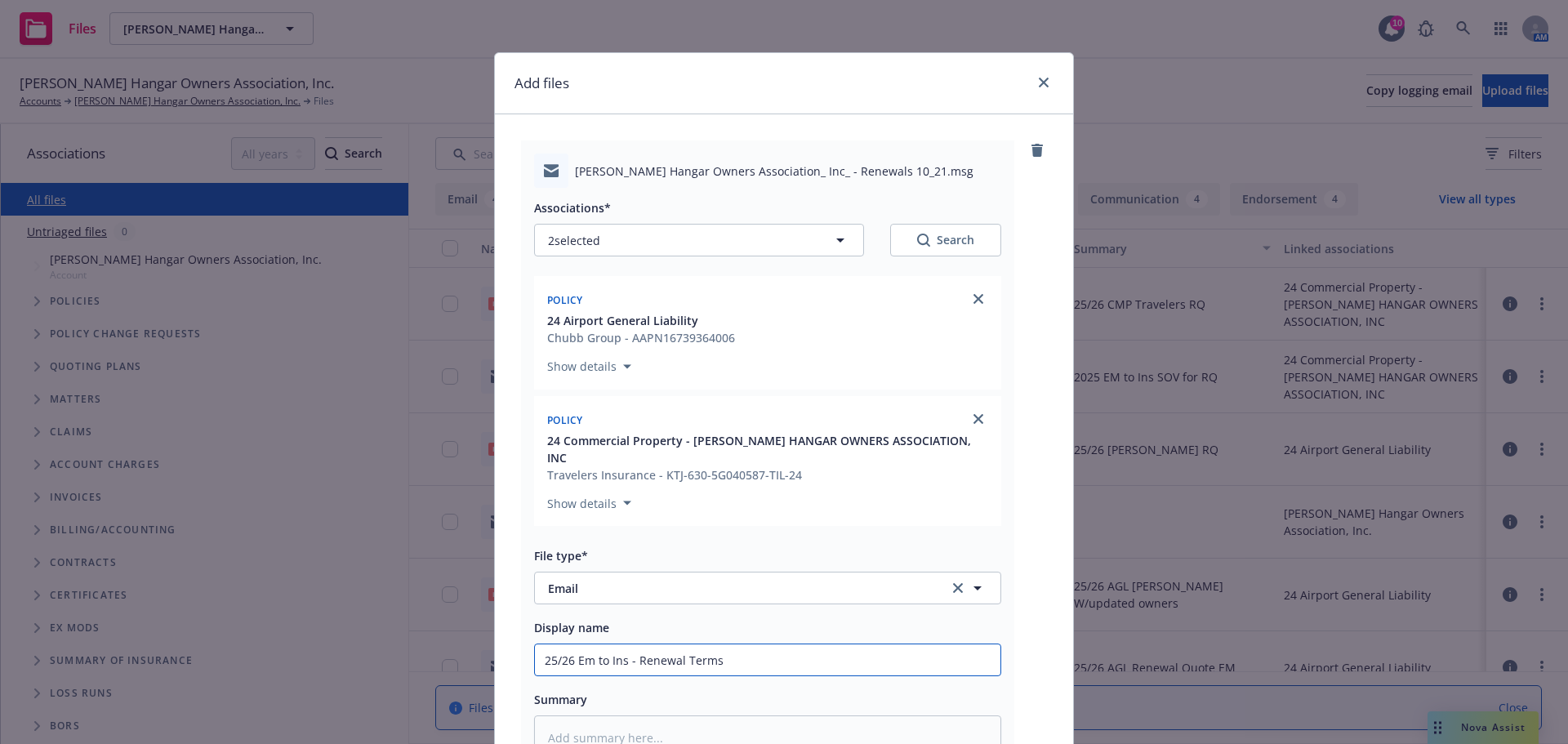
click at [624, 644] on input "25/26 Em to Ins - Renewal Terms" at bounding box center [767, 660] width 466 height 31
type input "25/26 Em to Ins - Renewal Terms"
click at [724, 340] on div "Chubb Group - AAPN16739364006" at bounding box center [641, 338] width 188 height 18
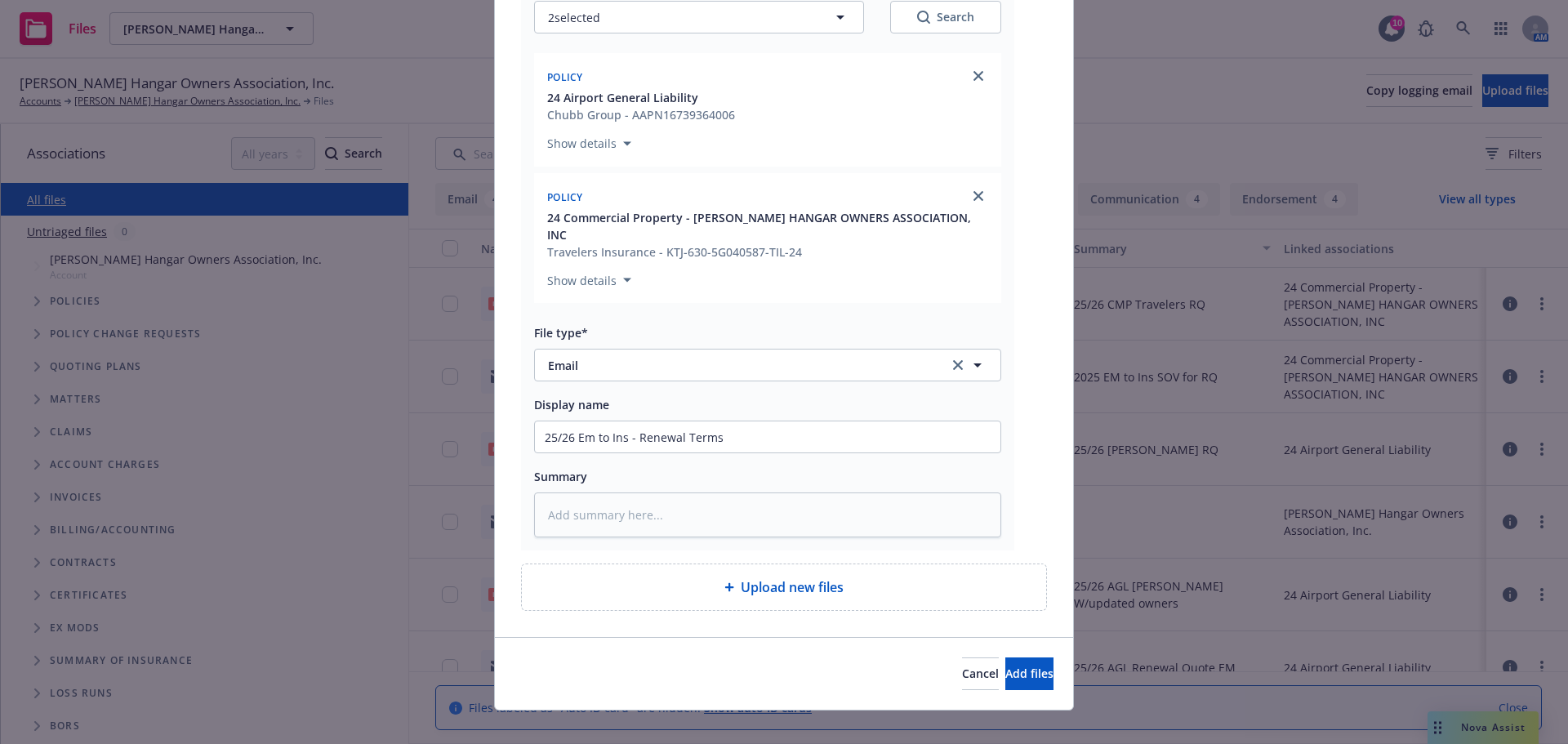
scroll to position [224, 0]
click at [628, 492] on textarea at bounding box center [767, 513] width 467 height 45
paste textarea "25/26 Em to Ins - Renewal Terms"
type textarea "x"
type textarea "25/26 Em to Ins - Renewal Terms"
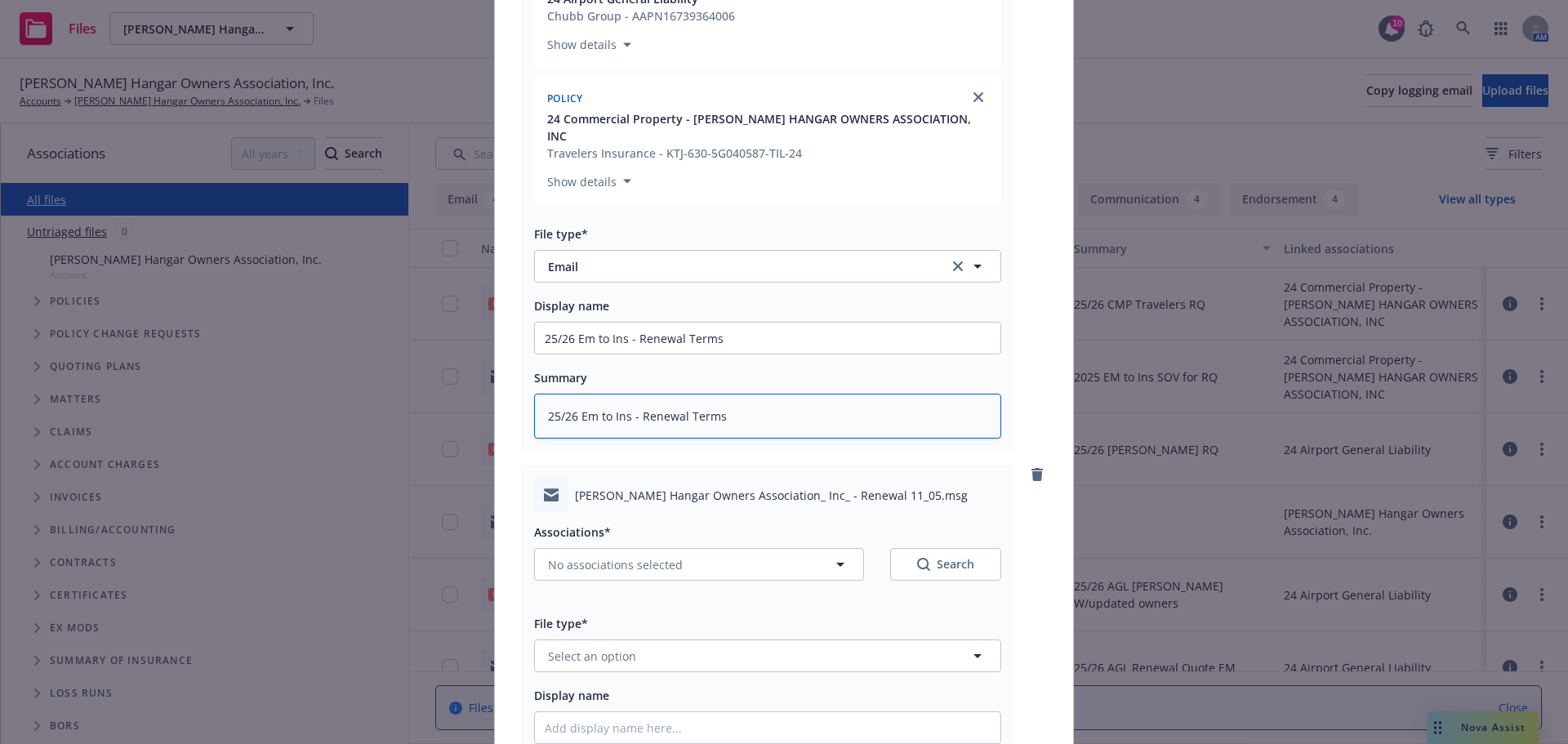
scroll to position [470, 0]
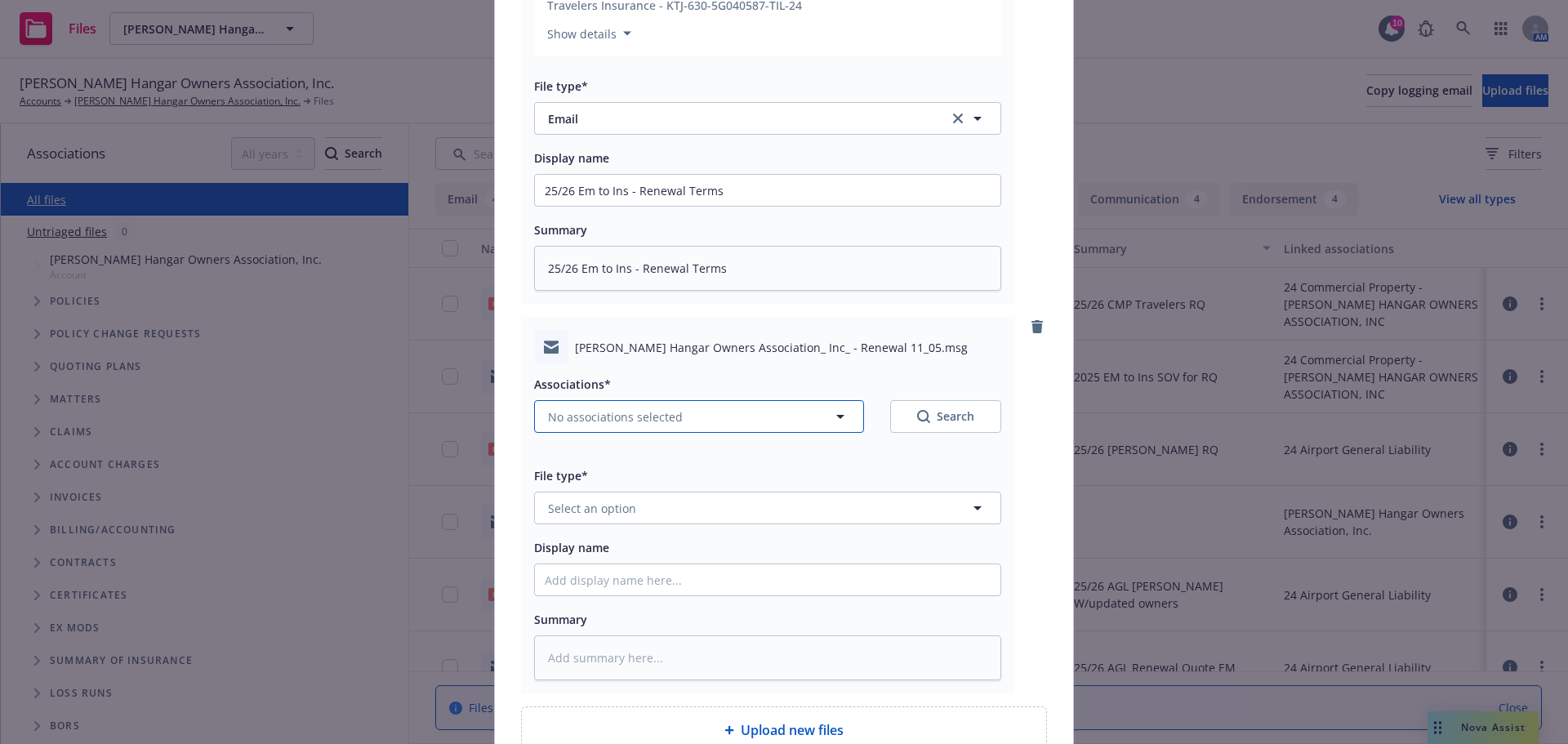
click at [624, 400] on button "No associations selected" at bounding box center [699, 416] width 330 height 32
type textarea "x"
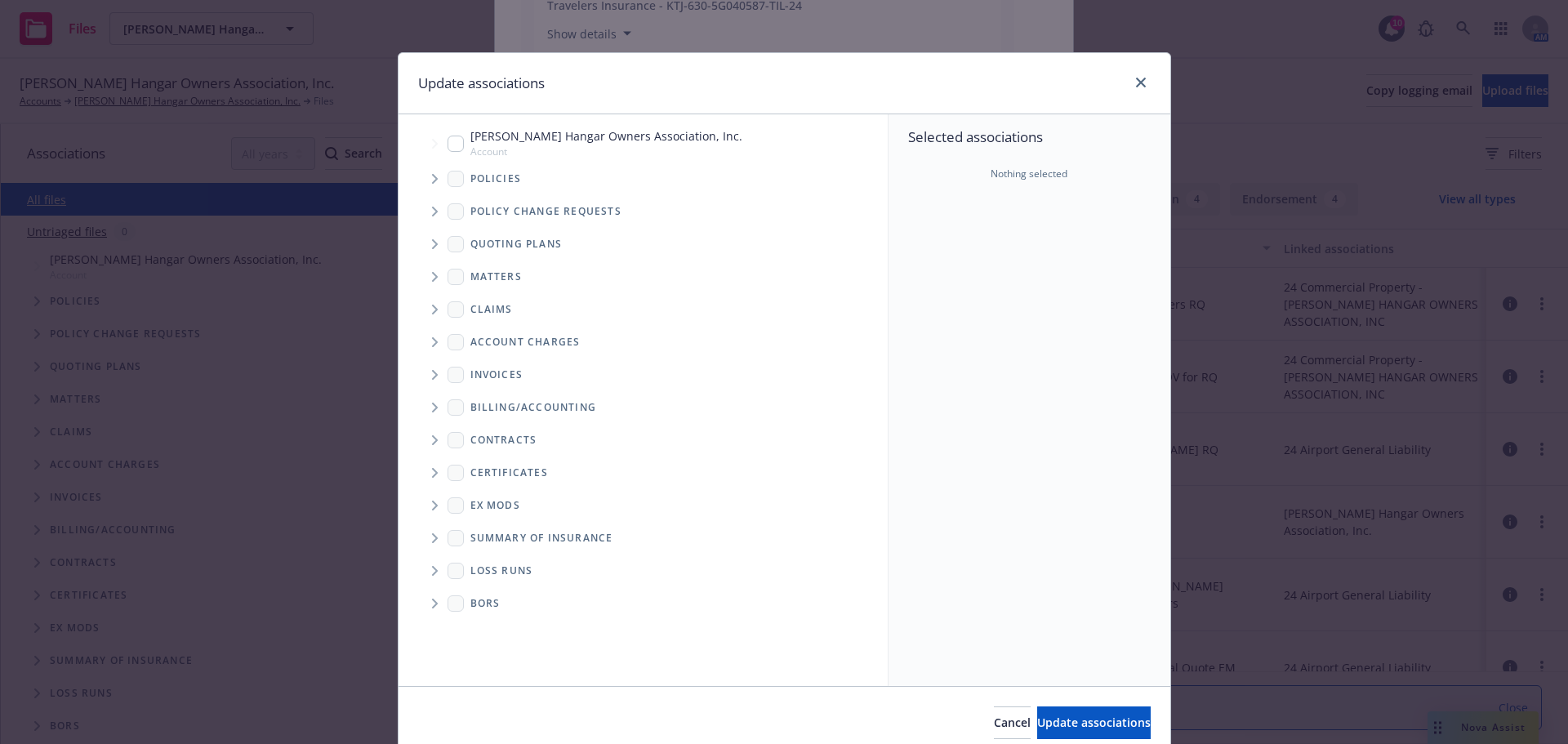
click at [421, 169] on span "Tree Example" at bounding box center [434, 178] width 26 height 26
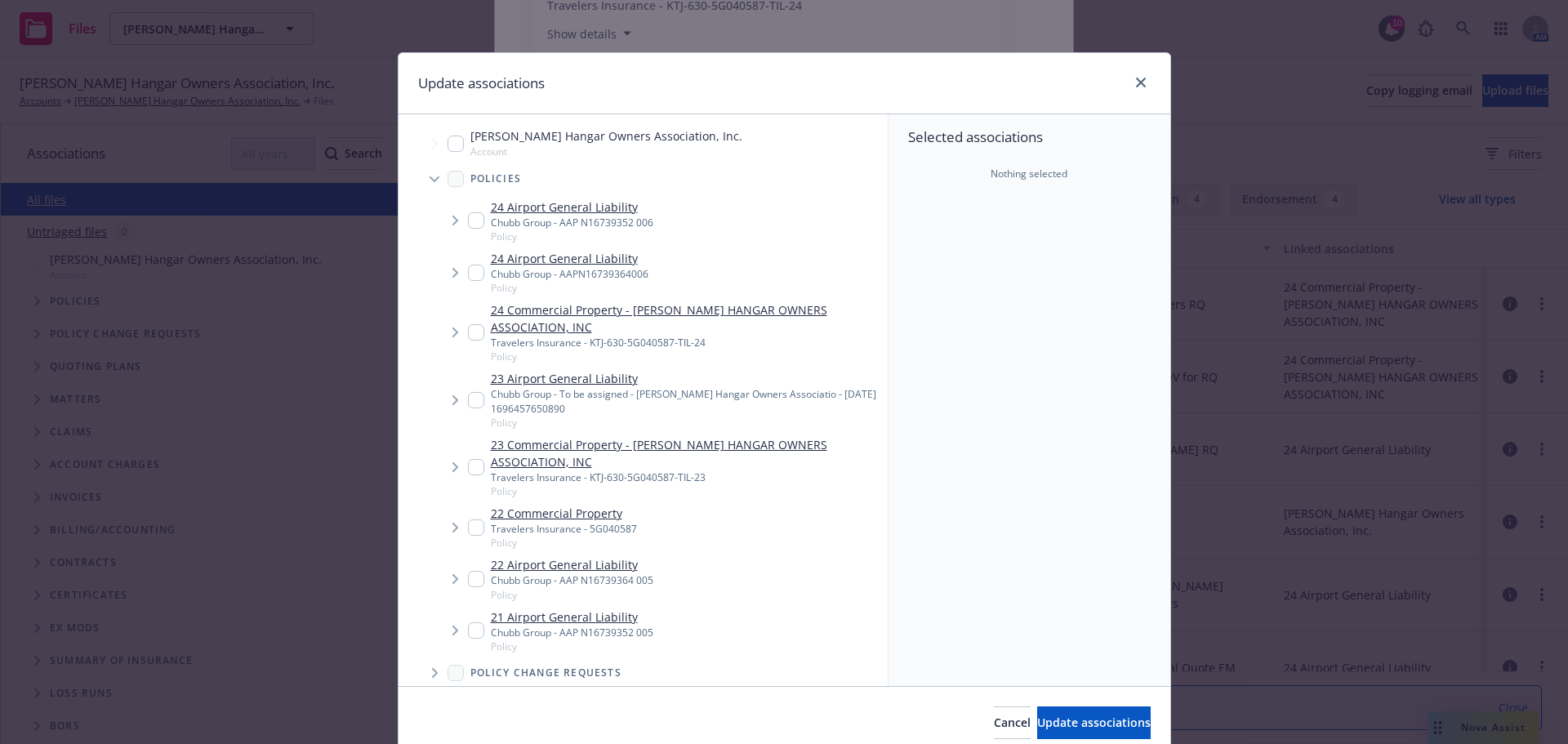
click at [468, 216] on input "Tree Example" at bounding box center [476, 220] width 17 height 17
checkbox input "true"
click at [1098, 730] on span "Update associations" at bounding box center [1094, 722] width 114 height 16
type textarea "x"
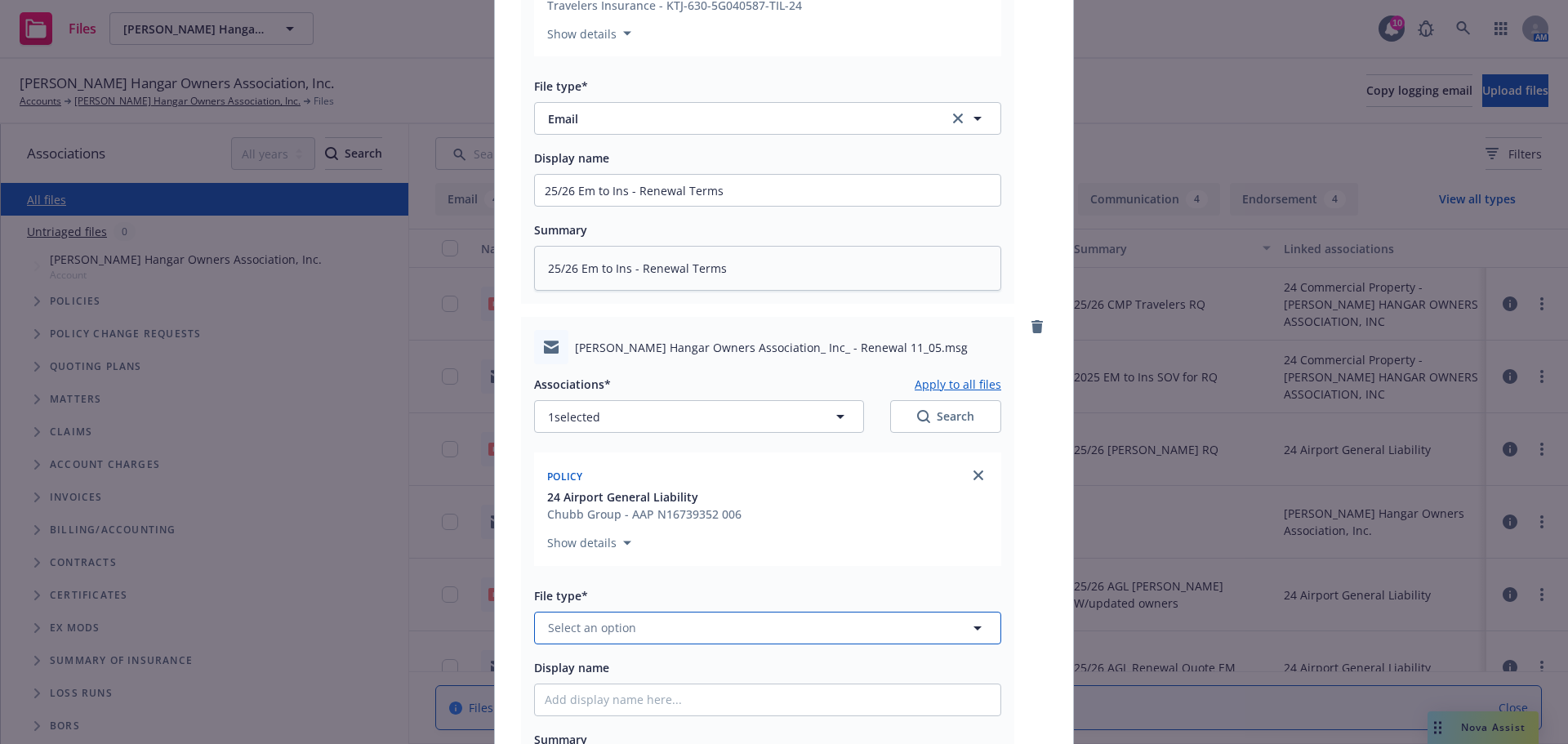
click at [639, 614] on button "Select an option" at bounding box center [767, 628] width 467 height 32
type input "email"
click at [648, 573] on div "Email" at bounding box center [767, 582] width 446 height 23
click at [604, 684] on input "Display name" at bounding box center [767, 700] width 466 height 31
paste input "25/26 Em to Ins - Renewal Terms"
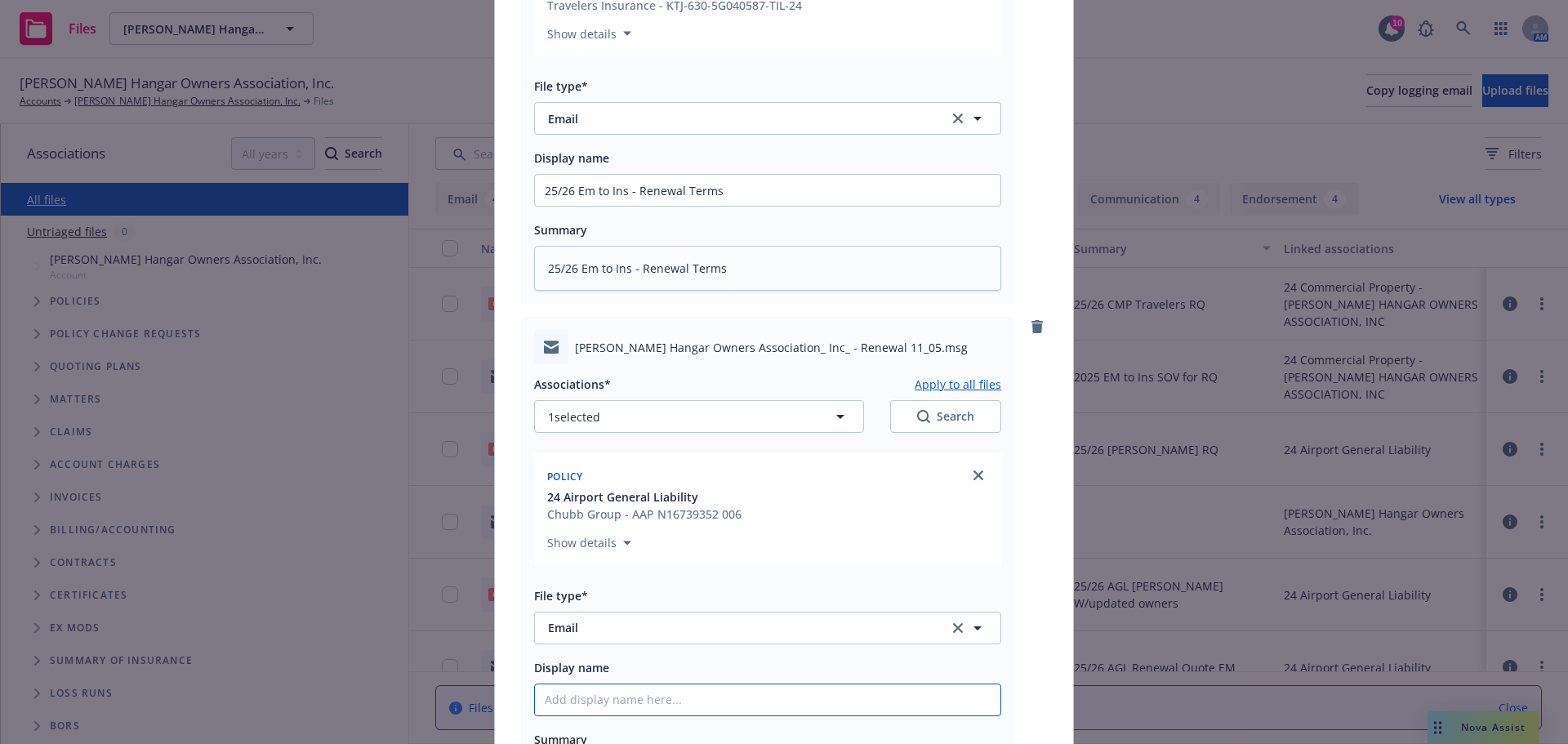
type textarea "x"
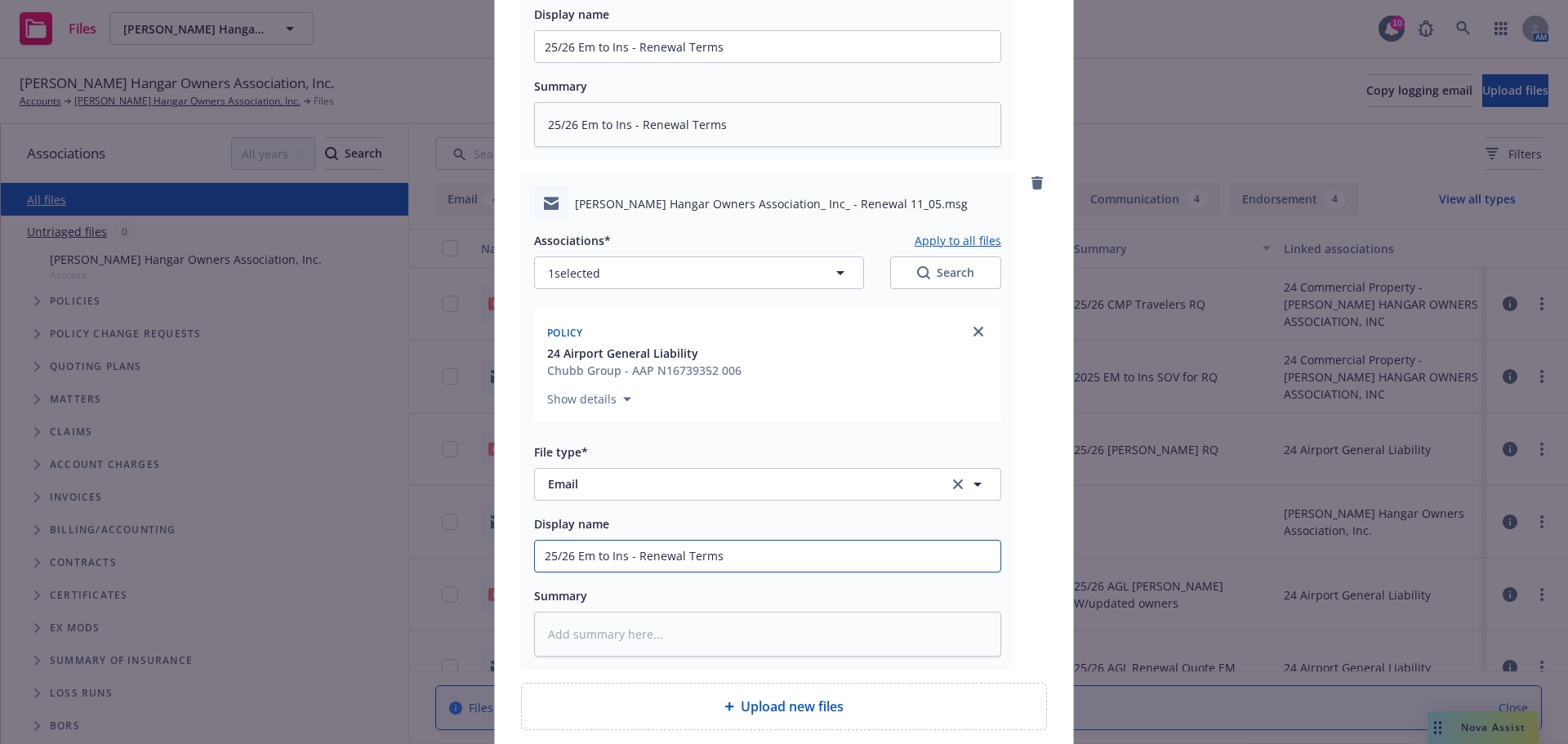
scroll to position [734, 0]
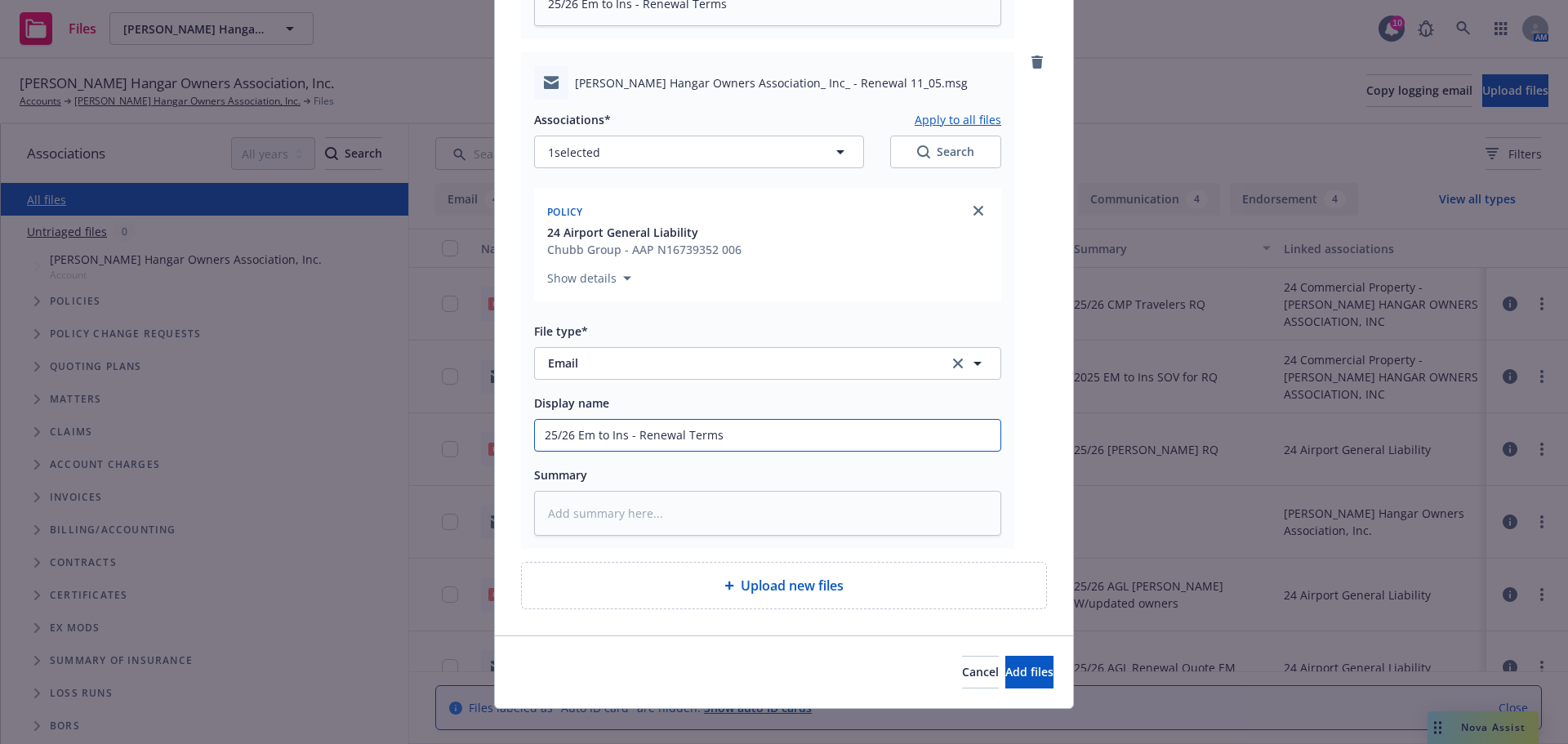
type input "25/26 Em to Ins - Renewal Terms"
click at [575, 494] on textarea at bounding box center [767, 513] width 467 height 45
paste textarea "25/26 Em to Ins - Renewal Terms"
type textarea "x"
type textarea "25/26 Em to Ins - Renewal Terms"
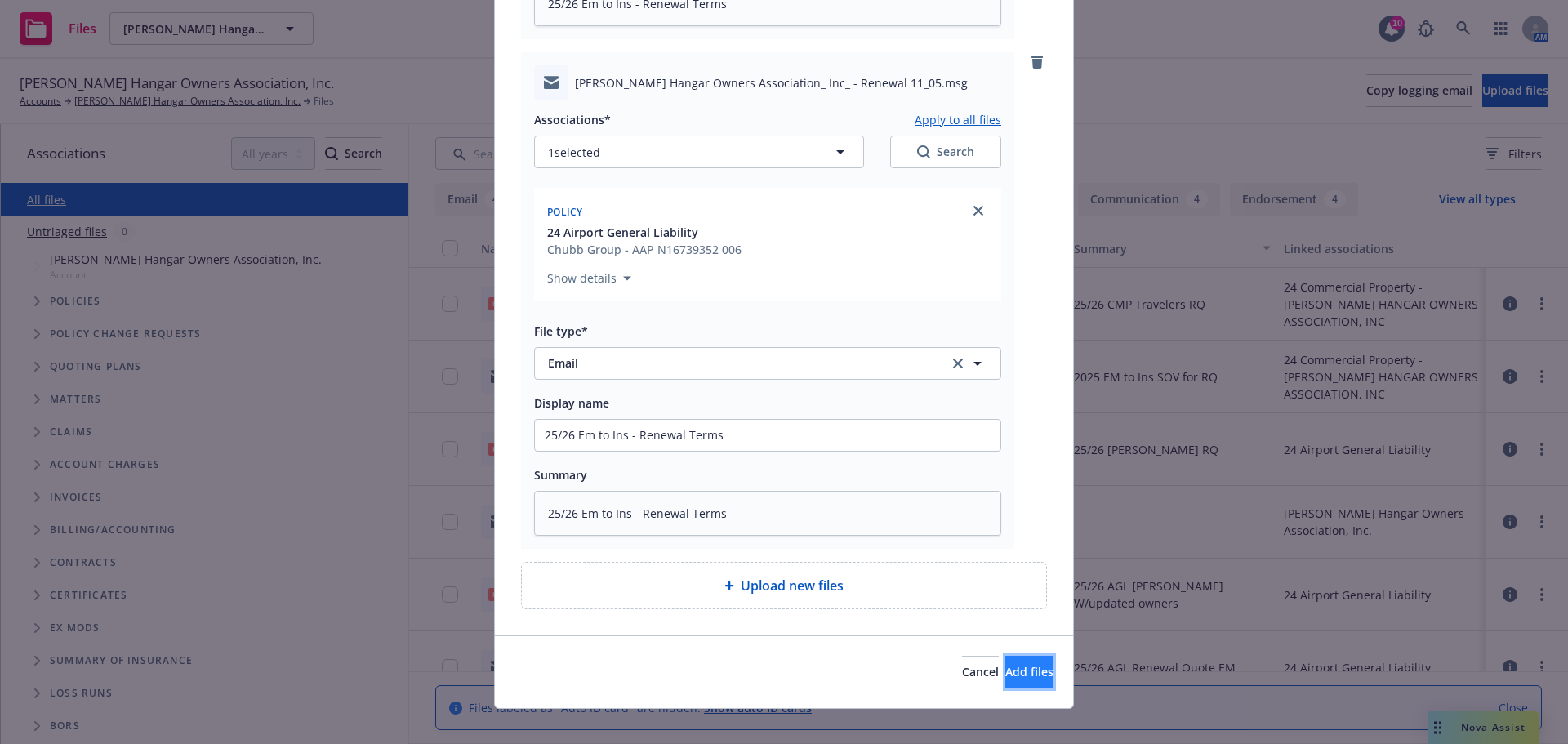
click at [1005, 664] on span "Add files" at bounding box center [1029, 672] width 48 height 16
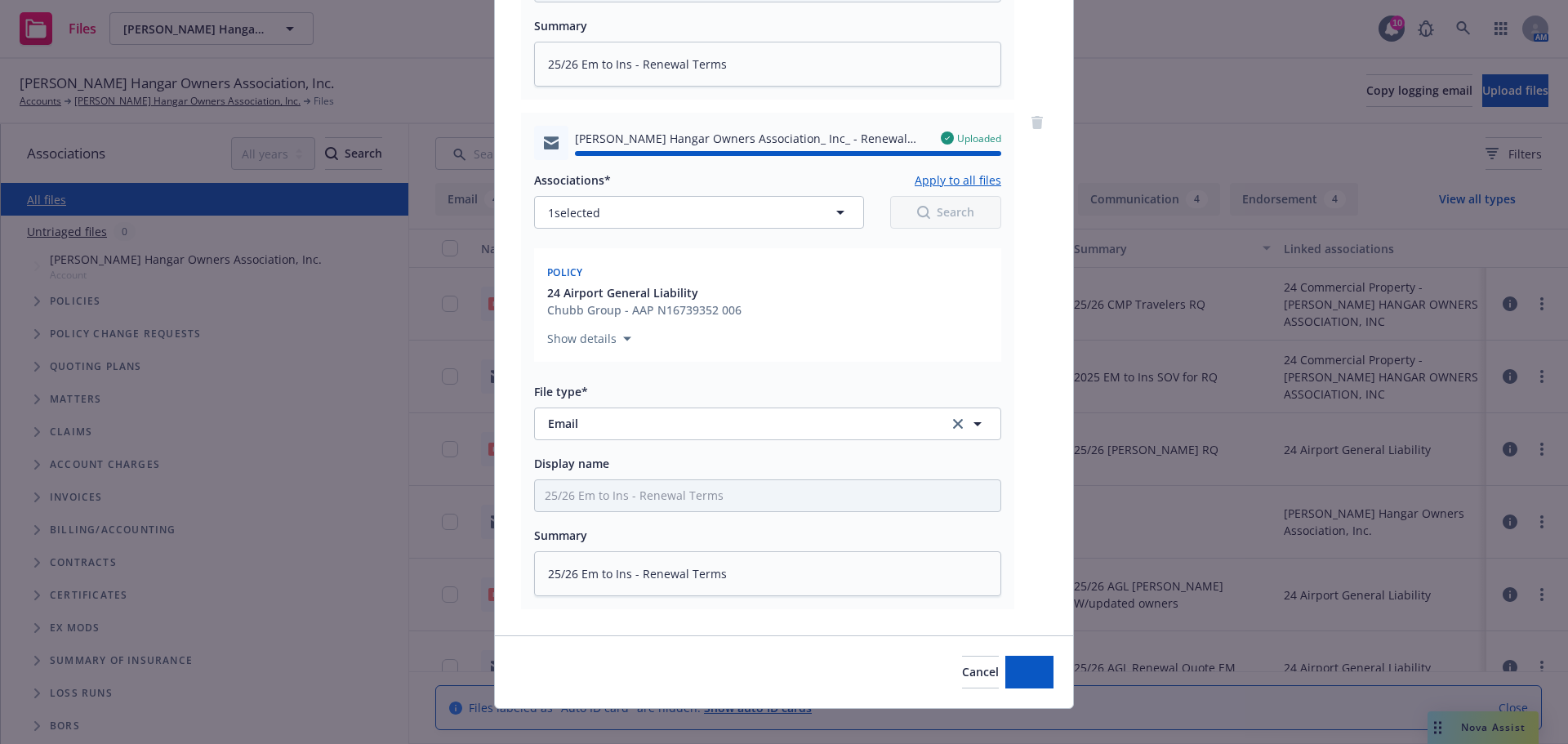
type textarea "x"
